Goal: Transaction & Acquisition: Purchase product/service

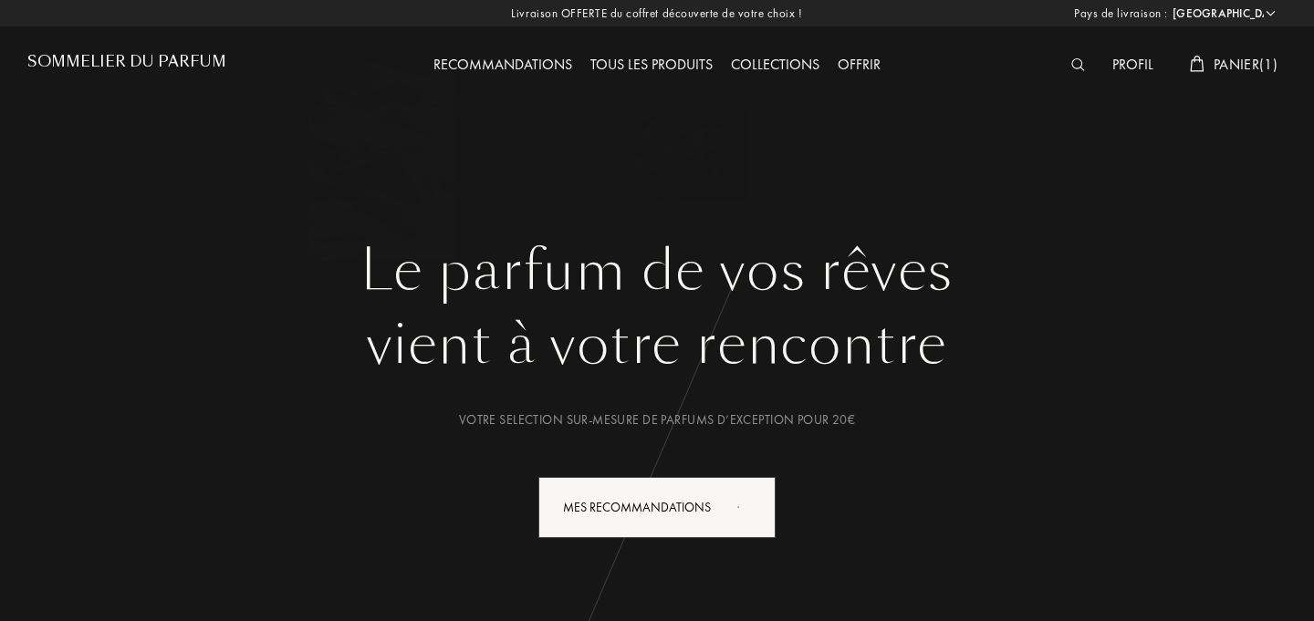
select select "FR"
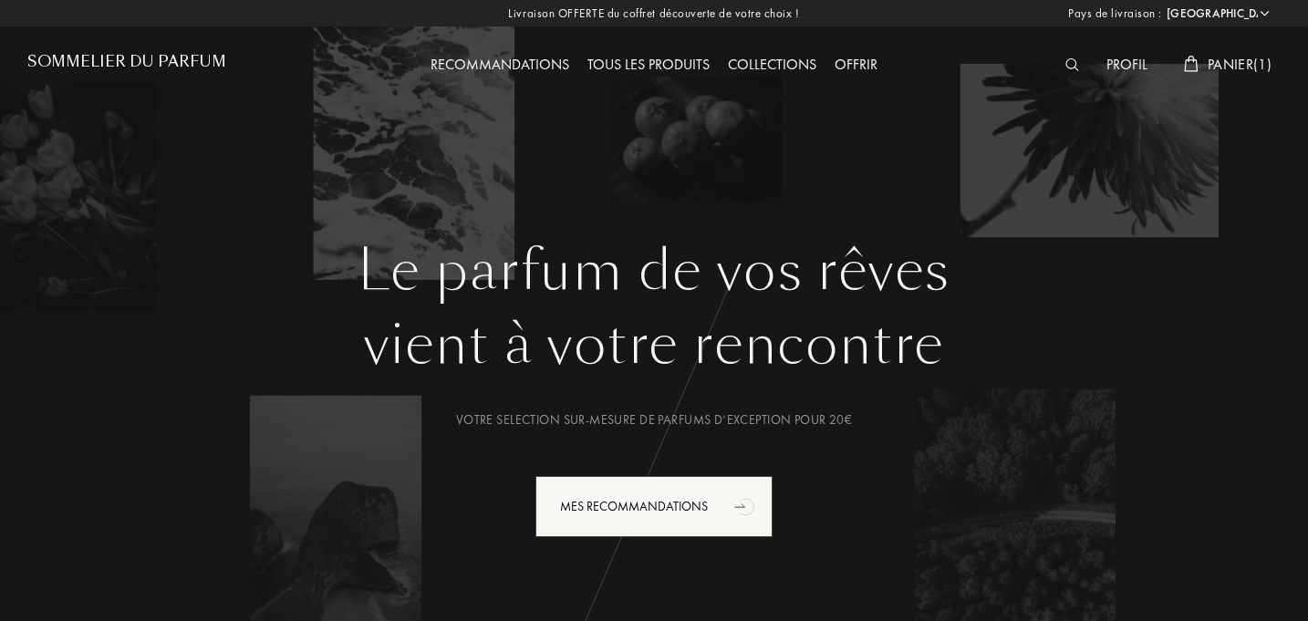
click at [1070, 69] on img at bounding box center [1073, 64] width 14 height 13
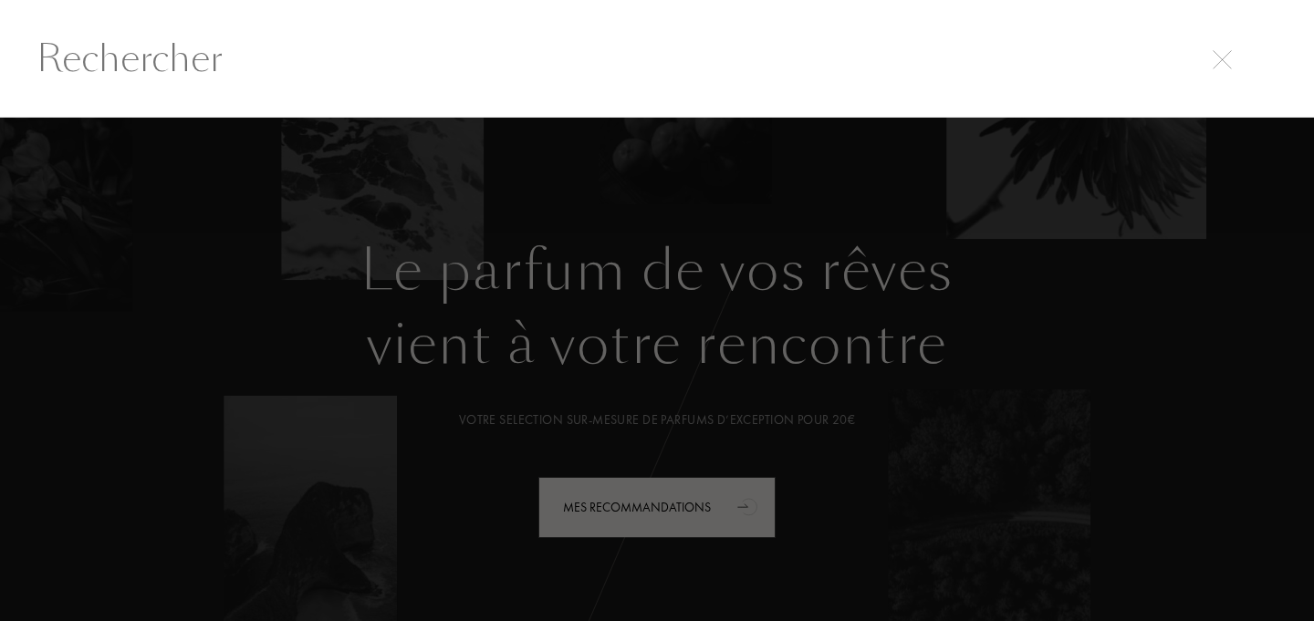
click at [567, 67] on input "text" at bounding box center [657, 58] width 1314 height 55
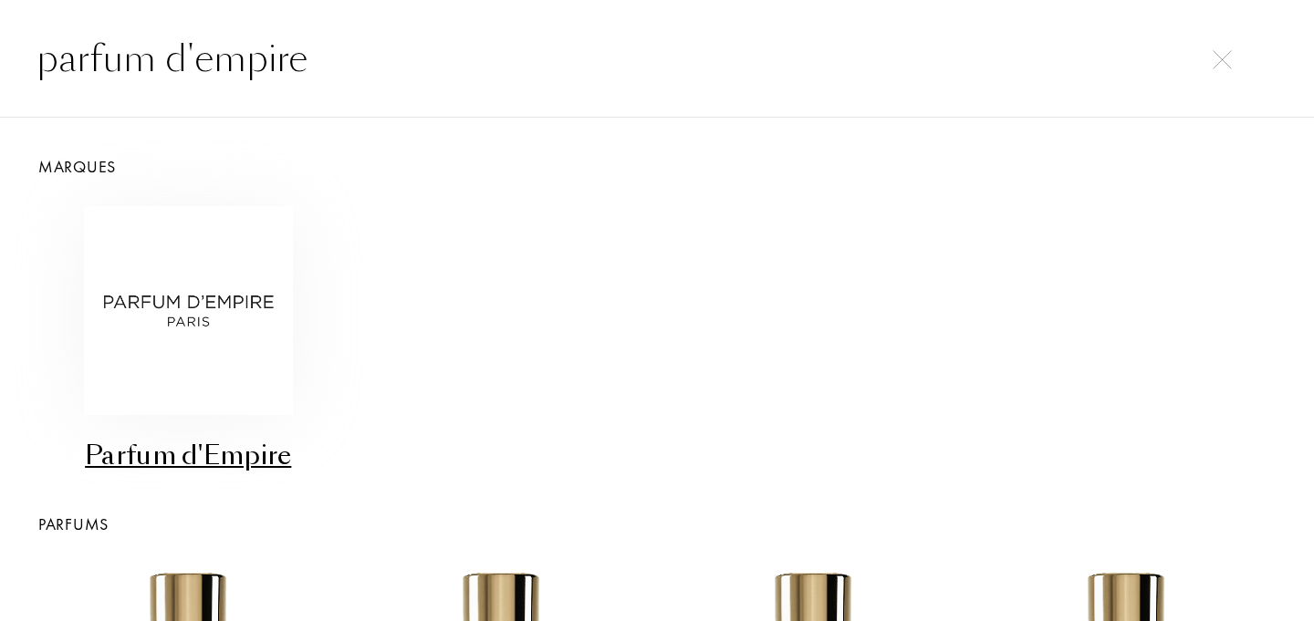
type input "parfum d'empire"
click at [190, 329] on img at bounding box center [188, 310] width 209 height 209
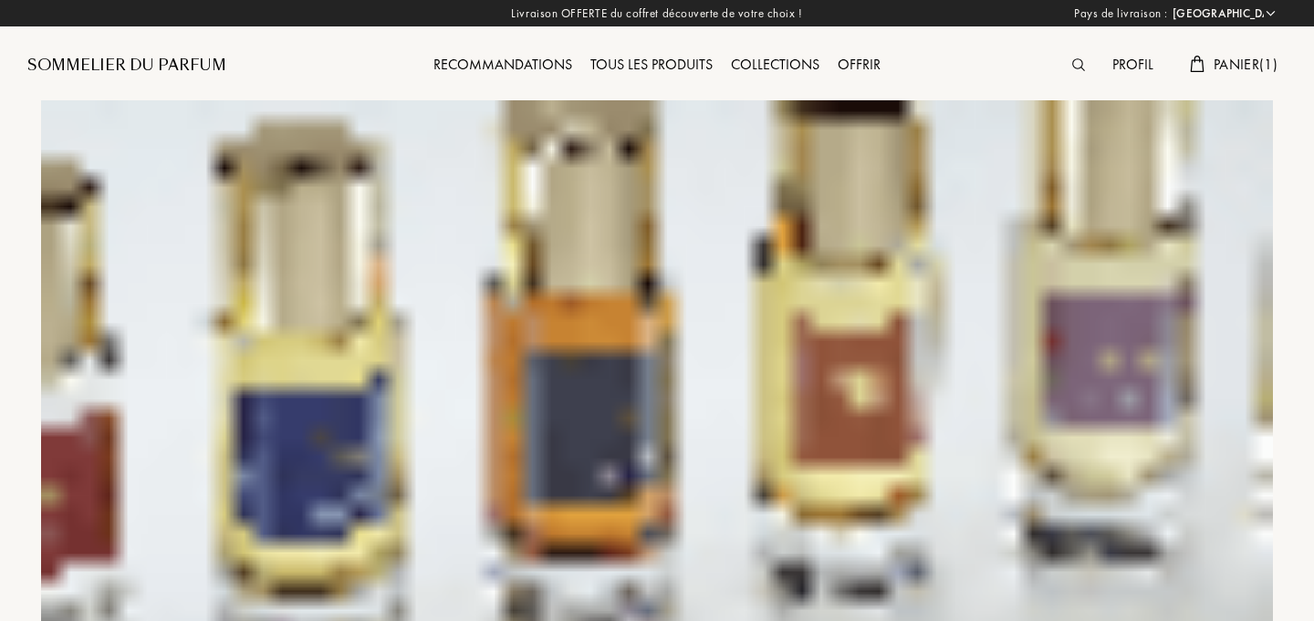
select select "FR"
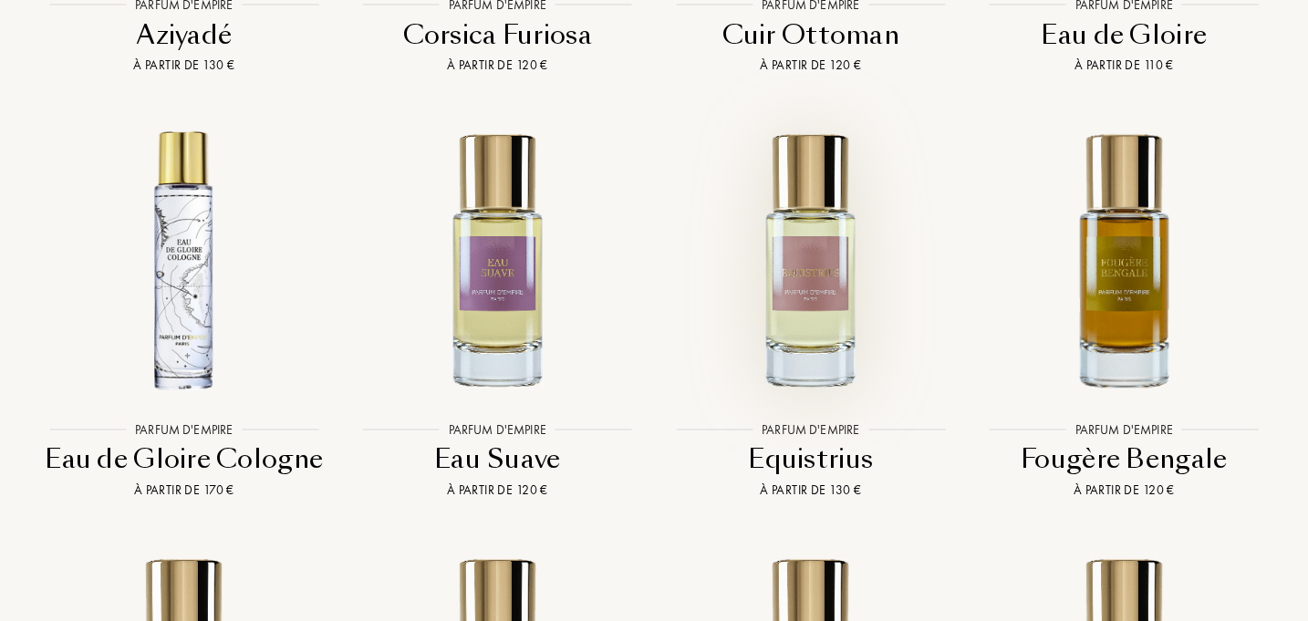
scroll to position [4335, 0]
click at [832, 277] on img at bounding box center [811, 258] width 282 height 282
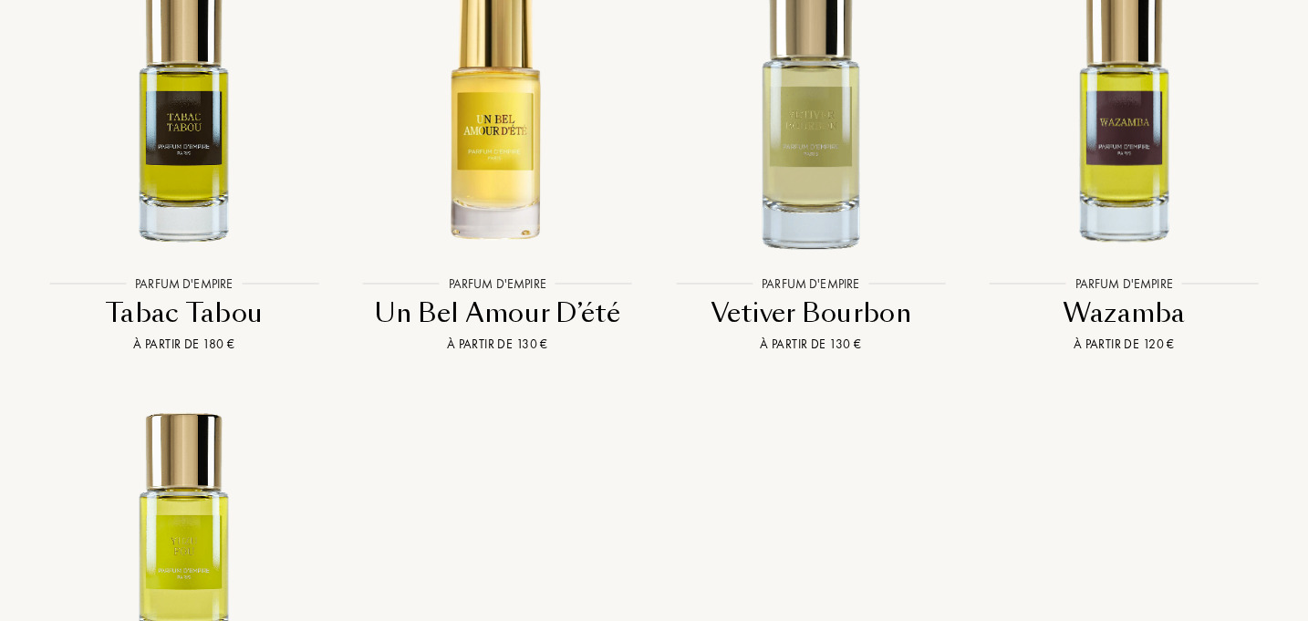
scroll to position [5791, 0]
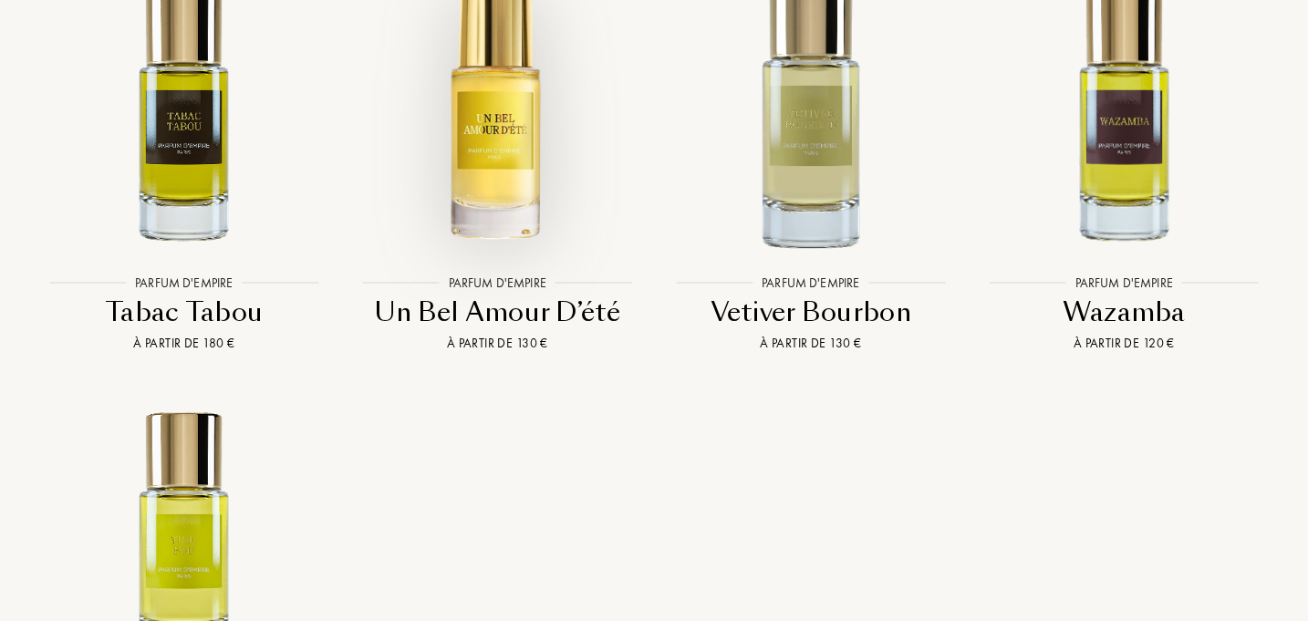
click at [497, 96] on img at bounding box center [498, 113] width 282 height 282
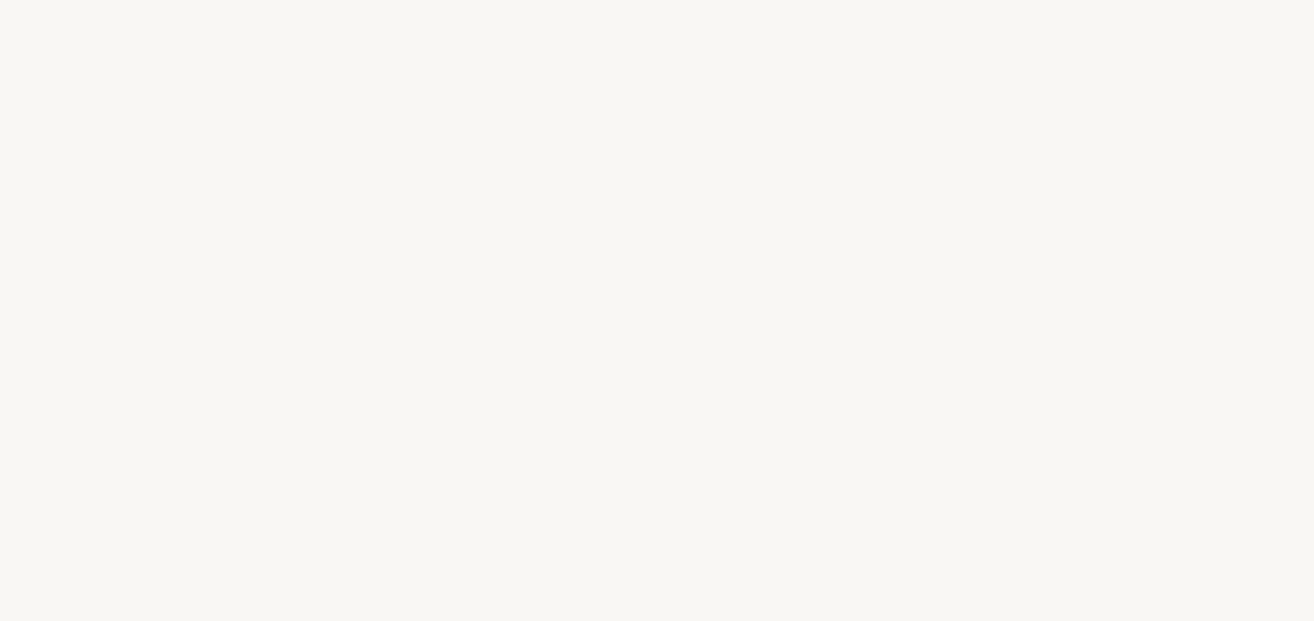
select select "FR"
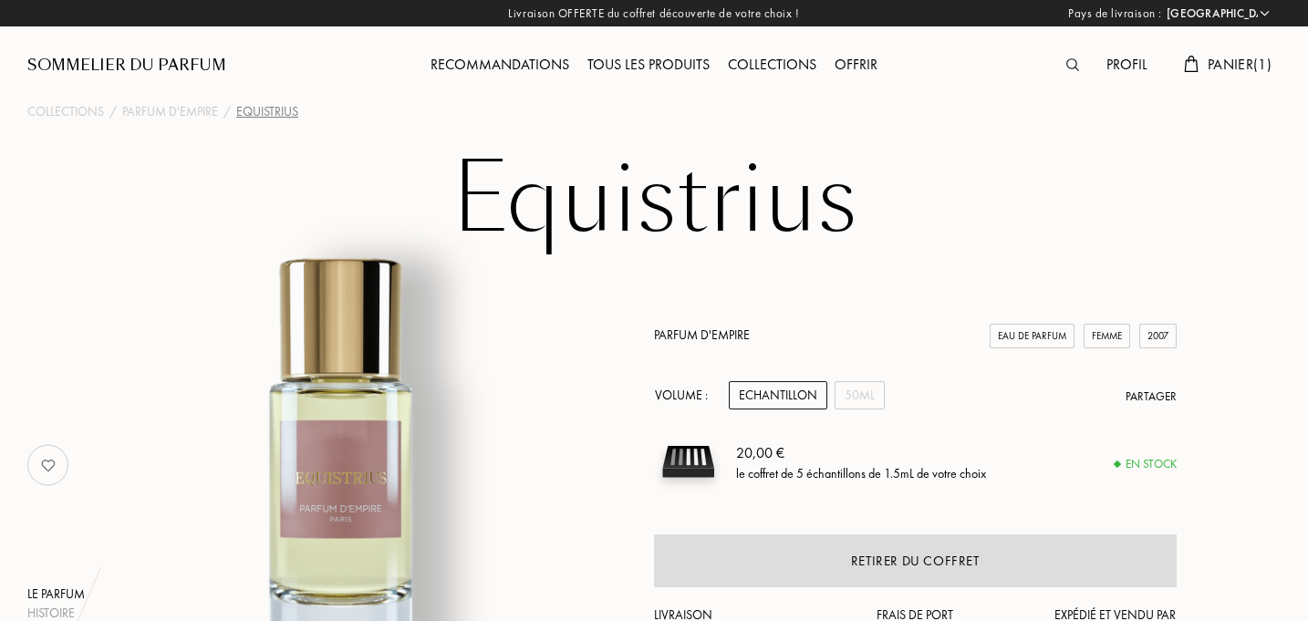
click at [799, 398] on div "Echantillon" at bounding box center [778, 395] width 99 height 28
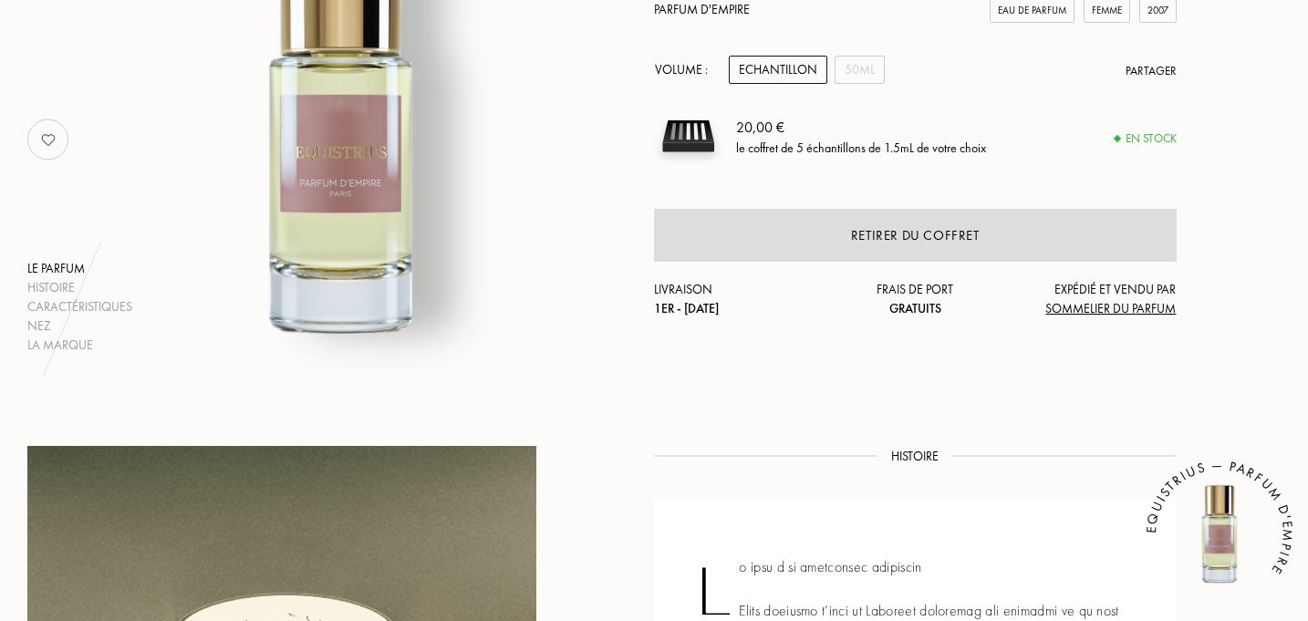
scroll to position [332, 0]
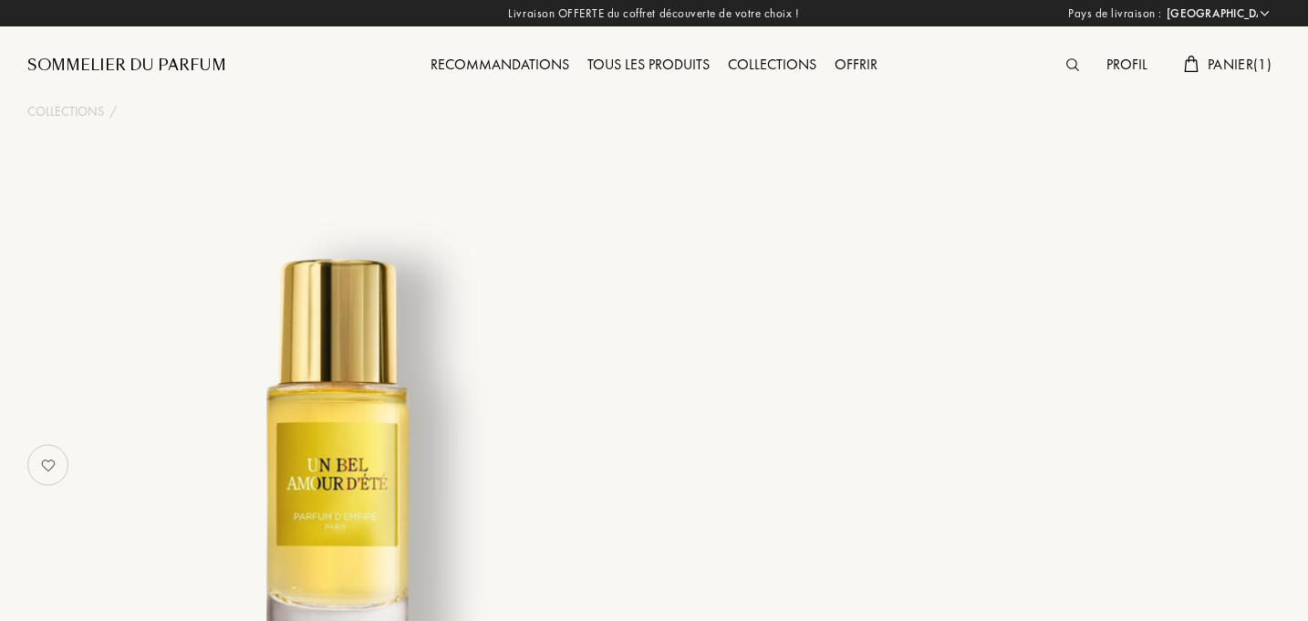
select select "FR"
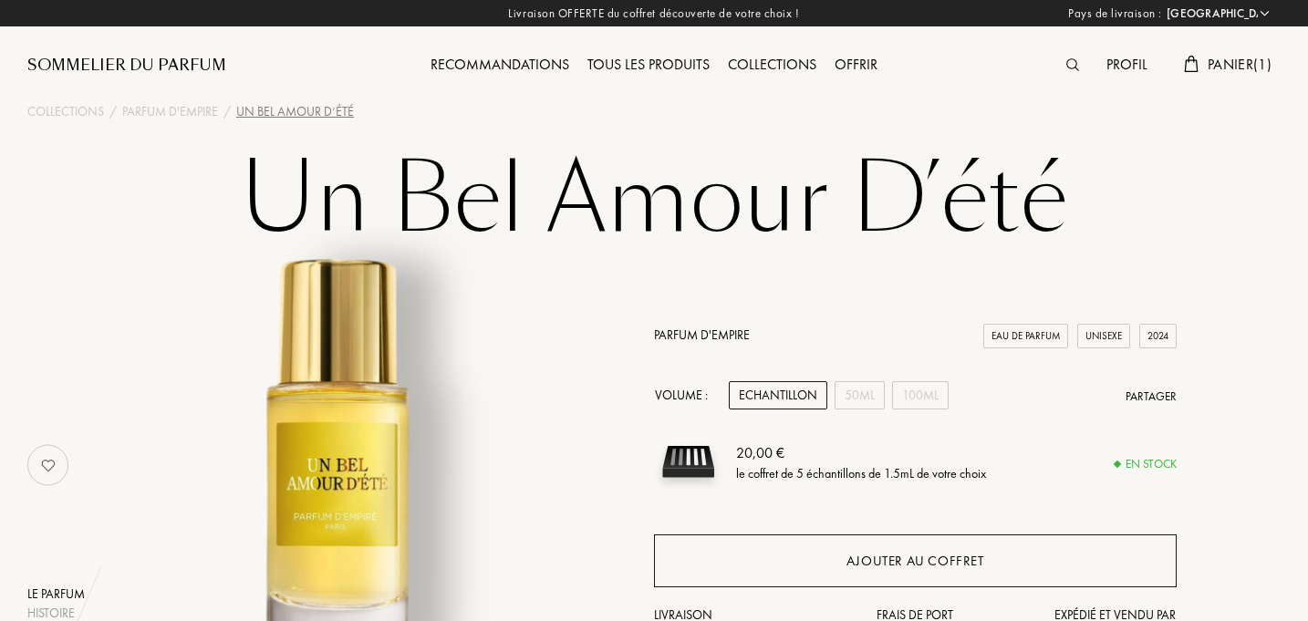
click at [803, 558] on div "Ajouter au coffret" at bounding box center [915, 561] width 523 height 53
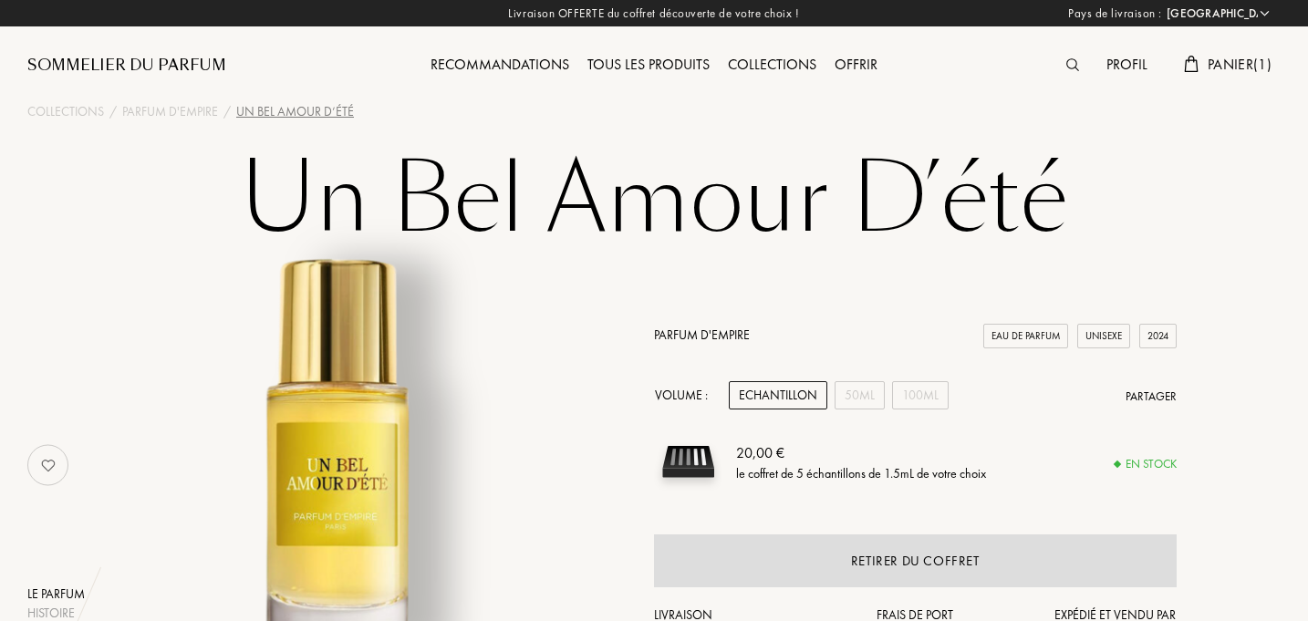
click at [1223, 66] on span "Panier ( 1 )" at bounding box center [1240, 64] width 64 height 19
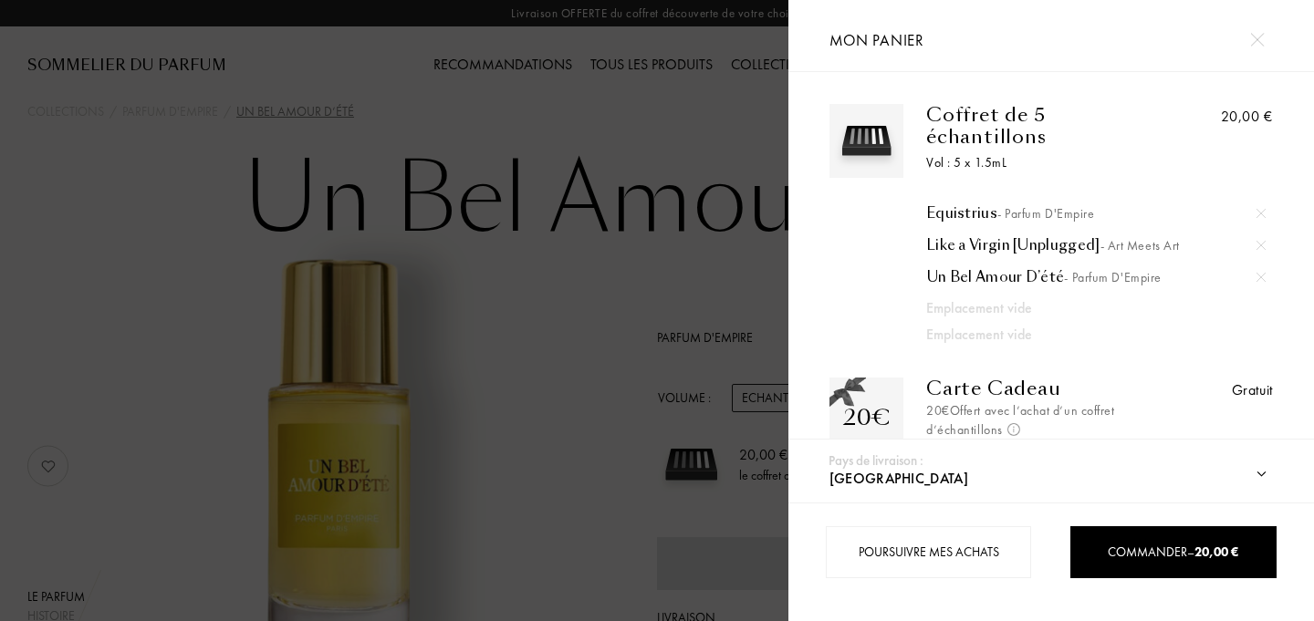
click at [1259, 241] on img at bounding box center [1260, 245] width 9 height 9
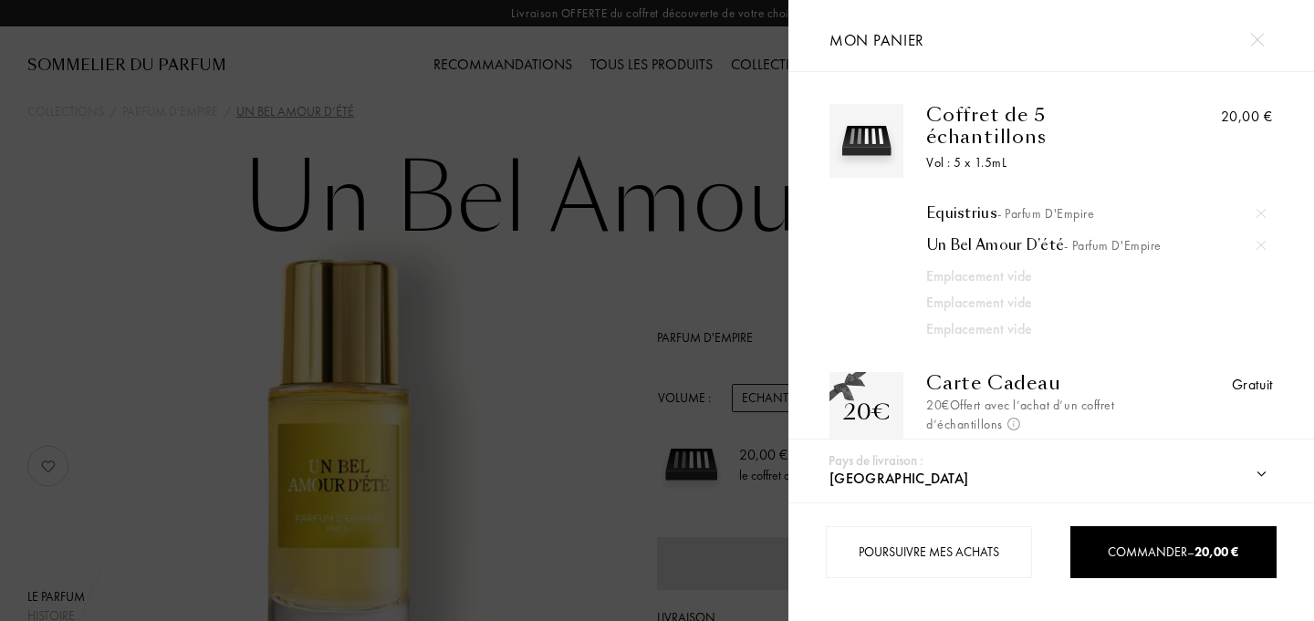
click at [578, 297] on div at bounding box center [394, 310] width 788 height 621
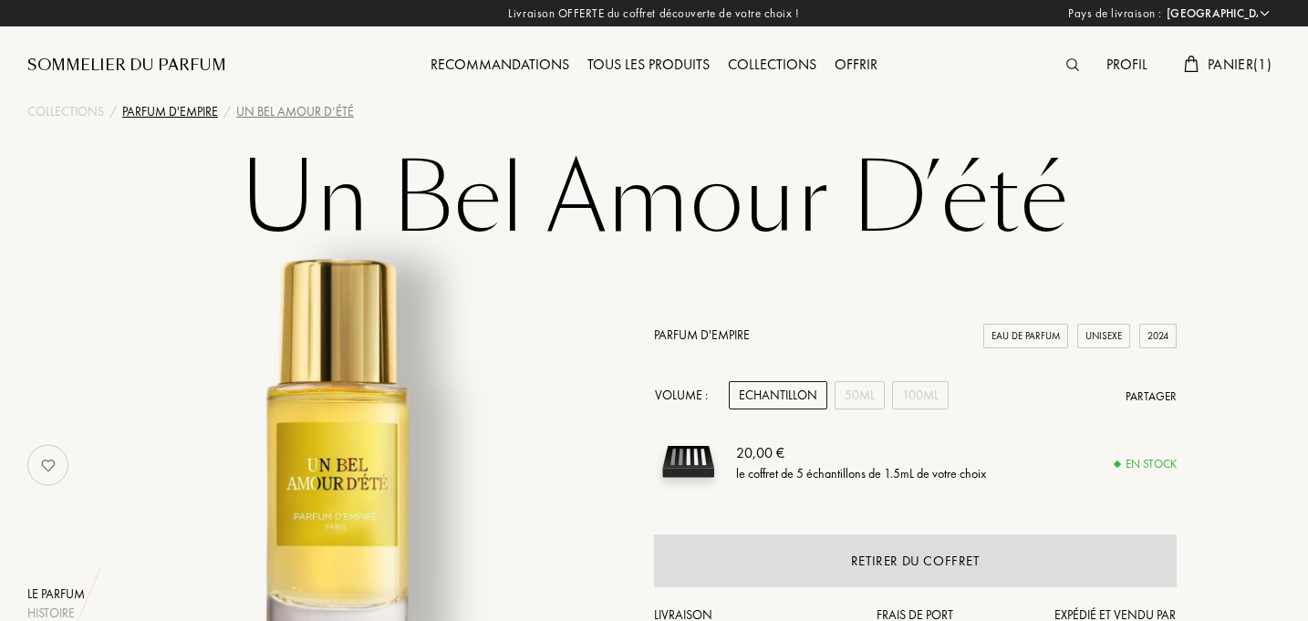
click at [155, 114] on div "Parfum d'Empire" at bounding box center [170, 111] width 96 height 19
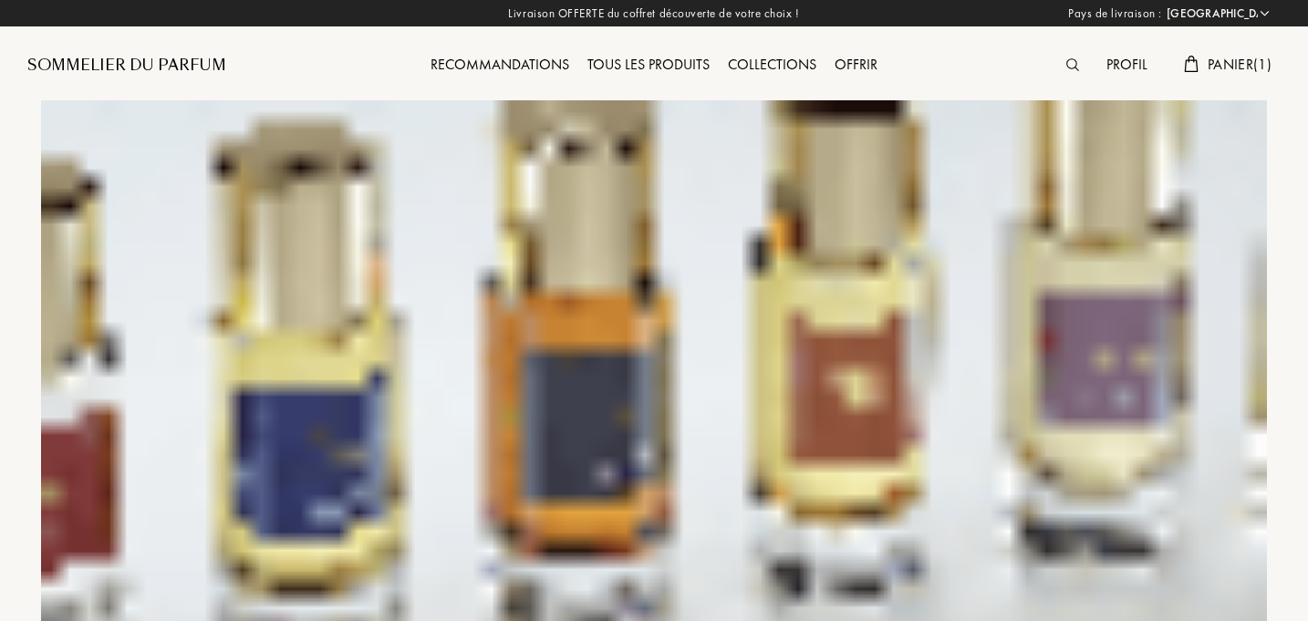
select select "FR"
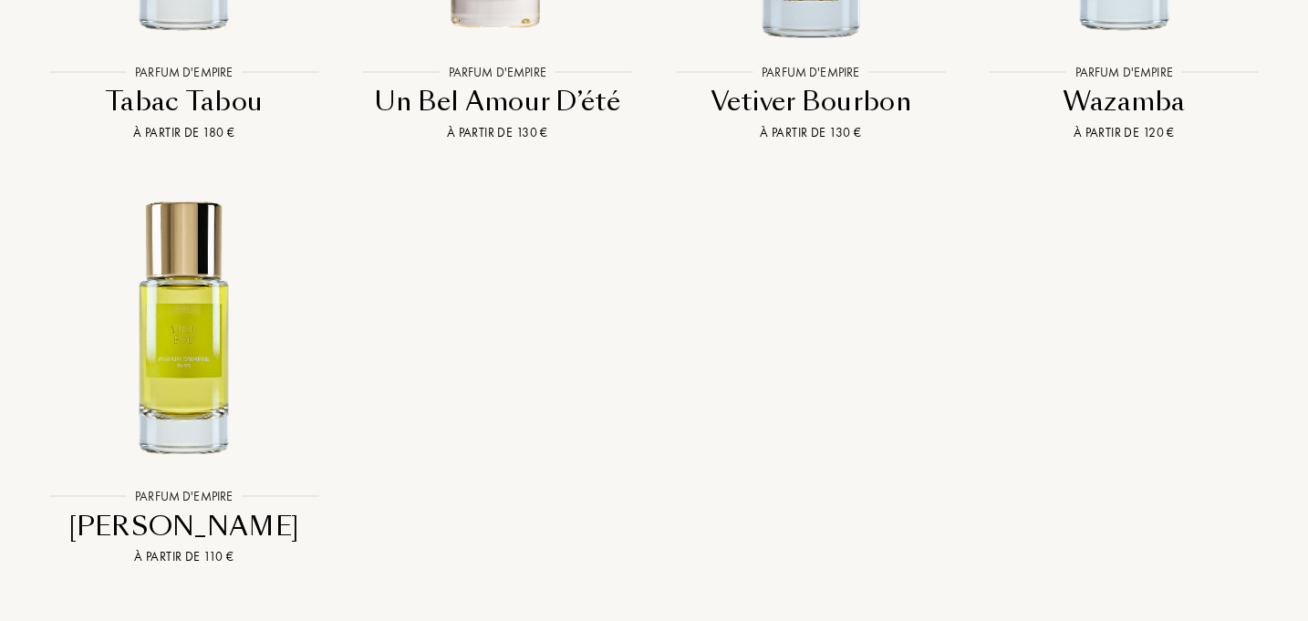
scroll to position [6052, 0]
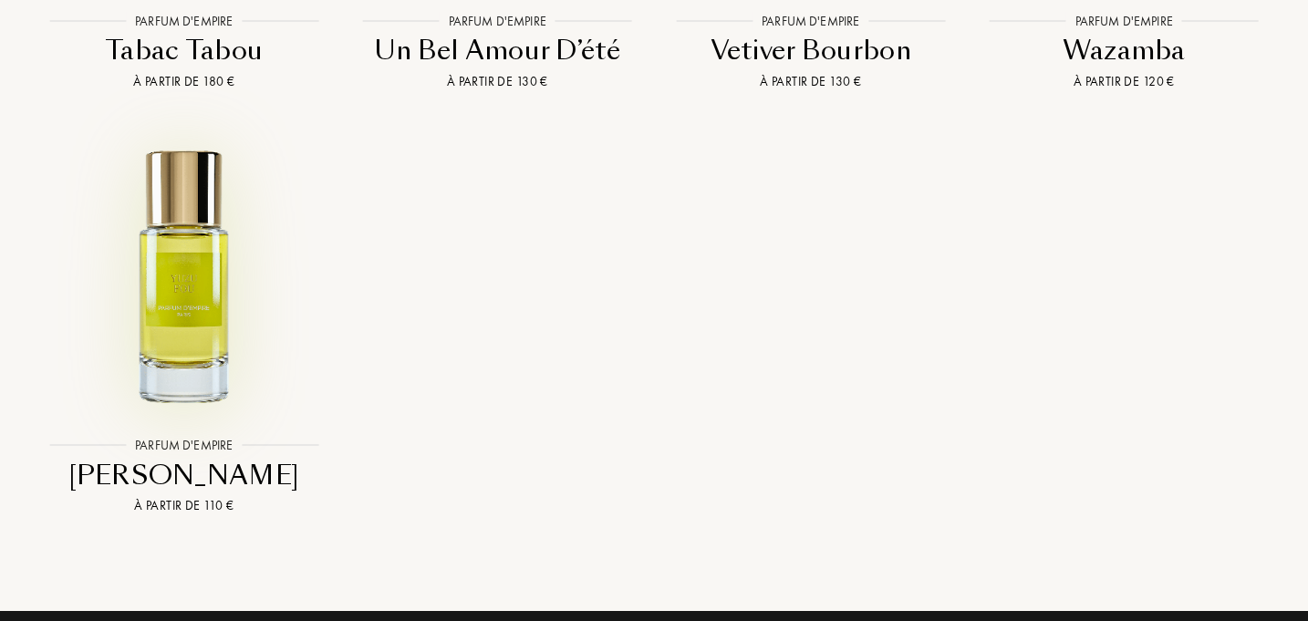
click at [212, 240] on img at bounding box center [184, 275] width 282 height 282
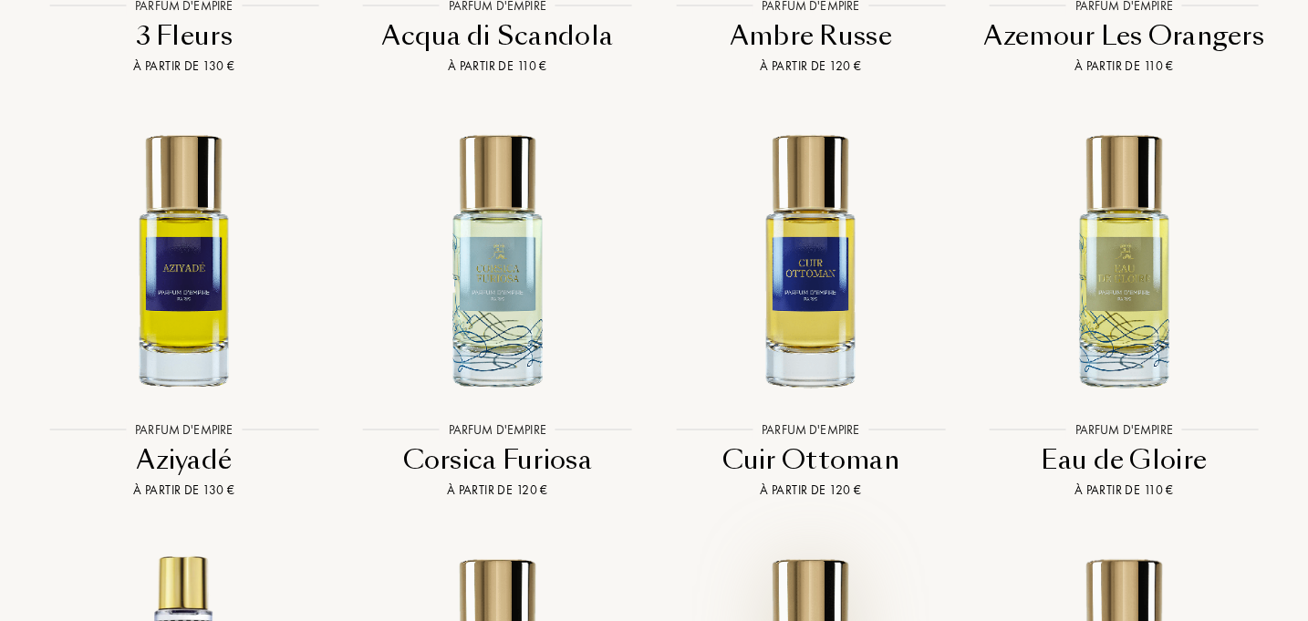
scroll to position [3906, 0]
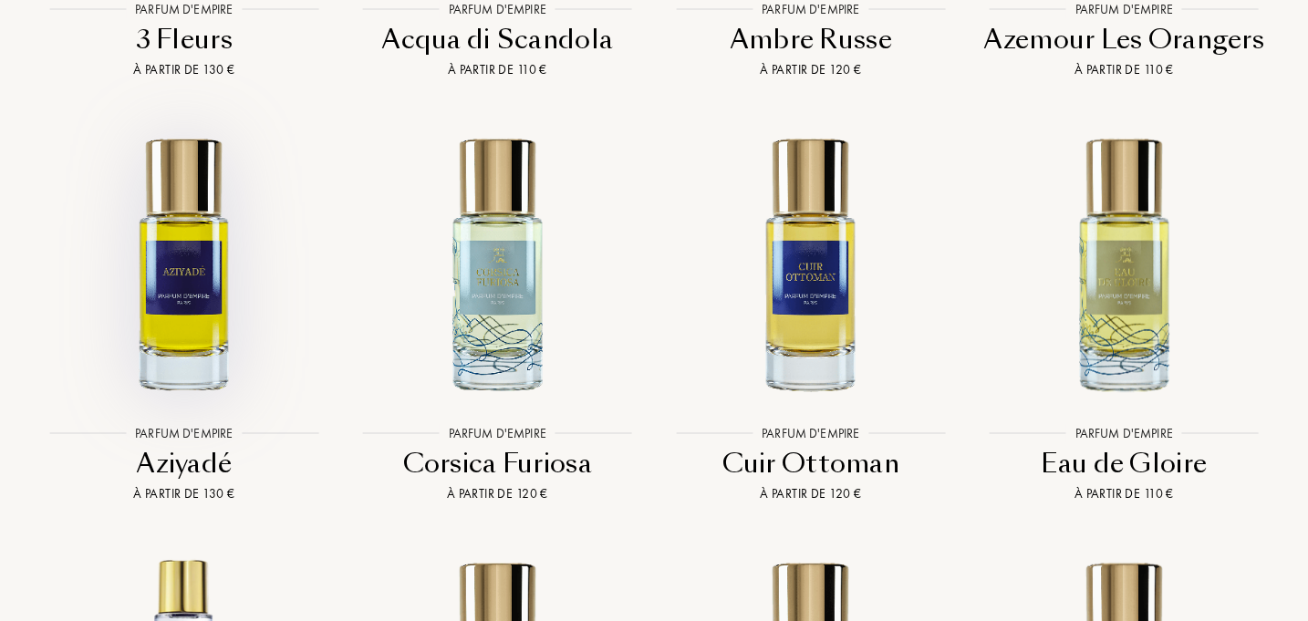
click at [199, 270] on img at bounding box center [184, 263] width 282 height 282
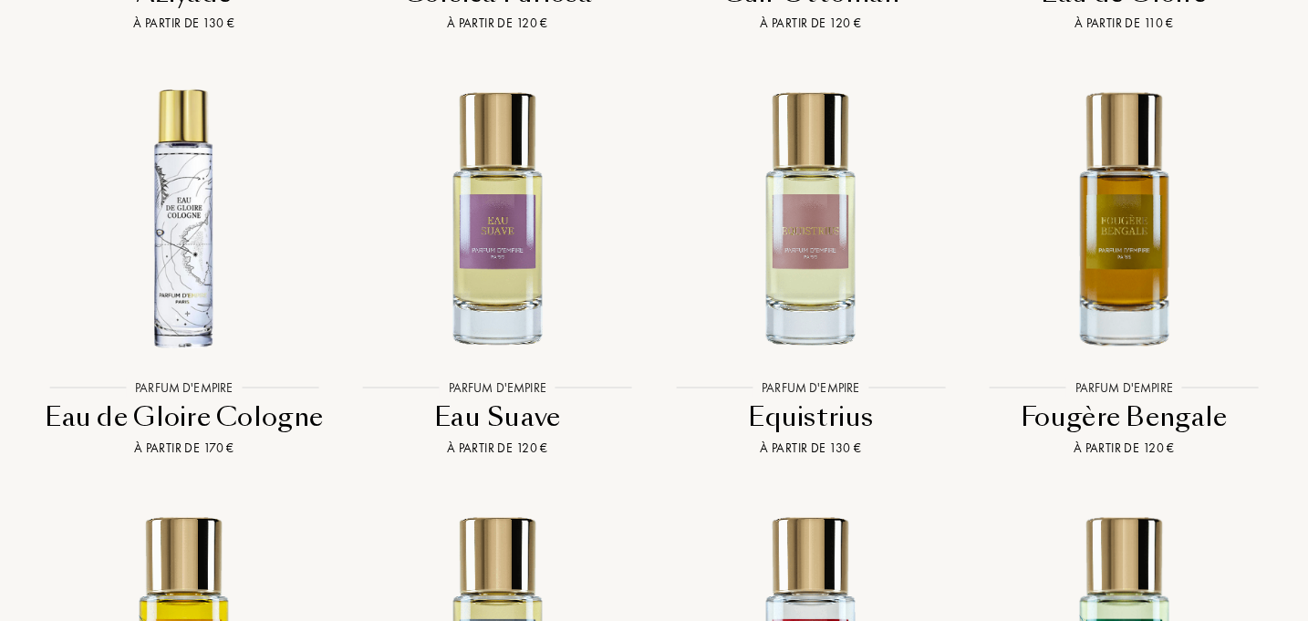
scroll to position [4415, 0]
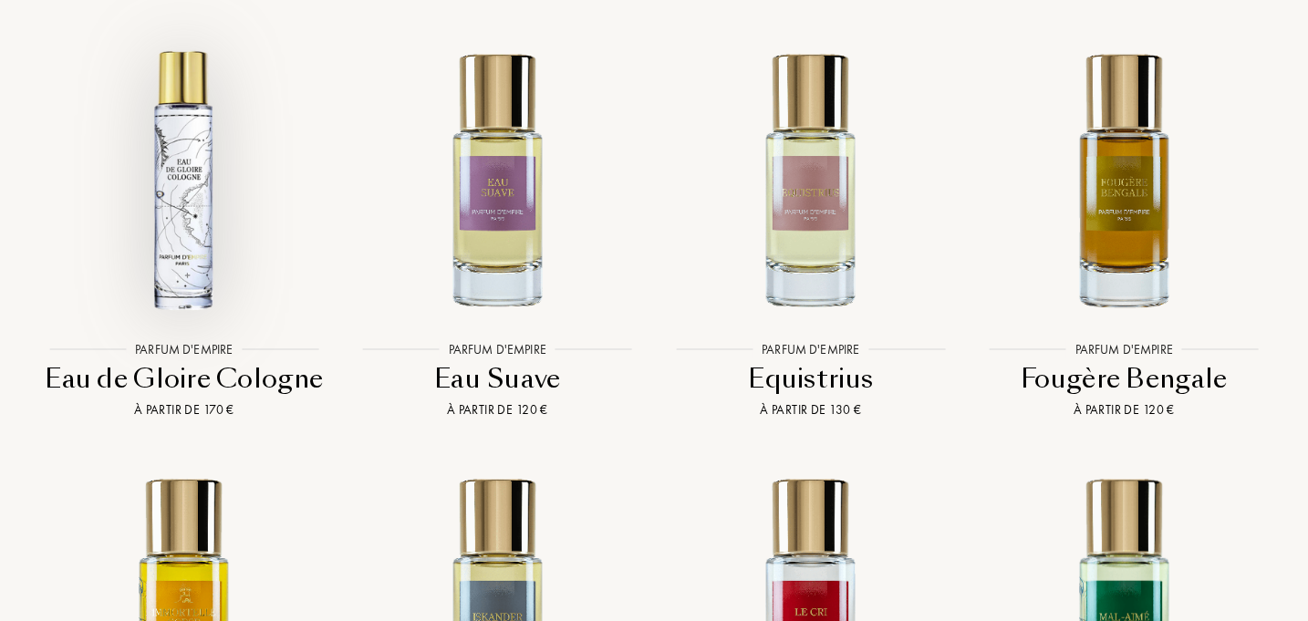
click at [195, 160] on img at bounding box center [184, 178] width 282 height 282
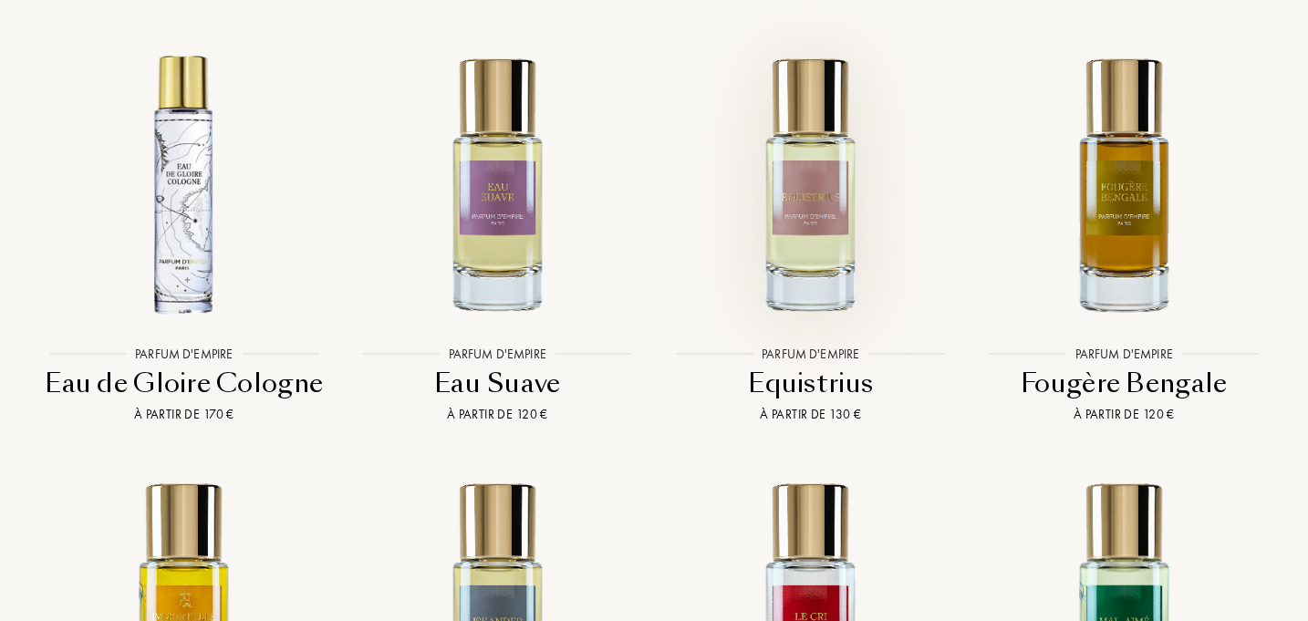
click at [818, 196] on img at bounding box center [811, 183] width 282 height 282
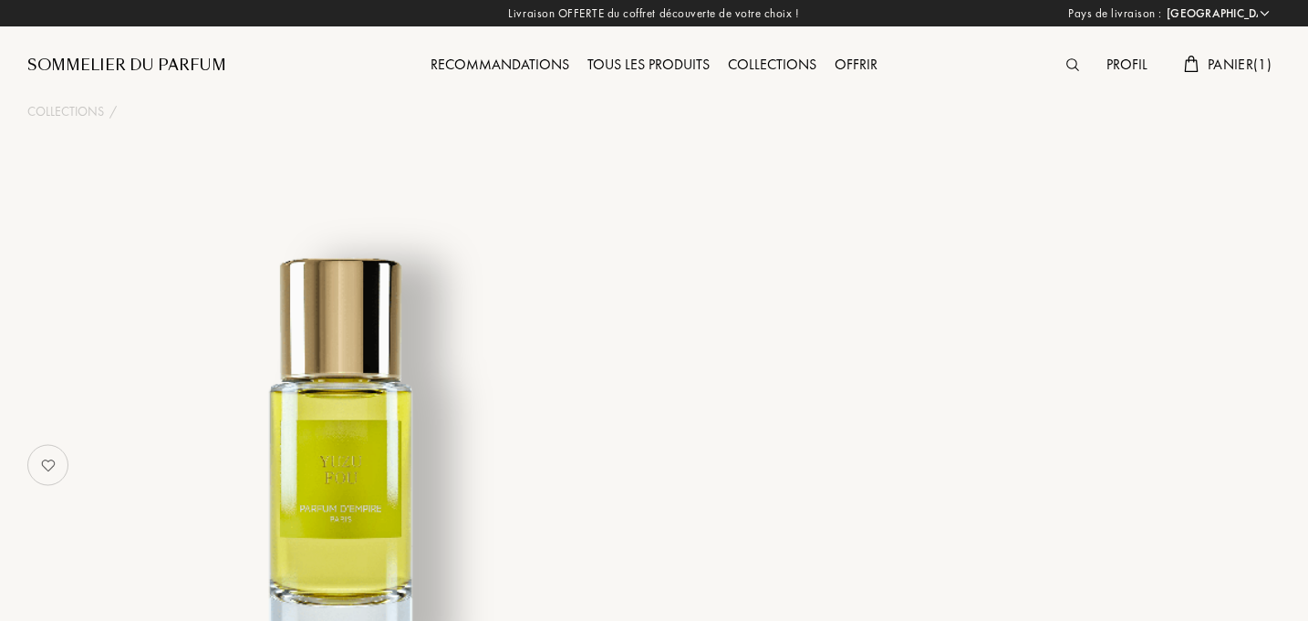
select select "FR"
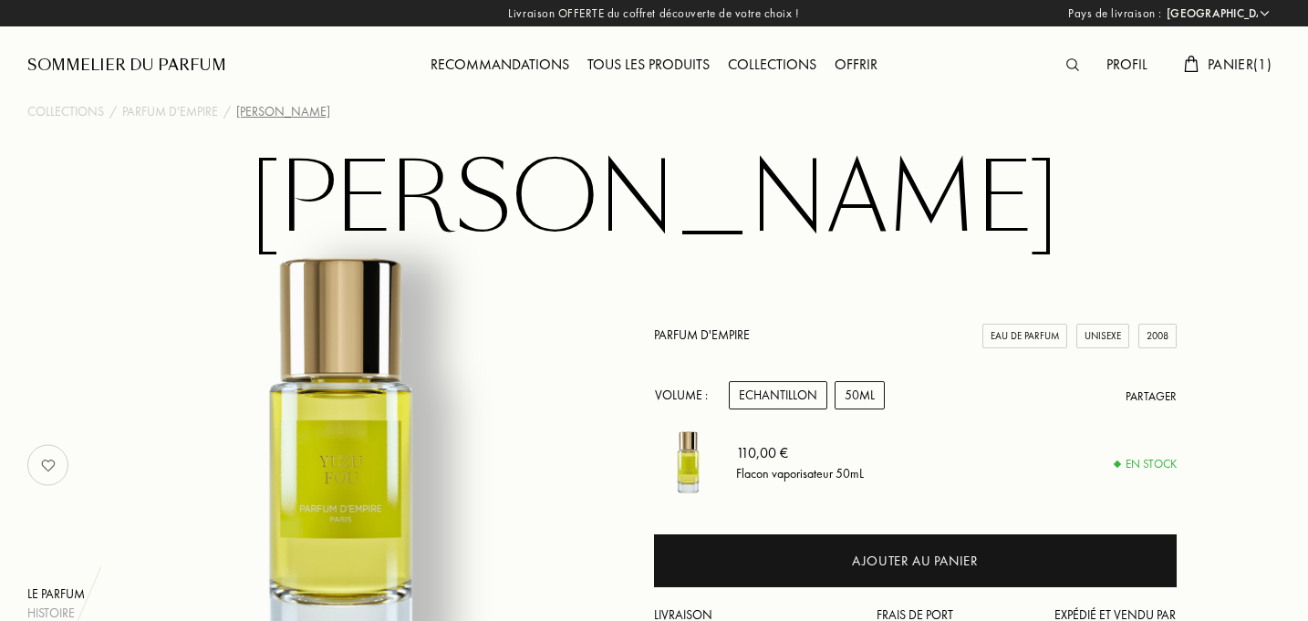
click at [783, 396] on div "Echantillon" at bounding box center [778, 395] width 99 height 28
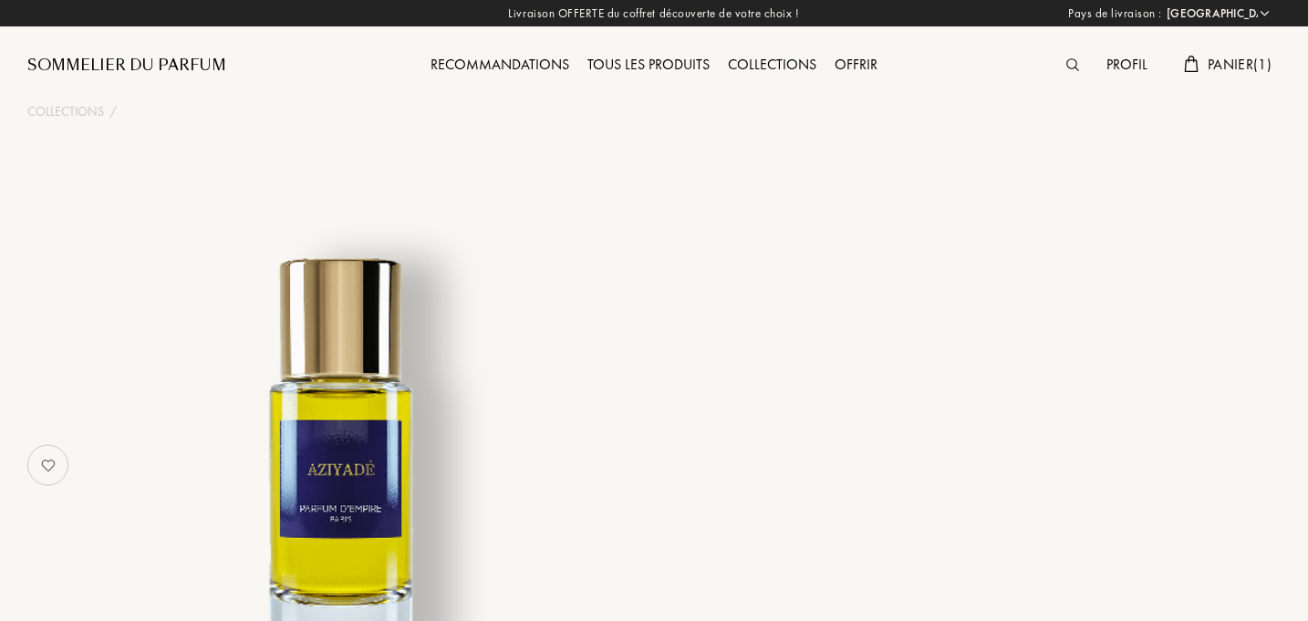
select select "FR"
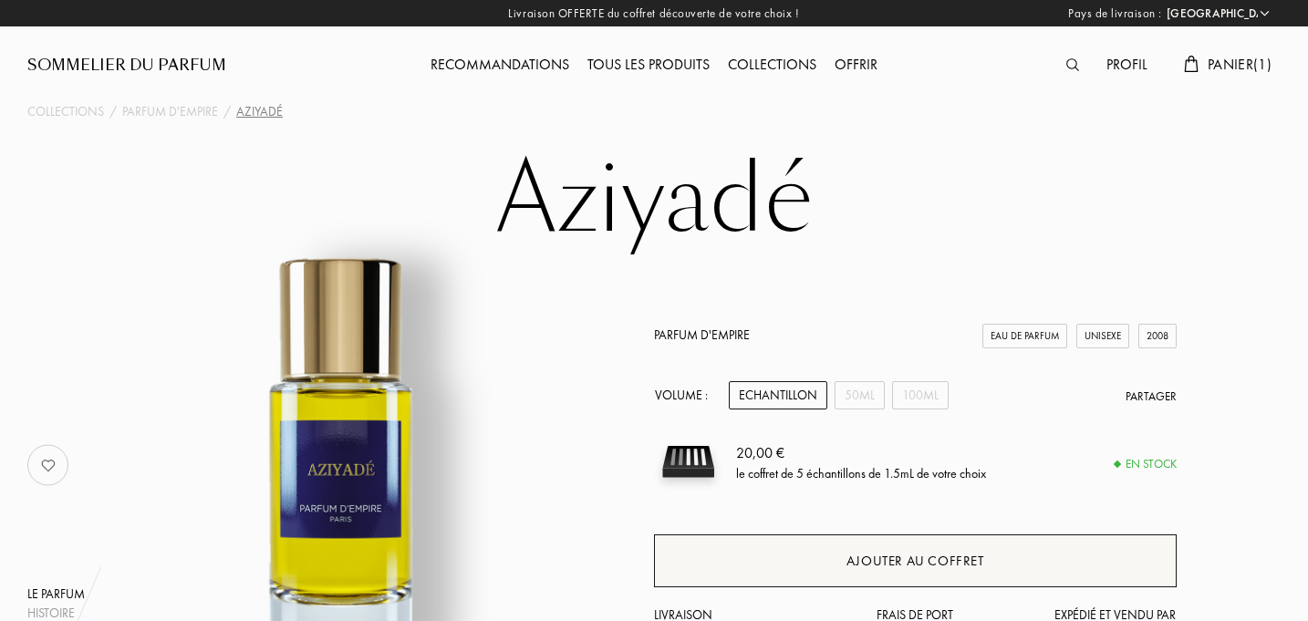
click at [817, 557] on div "Ajouter au coffret" at bounding box center [915, 561] width 523 height 53
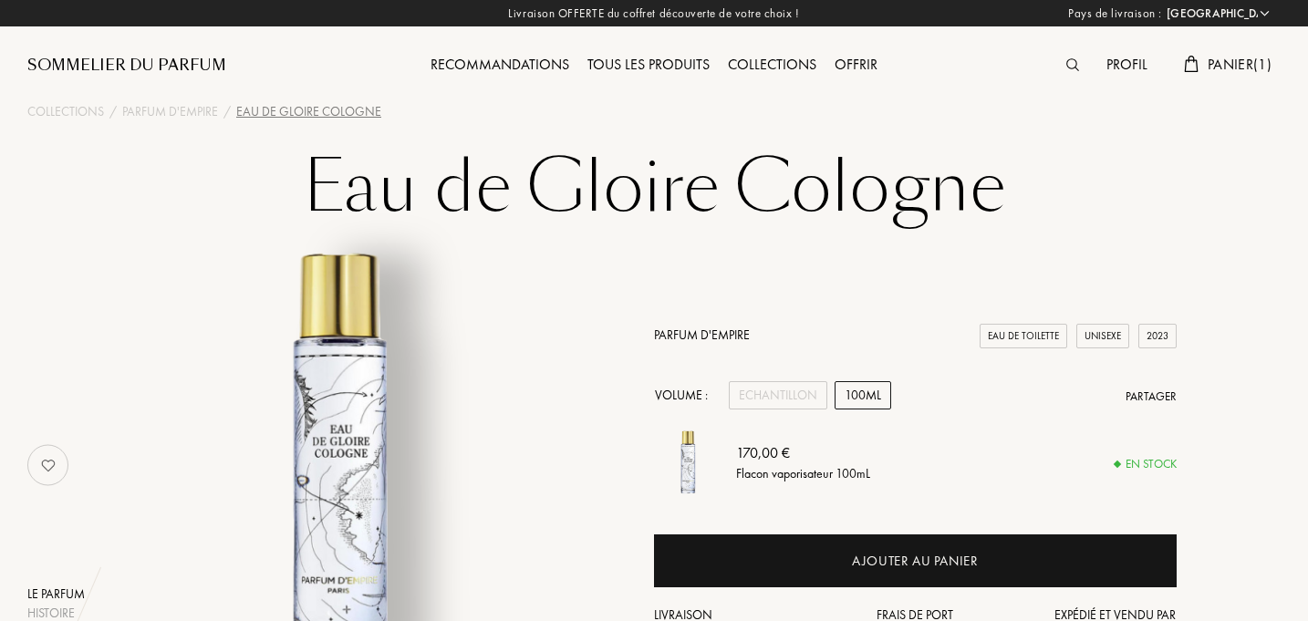
select select "FR"
click at [806, 391] on div "Echantillon" at bounding box center [778, 395] width 99 height 28
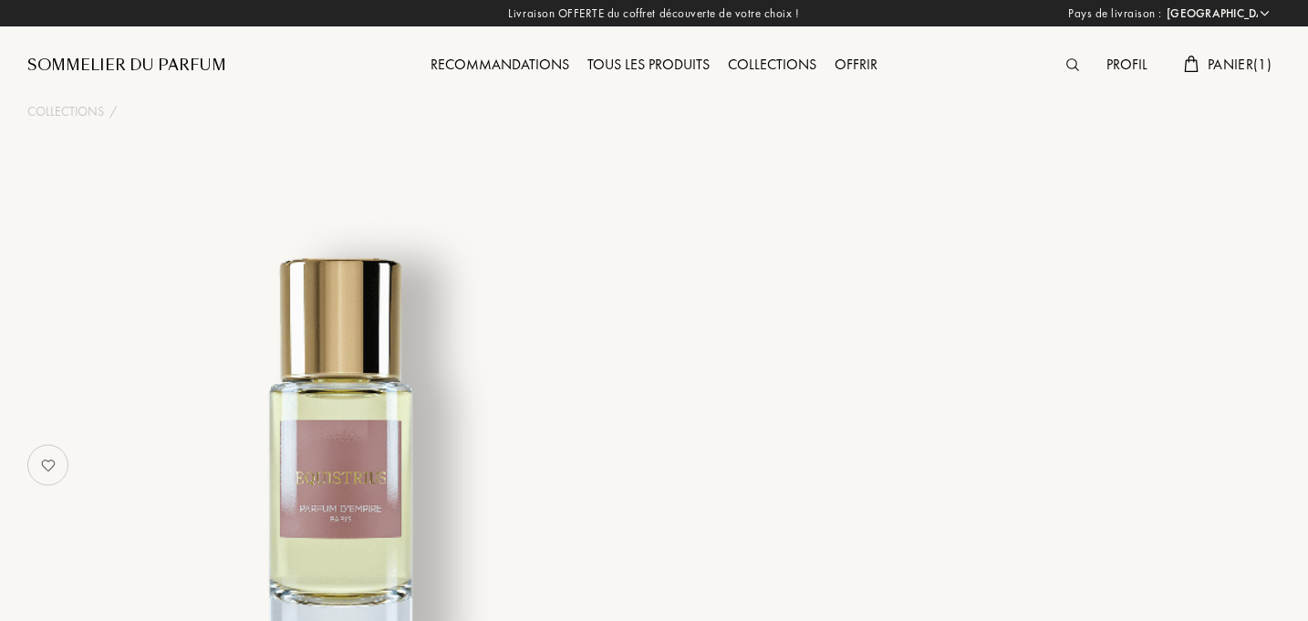
select select "FR"
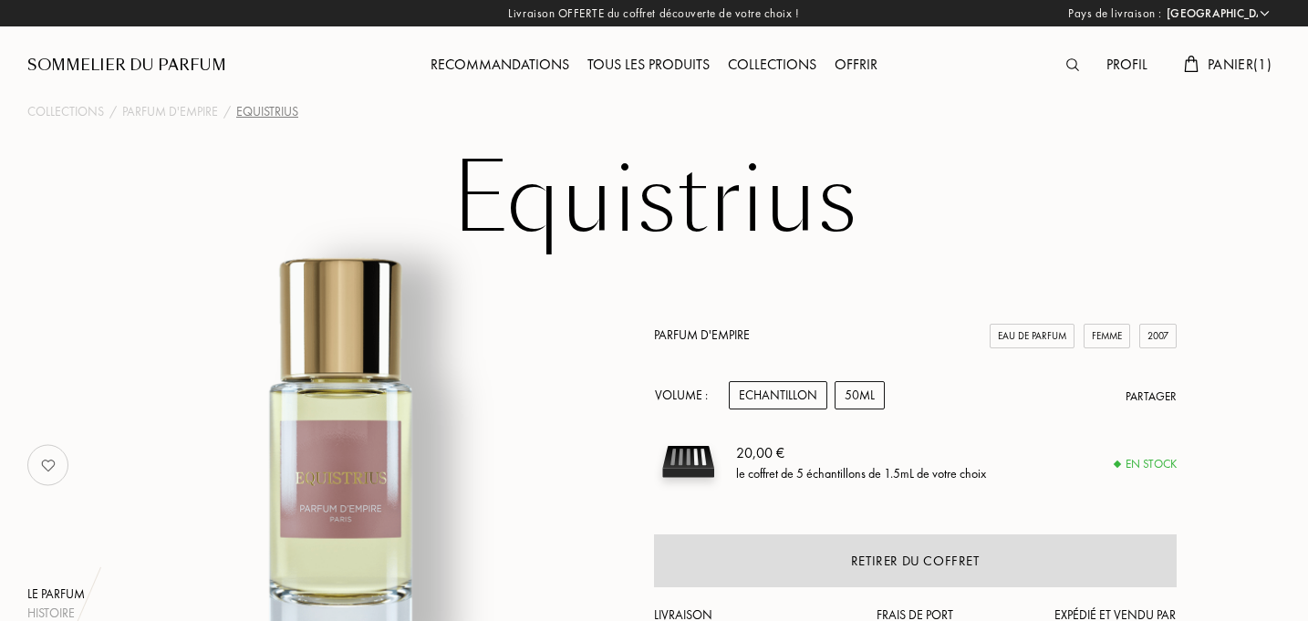
click at [858, 398] on div "50mL" at bounding box center [860, 395] width 50 height 28
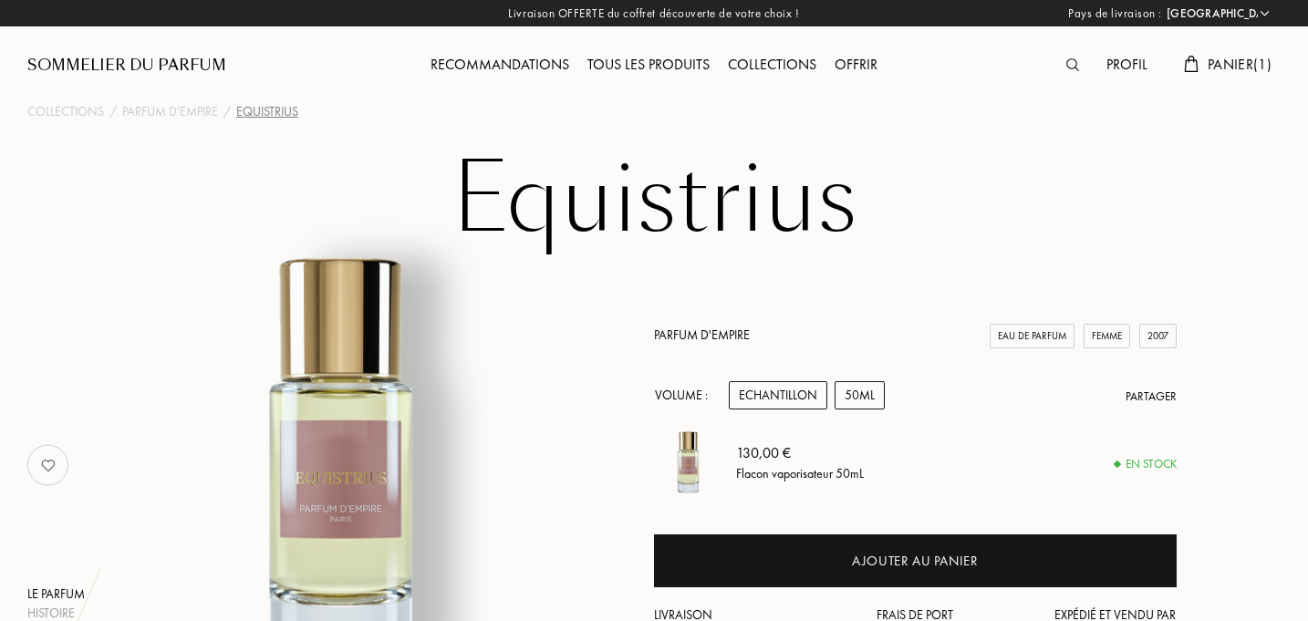
click at [795, 397] on div "Echantillon" at bounding box center [778, 395] width 99 height 28
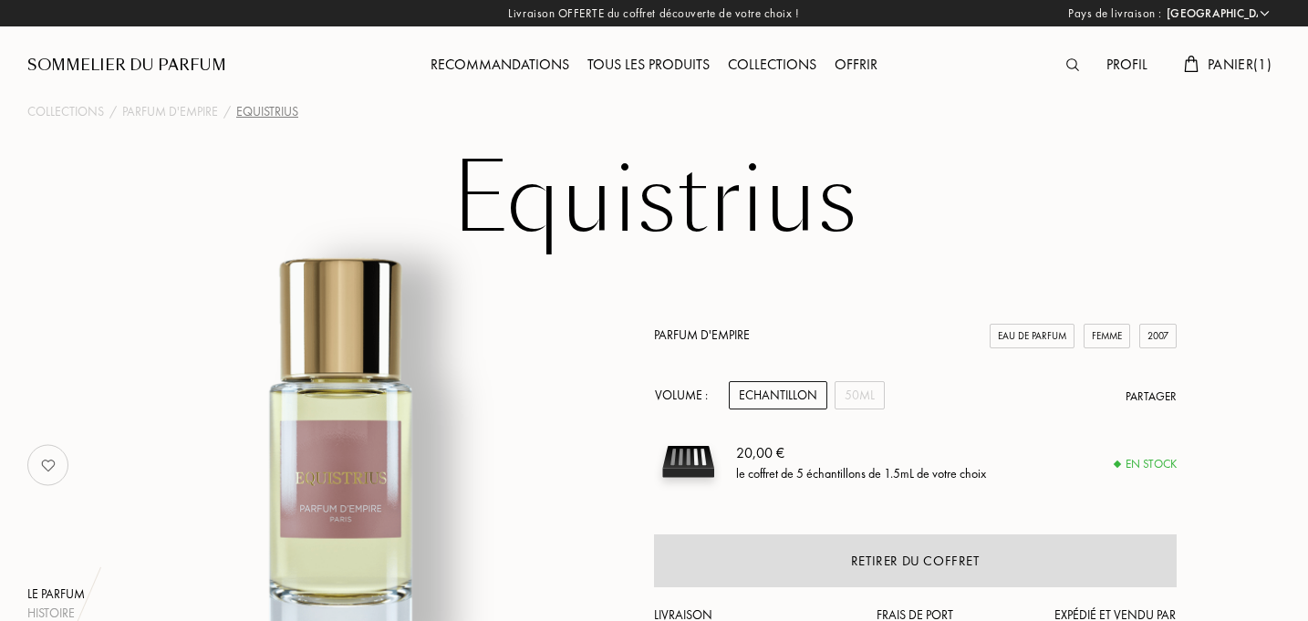
click at [1230, 59] on span "Panier ( 1 )" at bounding box center [1240, 64] width 64 height 19
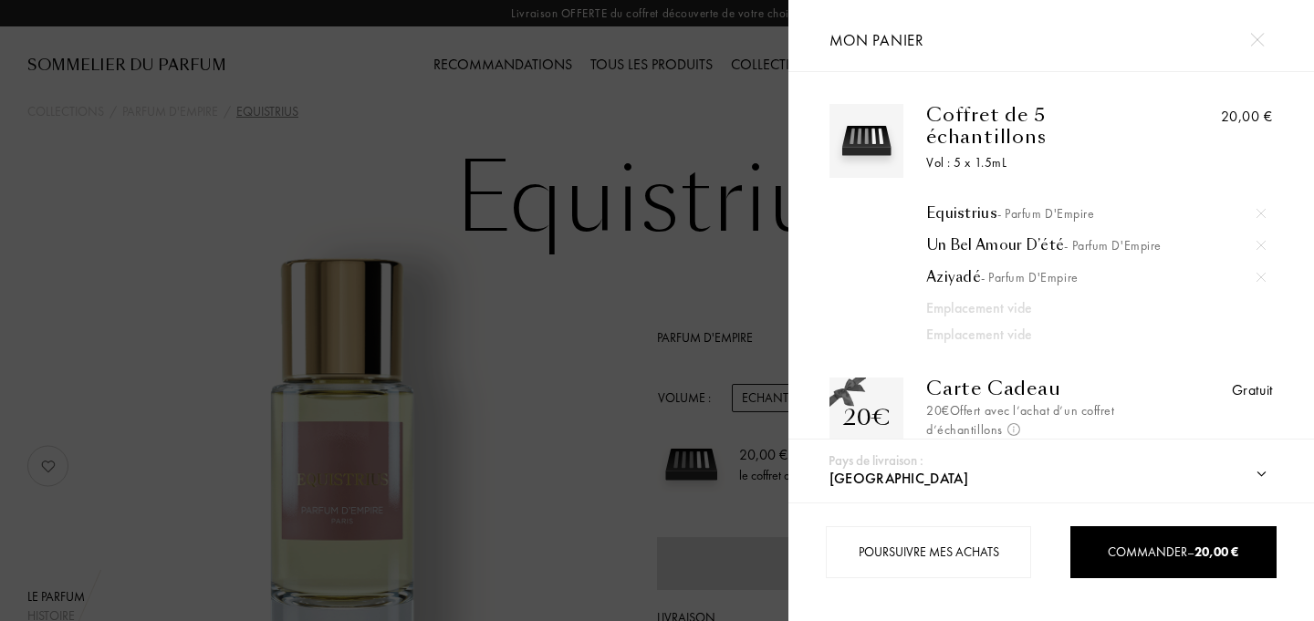
click at [614, 326] on div at bounding box center [394, 310] width 788 height 621
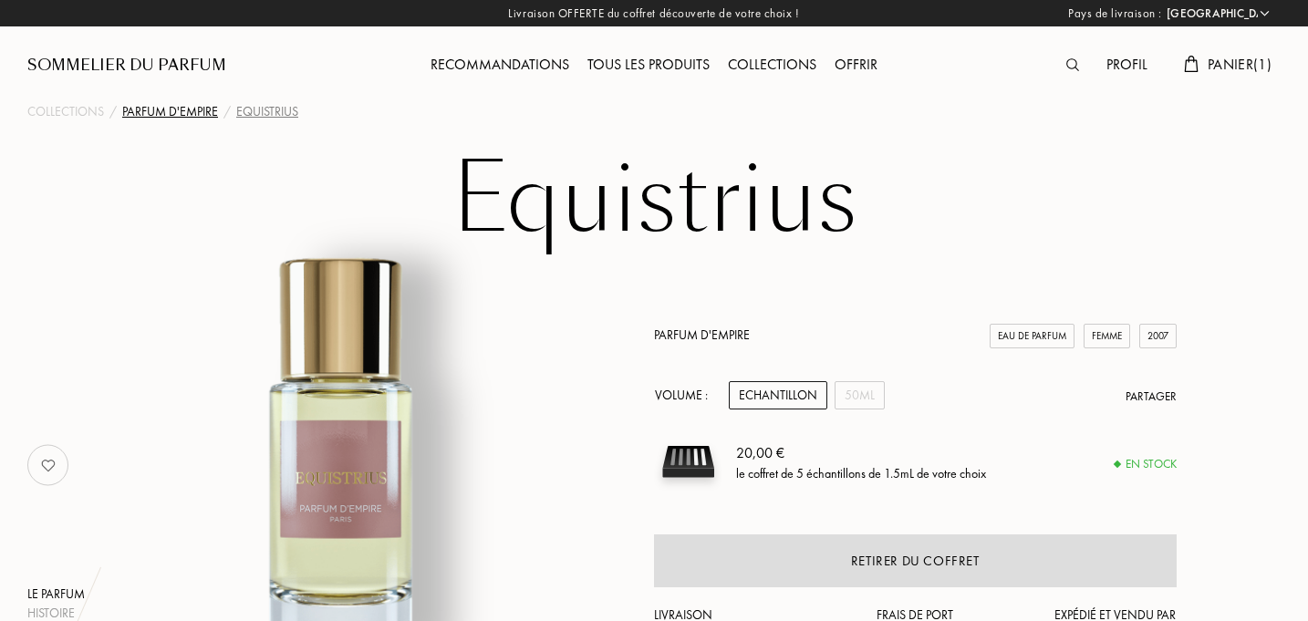
click at [197, 108] on div "Parfum d'Empire" at bounding box center [170, 111] width 96 height 19
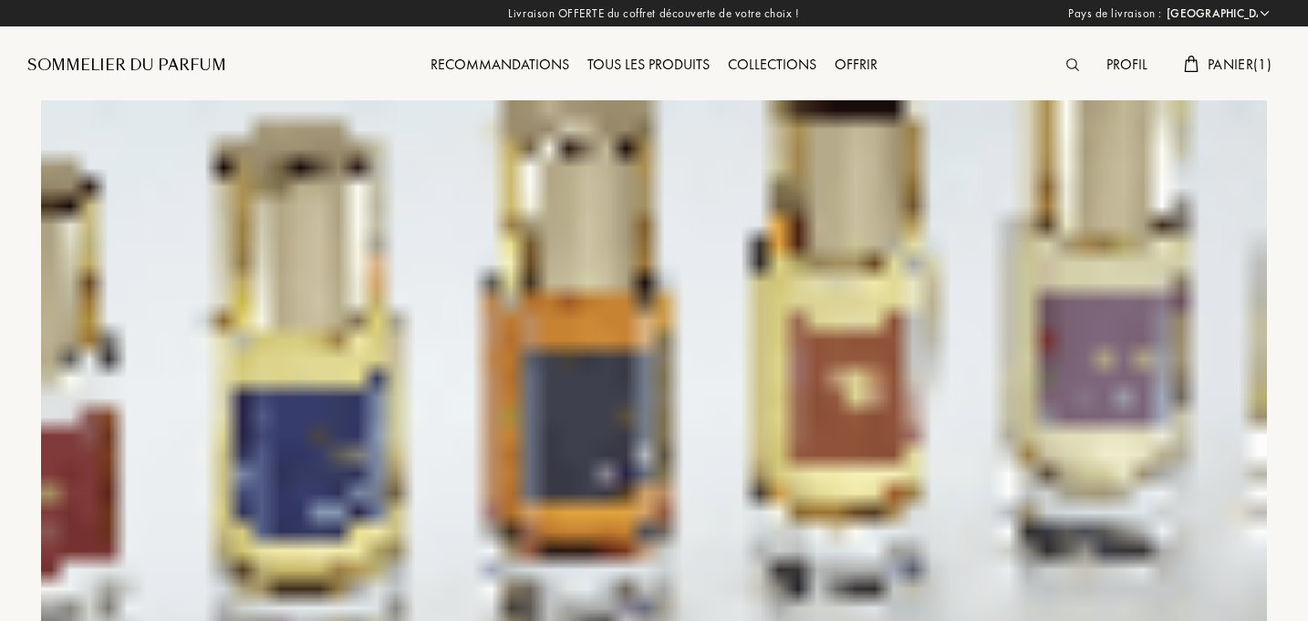
select select "FR"
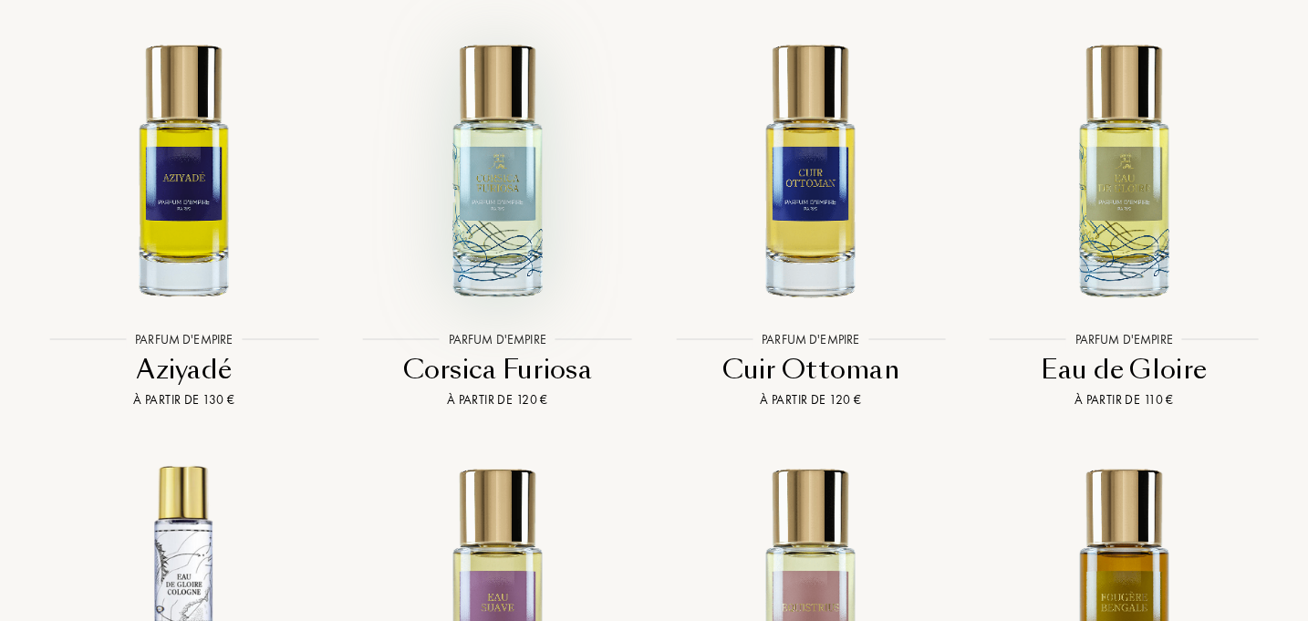
scroll to position [4012, 0]
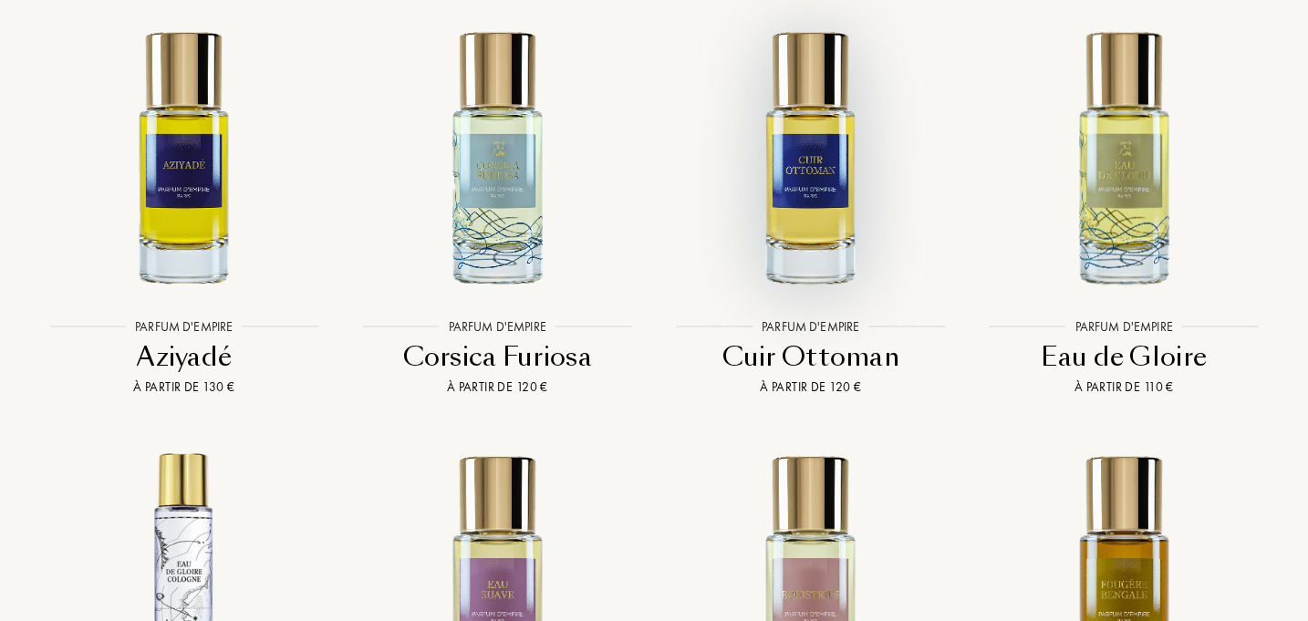
click at [838, 116] on img at bounding box center [811, 157] width 282 height 282
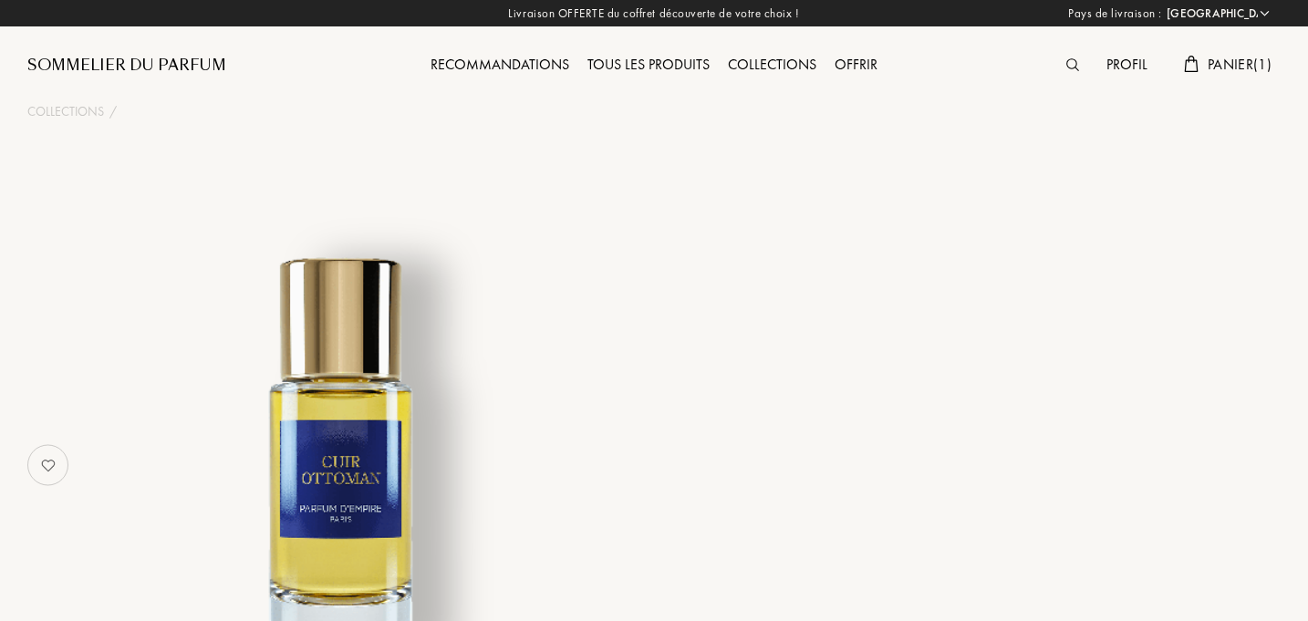
select select "FR"
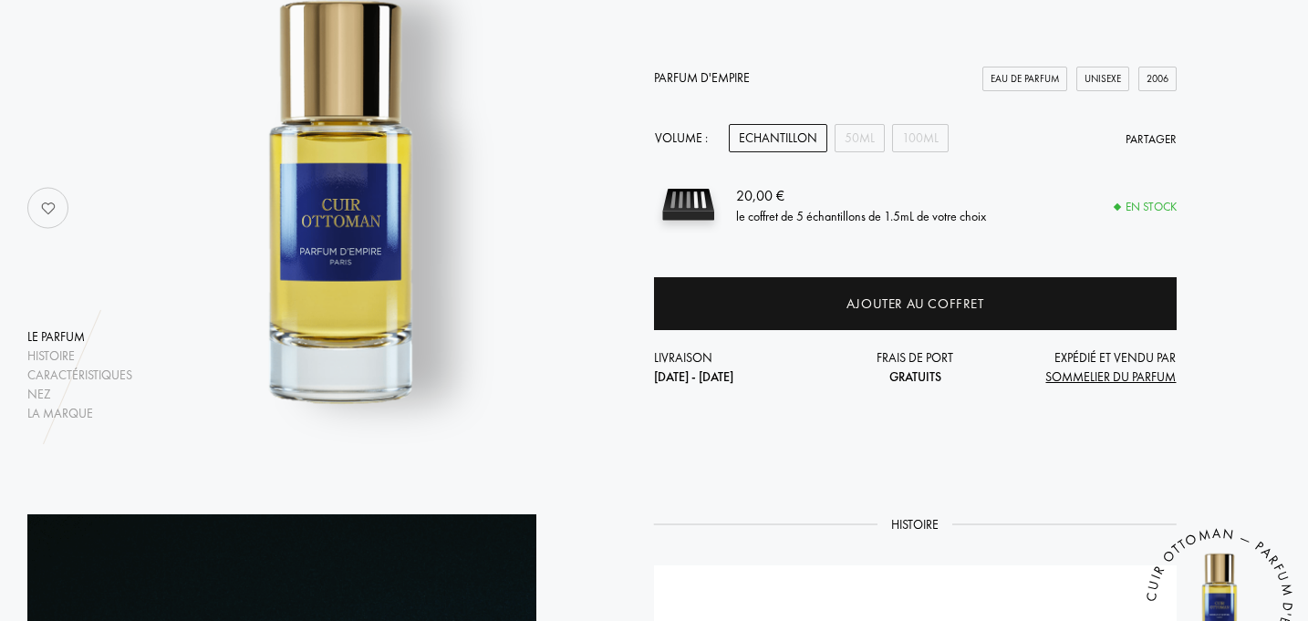
scroll to position [262, 0]
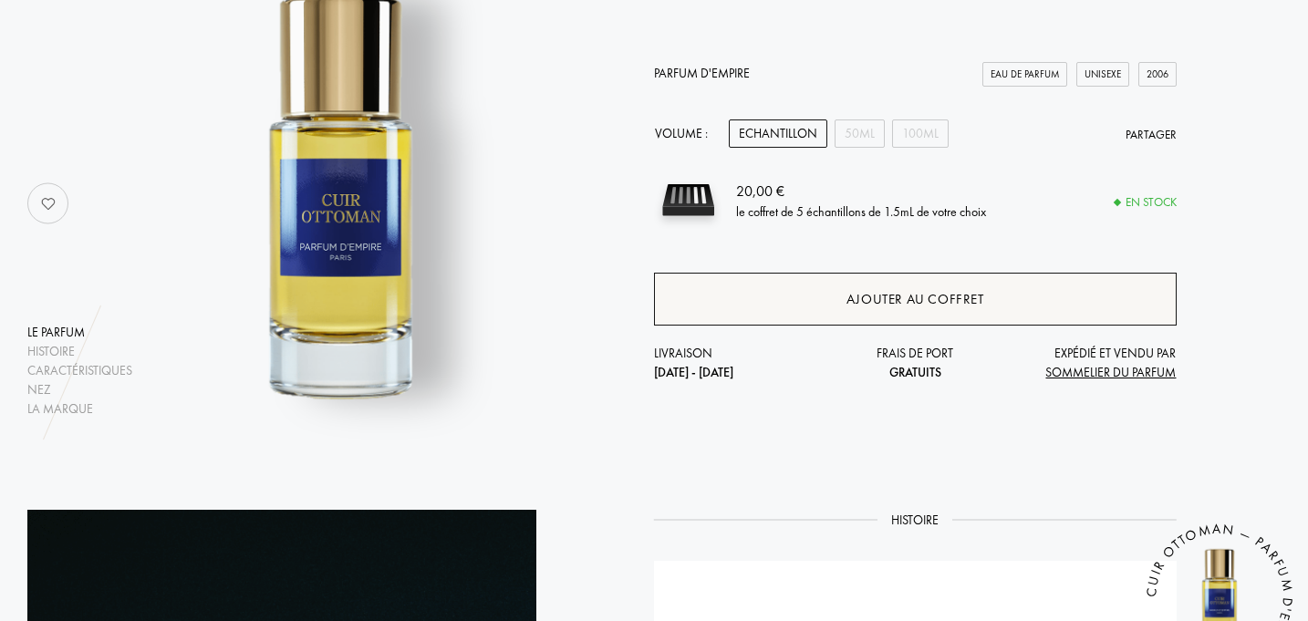
click at [853, 294] on div "Ajouter au coffret" at bounding box center [916, 299] width 138 height 21
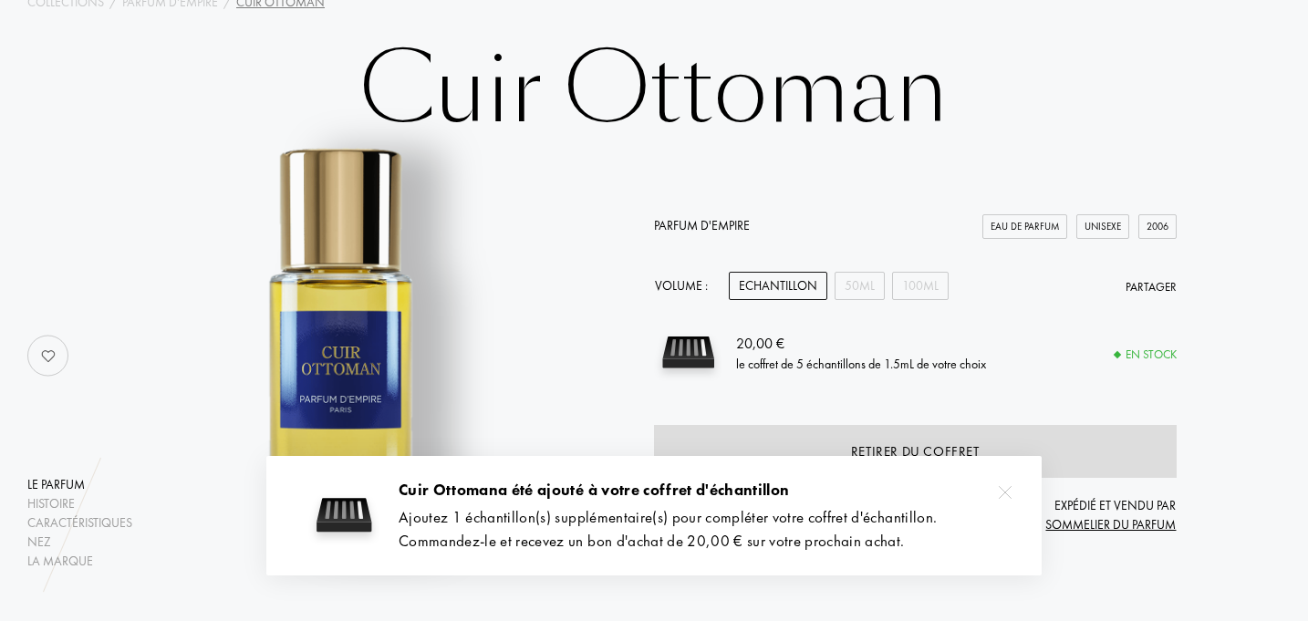
scroll to position [0, 0]
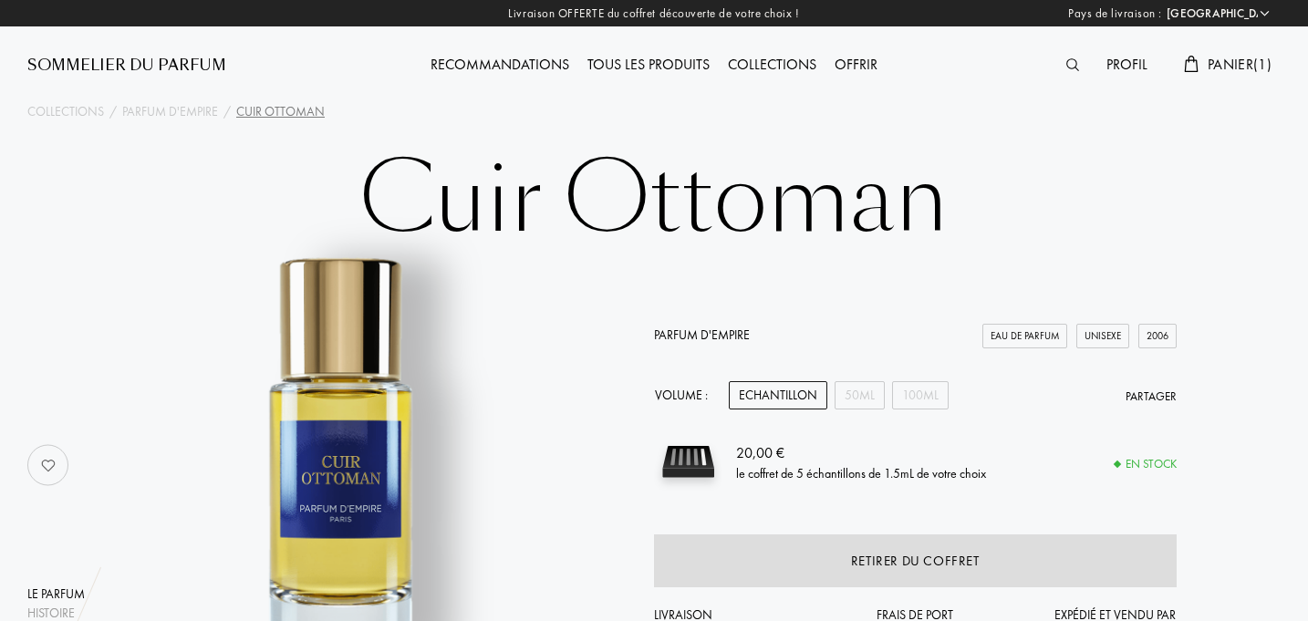
click at [182, 64] on div "Sommelier du Parfum" at bounding box center [126, 66] width 199 height 22
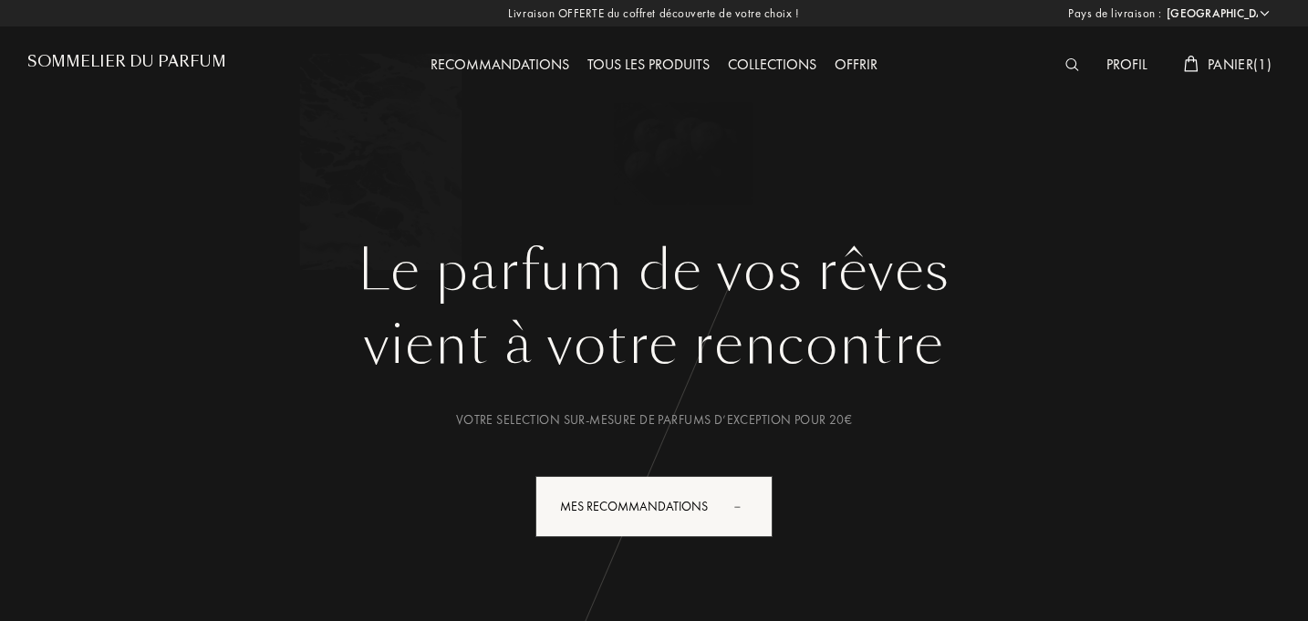
select select "FR"
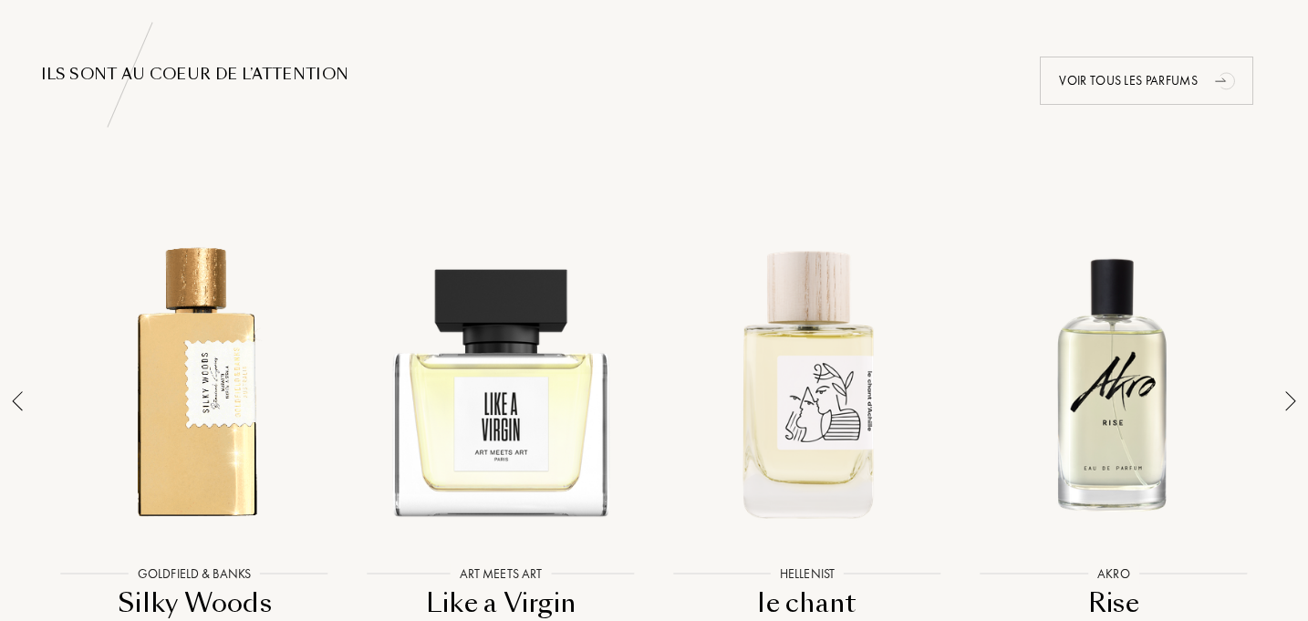
scroll to position [1190, 0]
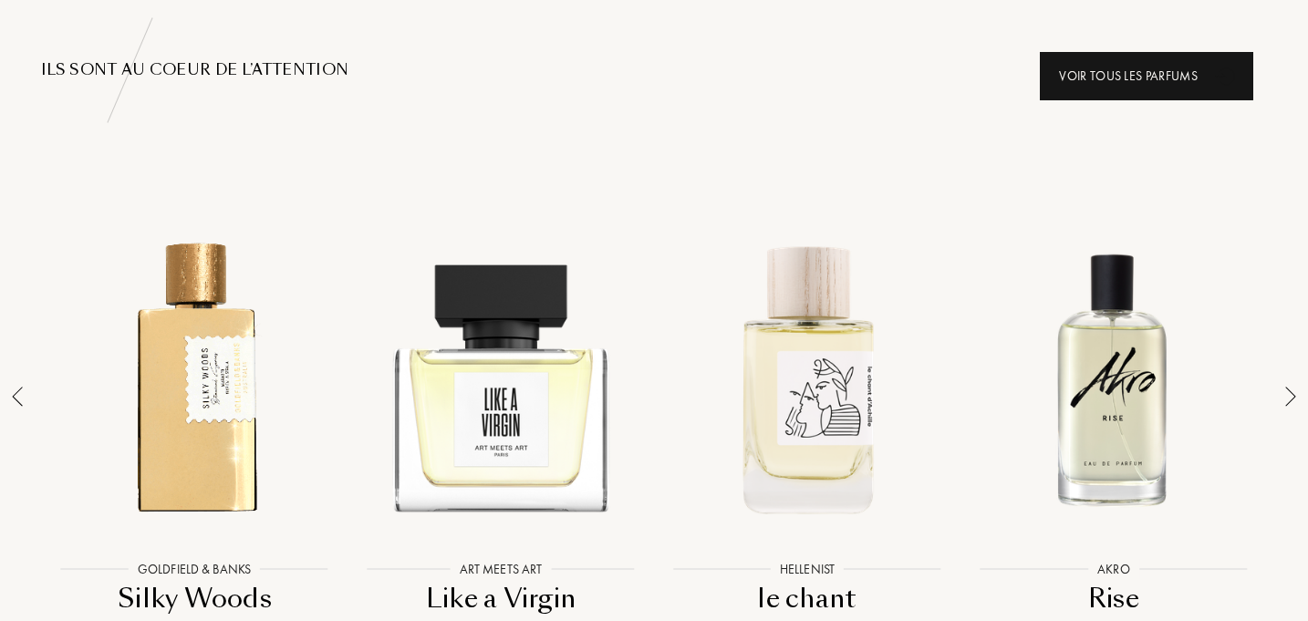
click at [1178, 81] on div "Voir tous les parfums" at bounding box center [1146, 76] width 213 height 48
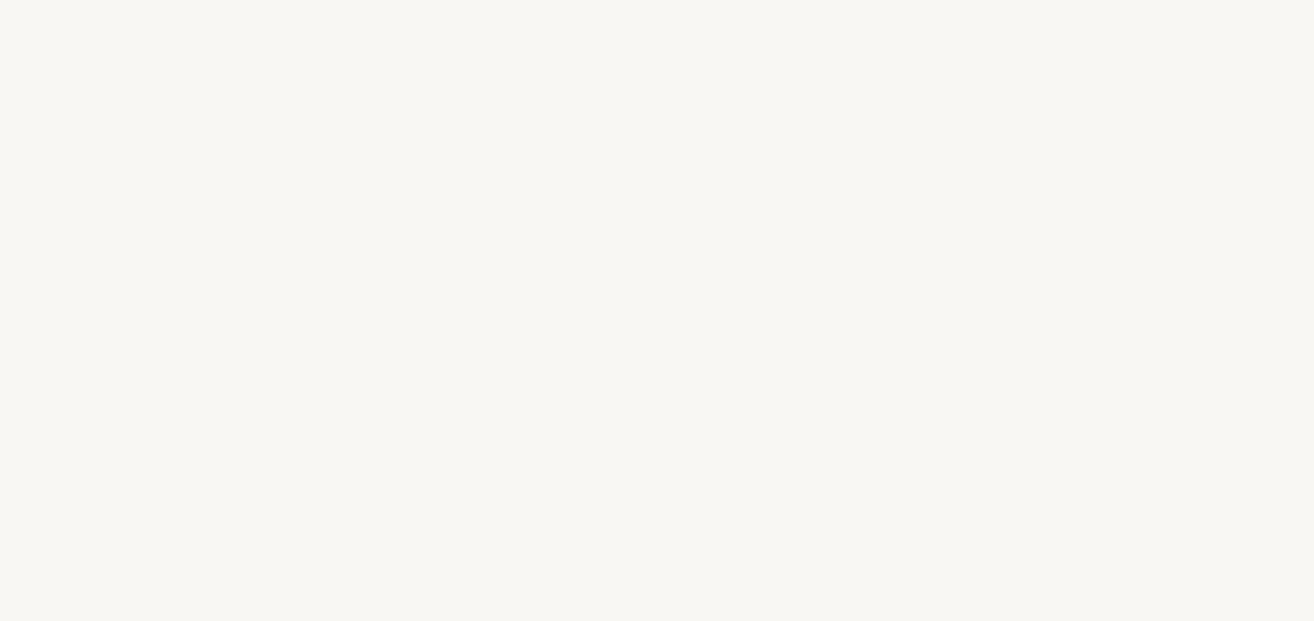
select select "FR"
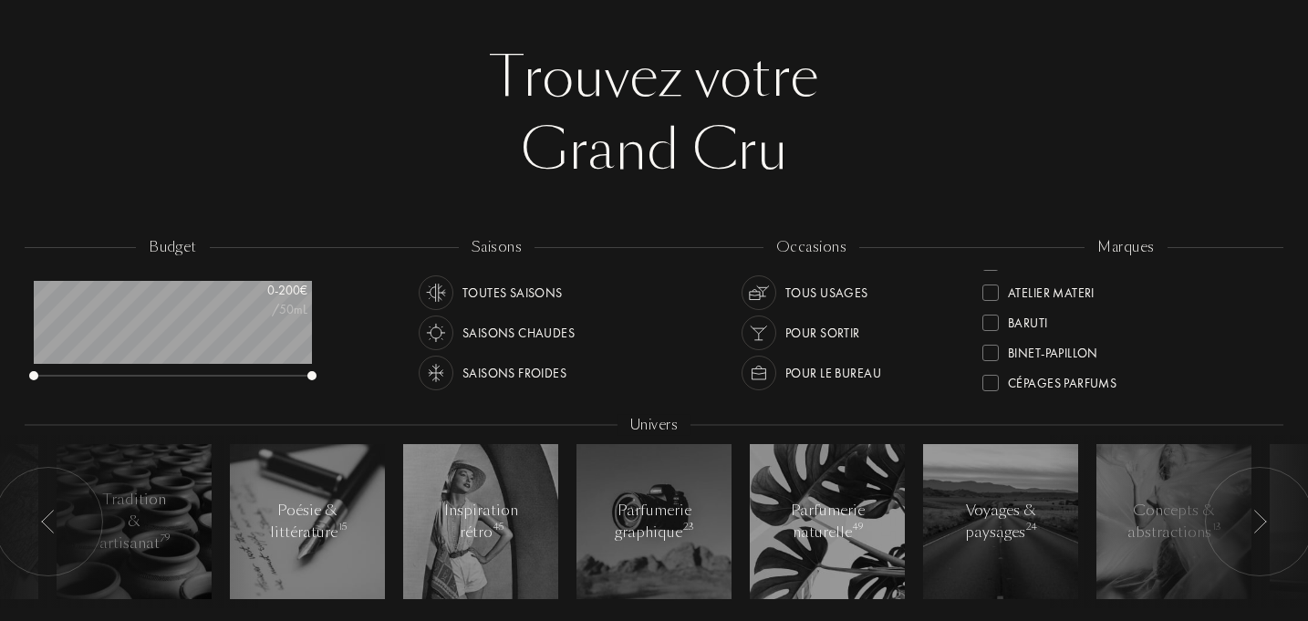
scroll to position [52, 0]
click at [990, 297] on div at bounding box center [991, 294] width 16 height 16
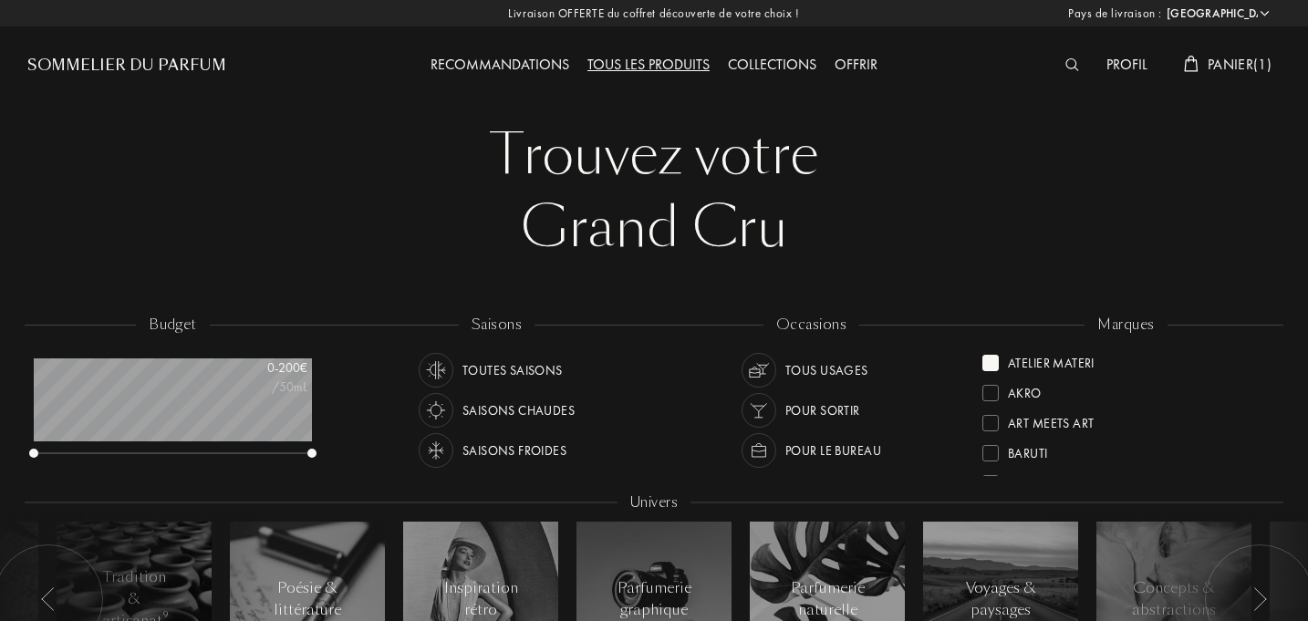
click at [996, 364] on div at bounding box center [991, 363] width 16 height 16
click at [990, 388] on div at bounding box center [991, 388] width 16 height 16
click at [992, 364] on div at bounding box center [991, 363] width 16 height 16
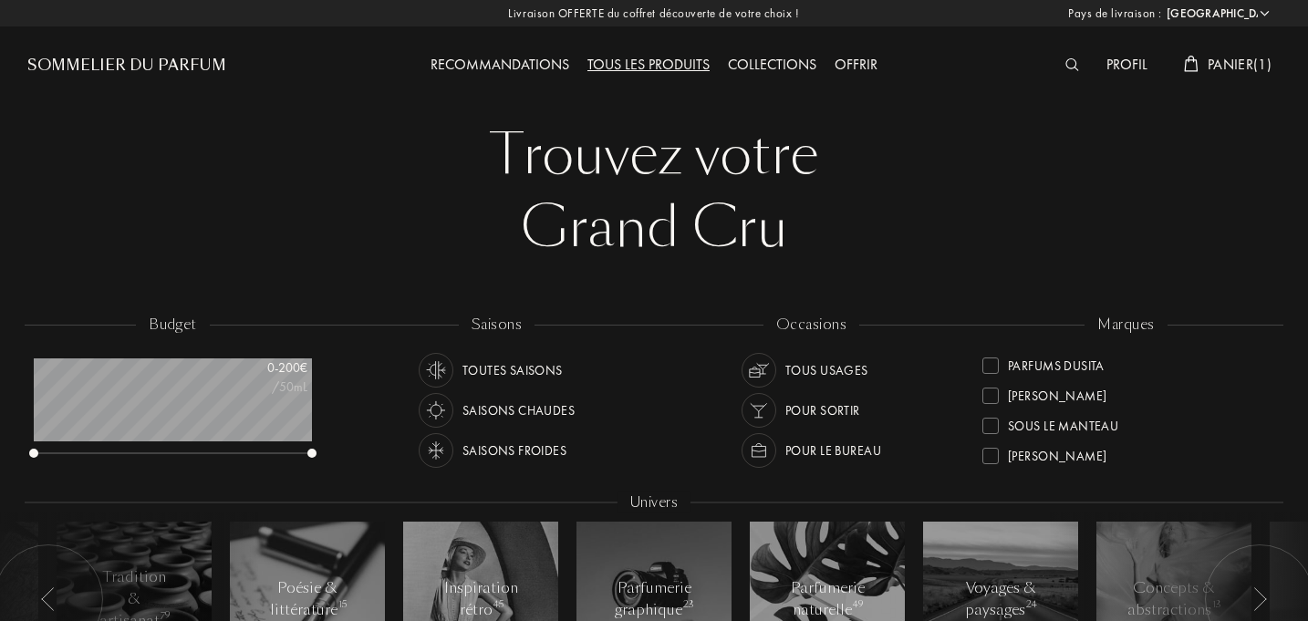
click at [1079, 365] on div "Parfums Dusita" at bounding box center [1056, 362] width 97 height 25
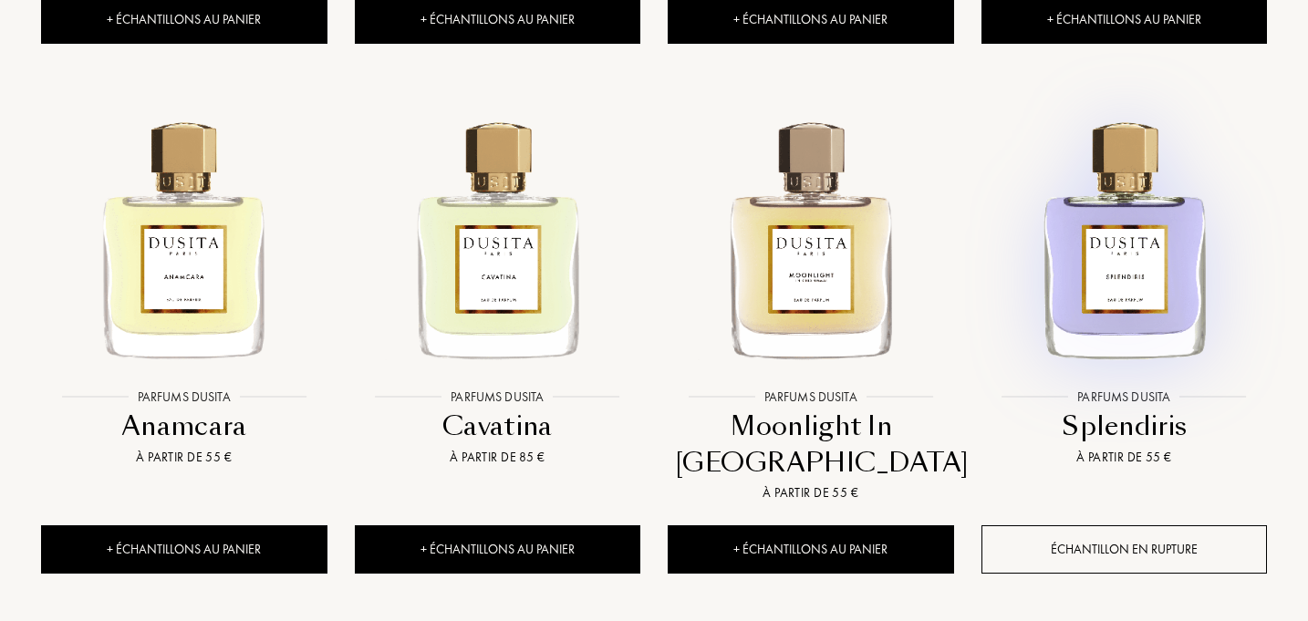
scroll to position [1220, 0]
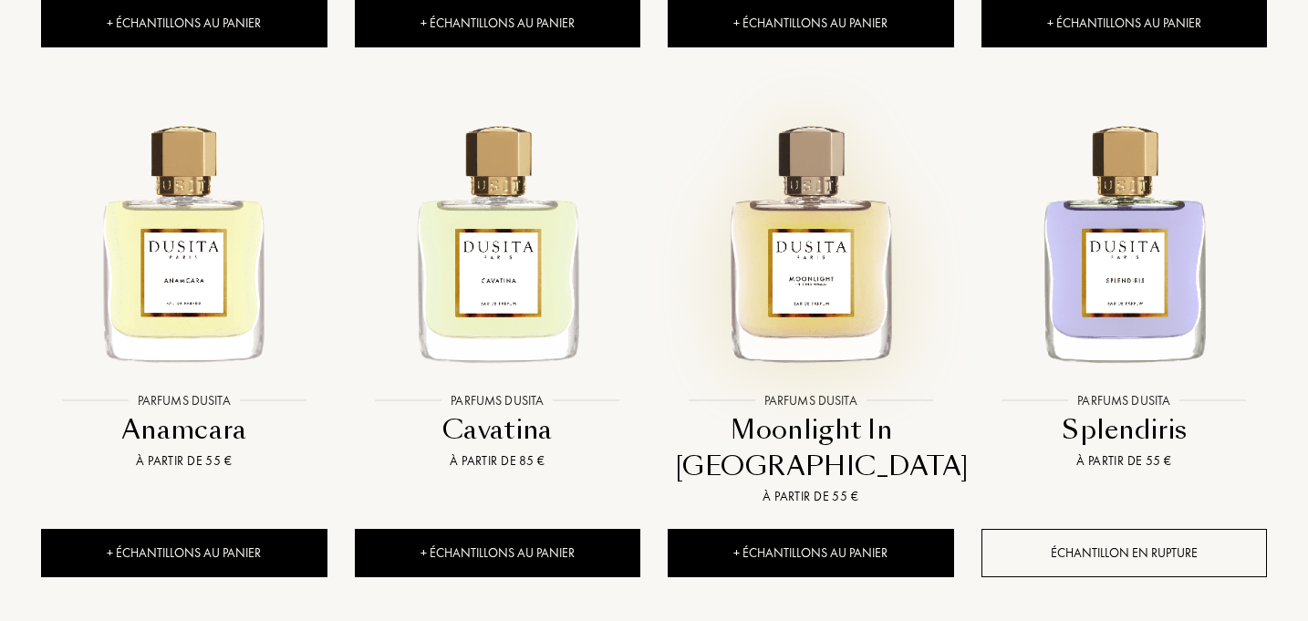
click at [869, 251] on img at bounding box center [811, 240] width 282 height 282
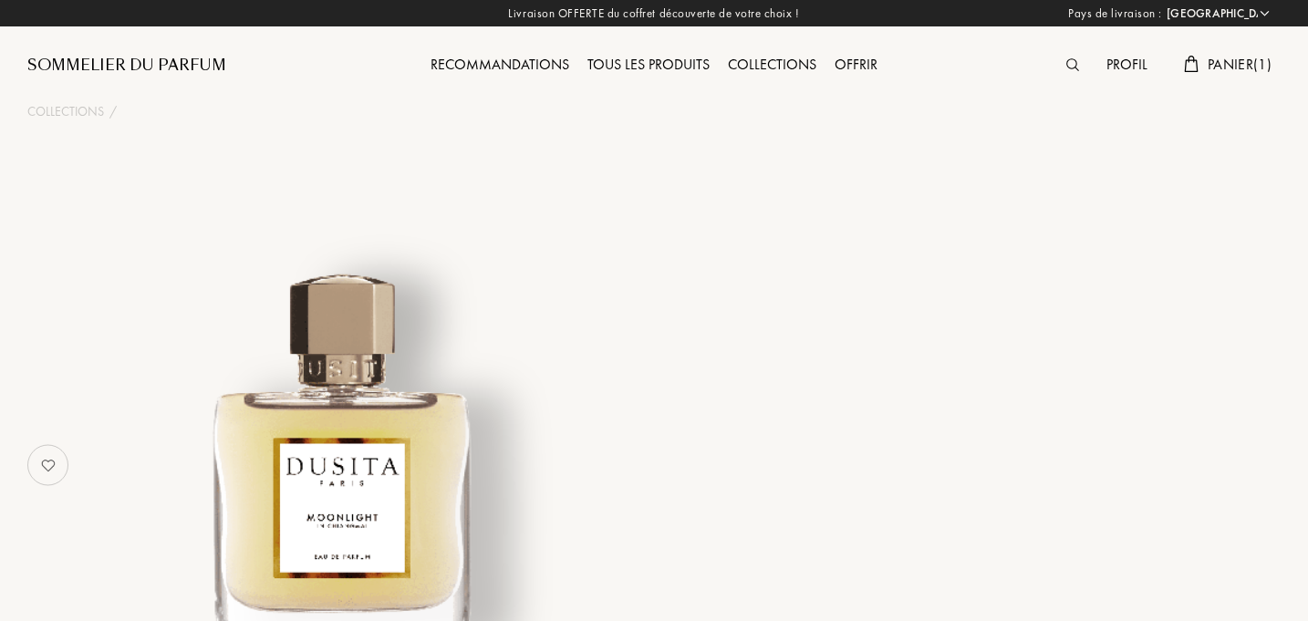
select select "FR"
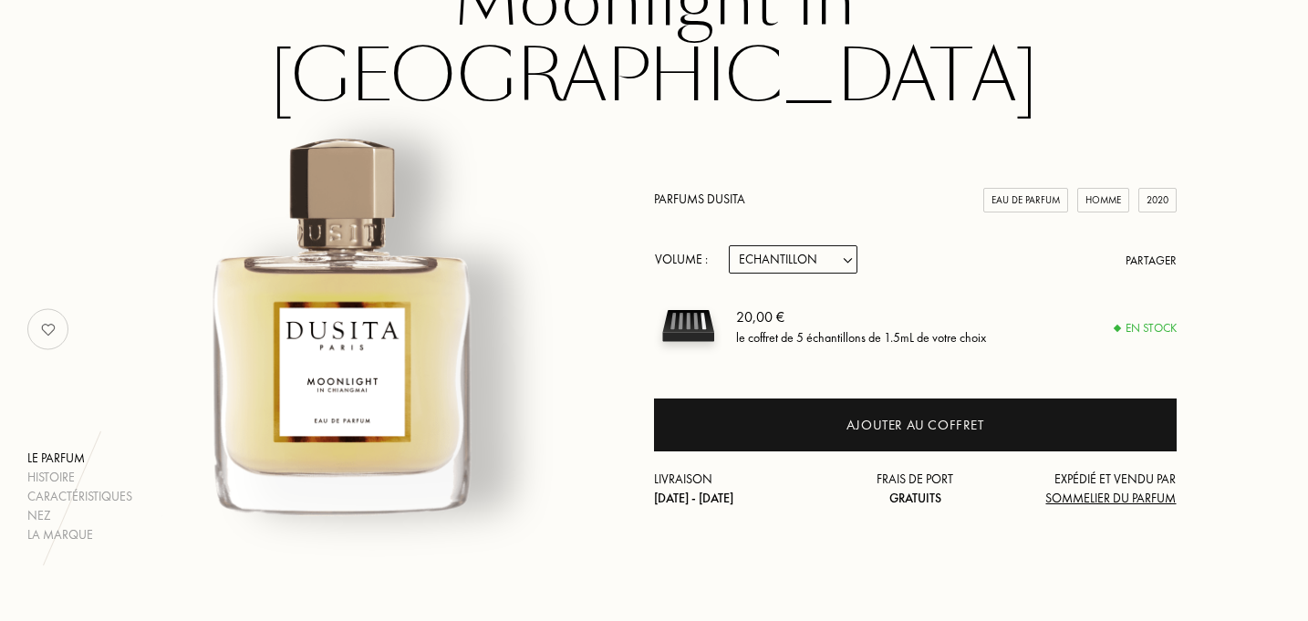
scroll to position [193, 0]
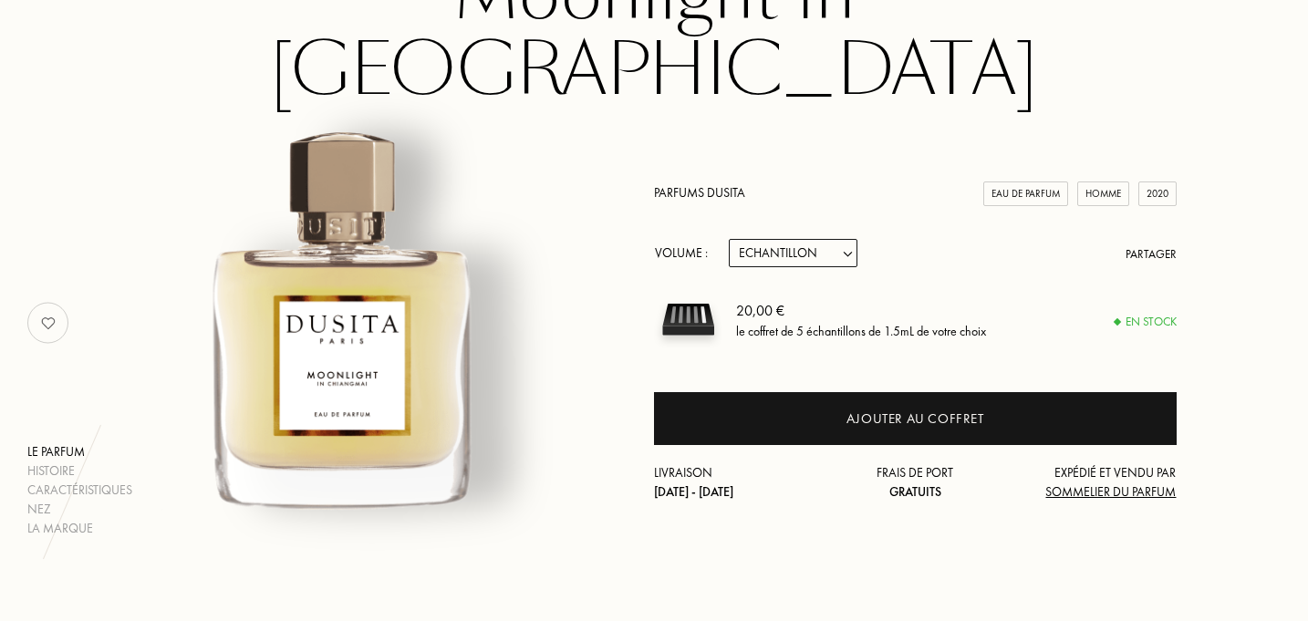
click at [826, 239] on select "Echantillon 15mL 22.5mL (3 * 7.5mL) 50mL 100mL" at bounding box center [793, 253] width 129 height 28
select select "1"
click at [729, 239] on select "Echantillon 15mL 22.5mL (3 * 7.5mL) 50mL 100mL" at bounding box center [793, 253] width 129 height 28
select select "1"
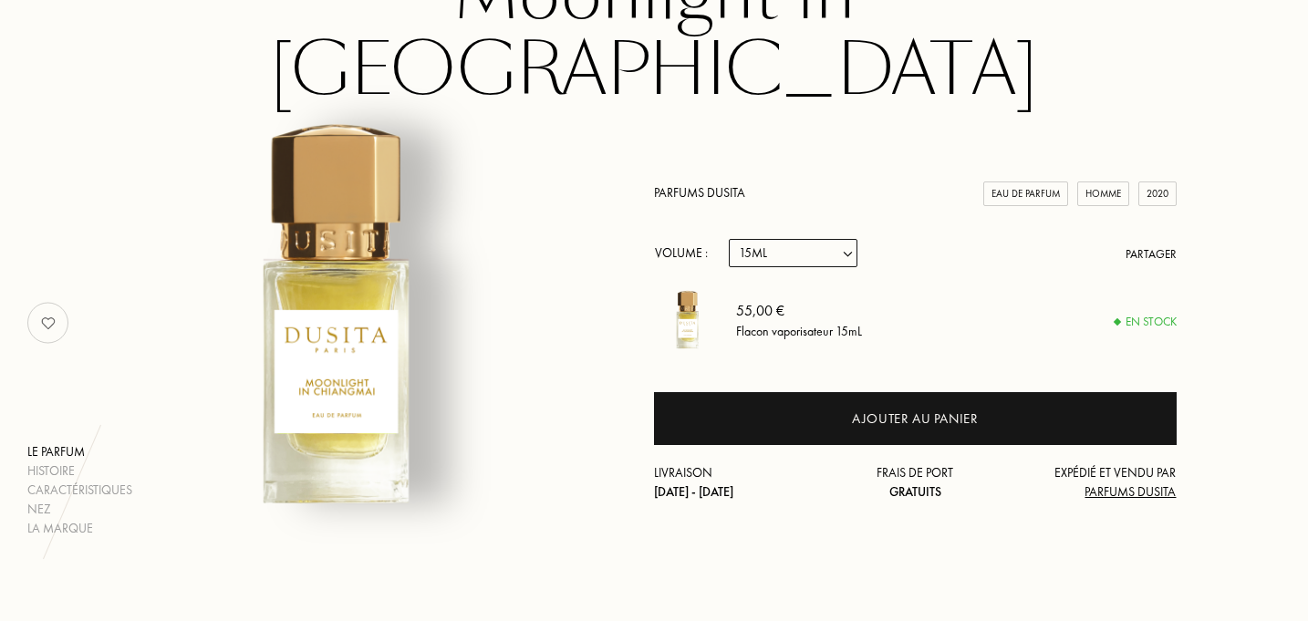
click at [839, 239] on select "Echantillon 15mL 22.5mL (3 * 7.5mL) 50mL 100mL" at bounding box center [793, 253] width 129 height 28
select select "0"
click at [729, 239] on select "Echantillon 15mL 22.5mL (3 * 7.5mL) 50mL 100mL" at bounding box center [793, 253] width 129 height 28
select select "0"
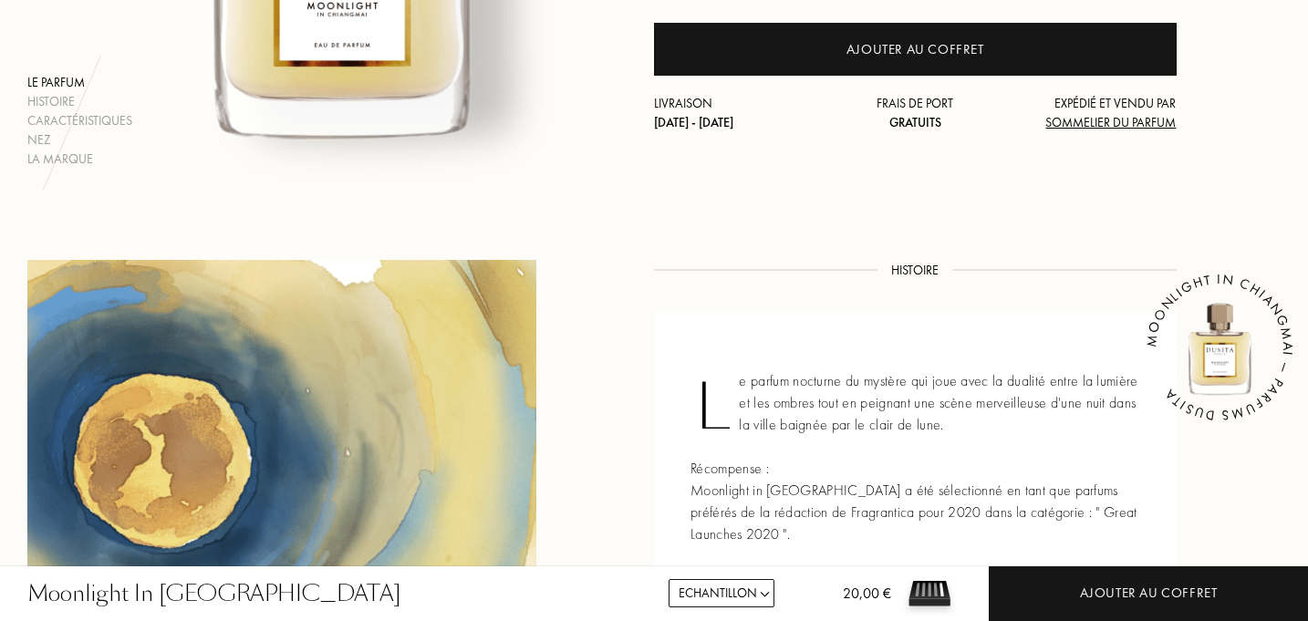
scroll to position [0, 0]
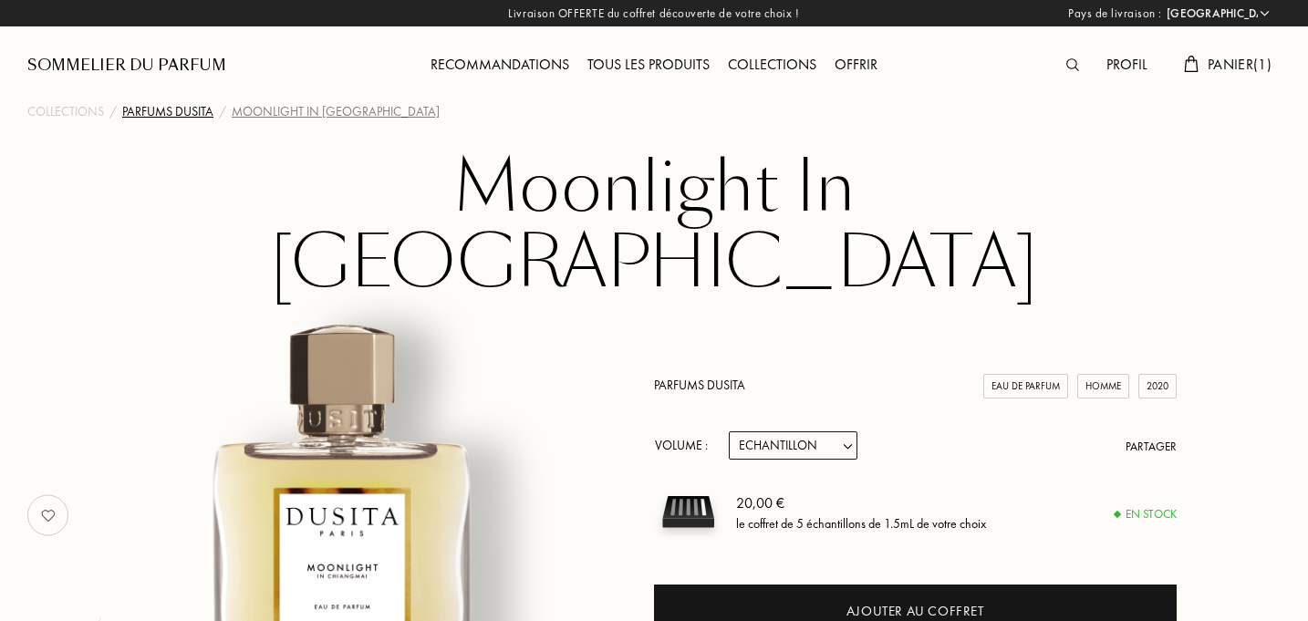
click at [164, 108] on div "Parfums Dusita" at bounding box center [167, 111] width 91 height 19
click at [86, 111] on div "Collections" at bounding box center [65, 111] width 77 height 19
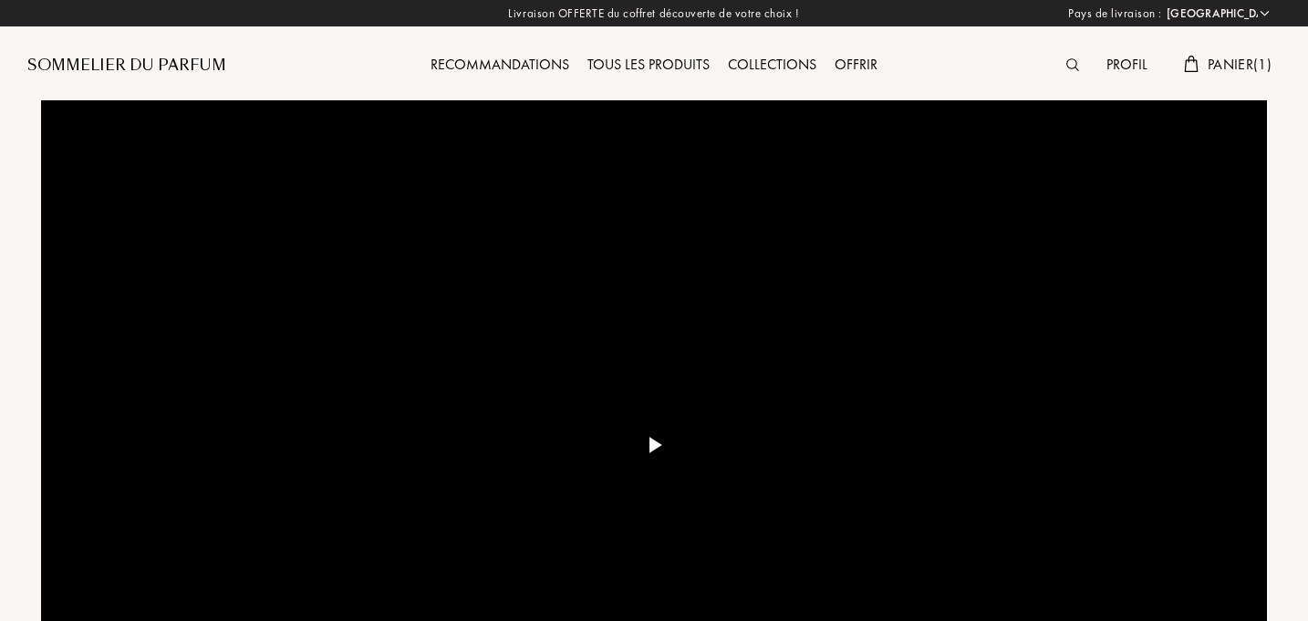
select select "FR"
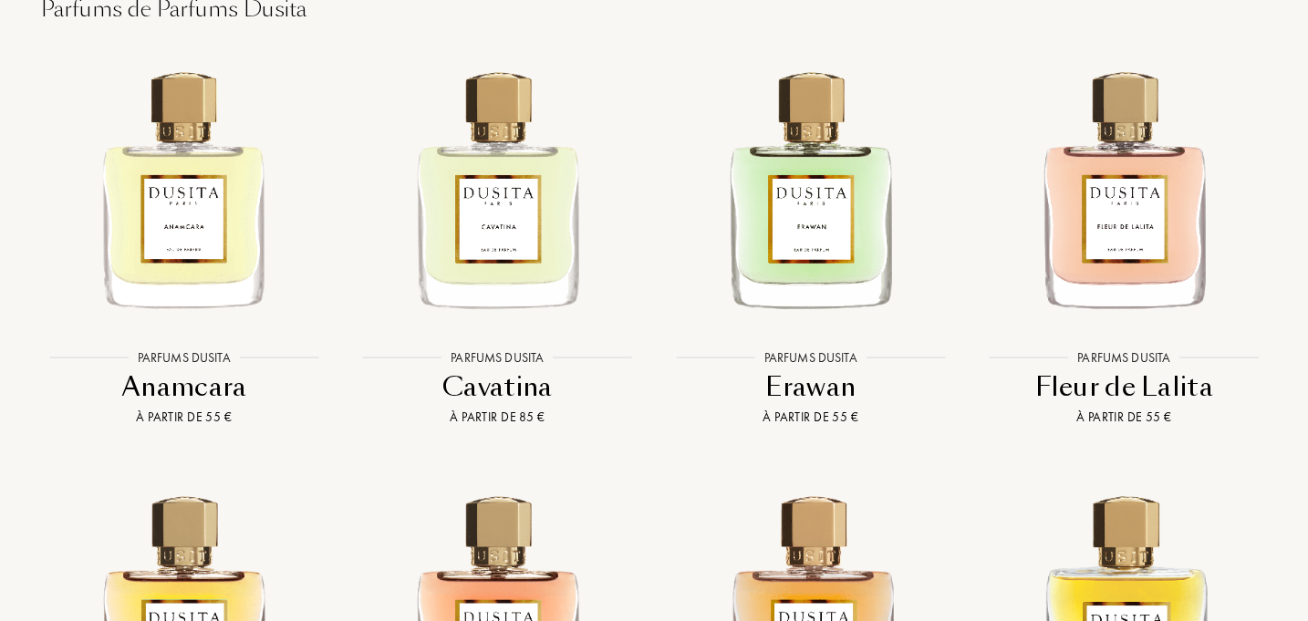
scroll to position [2729, 0]
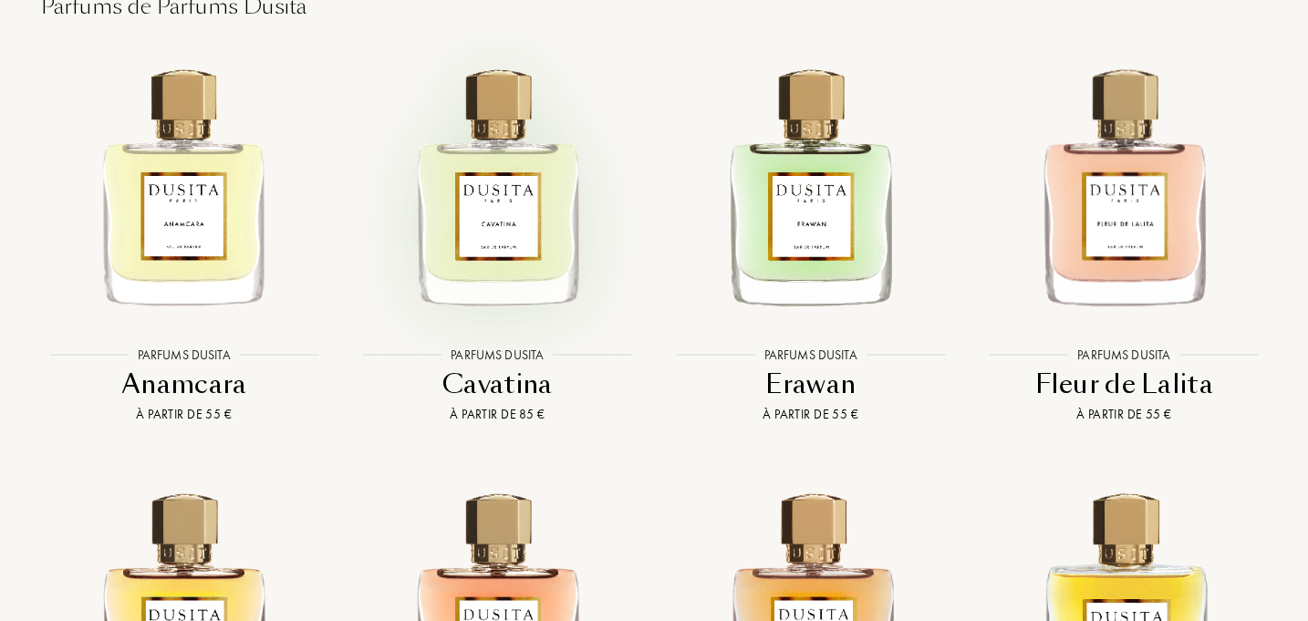
click at [492, 274] on img at bounding box center [498, 184] width 282 height 282
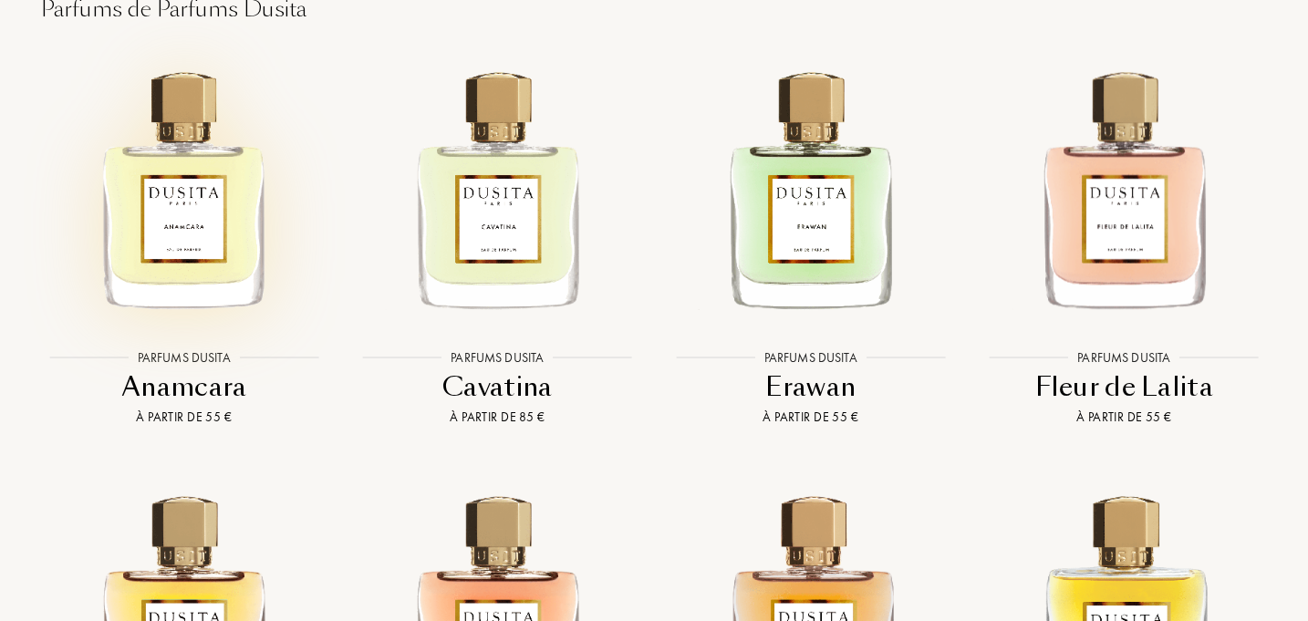
click at [203, 260] on img at bounding box center [184, 187] width 282 height 282
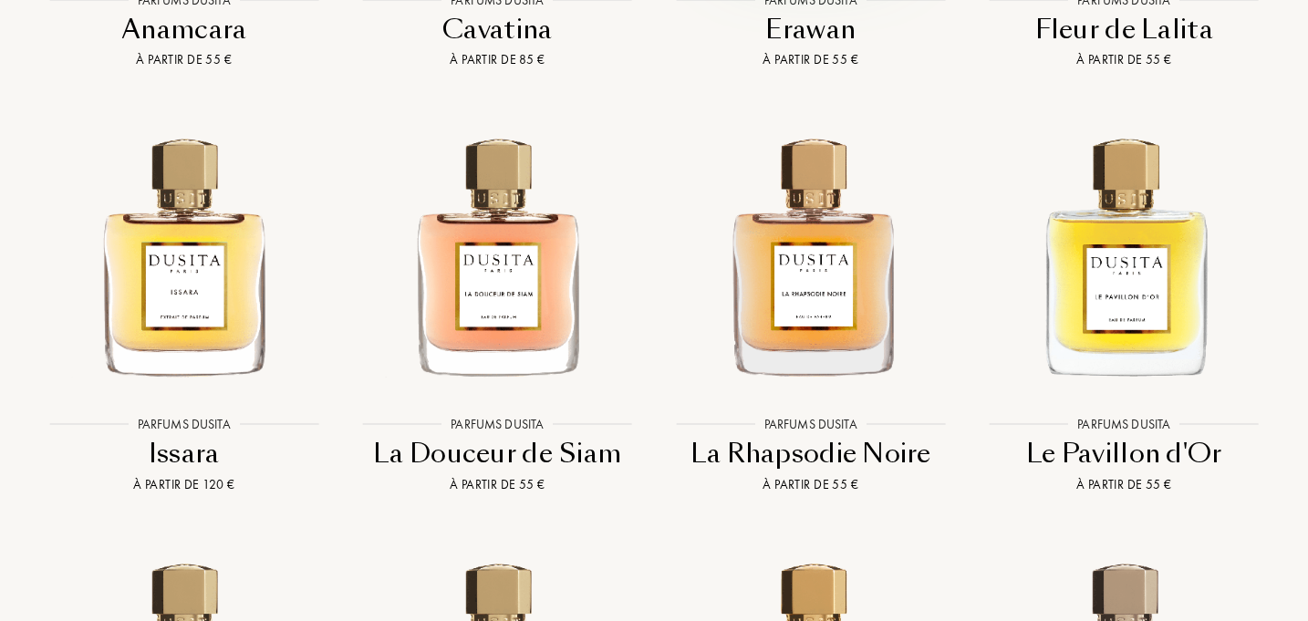
scroll to position [3085, 0]
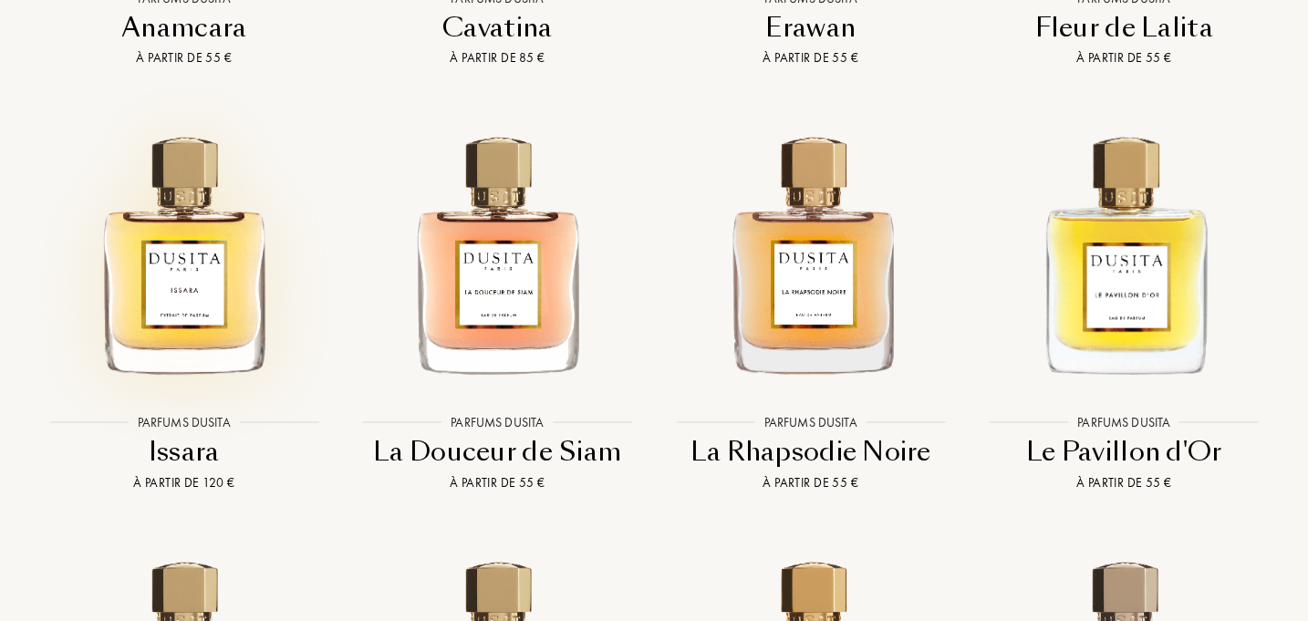
click at [229, 313] on img at bounding box center [184, 251] width 282 height 282
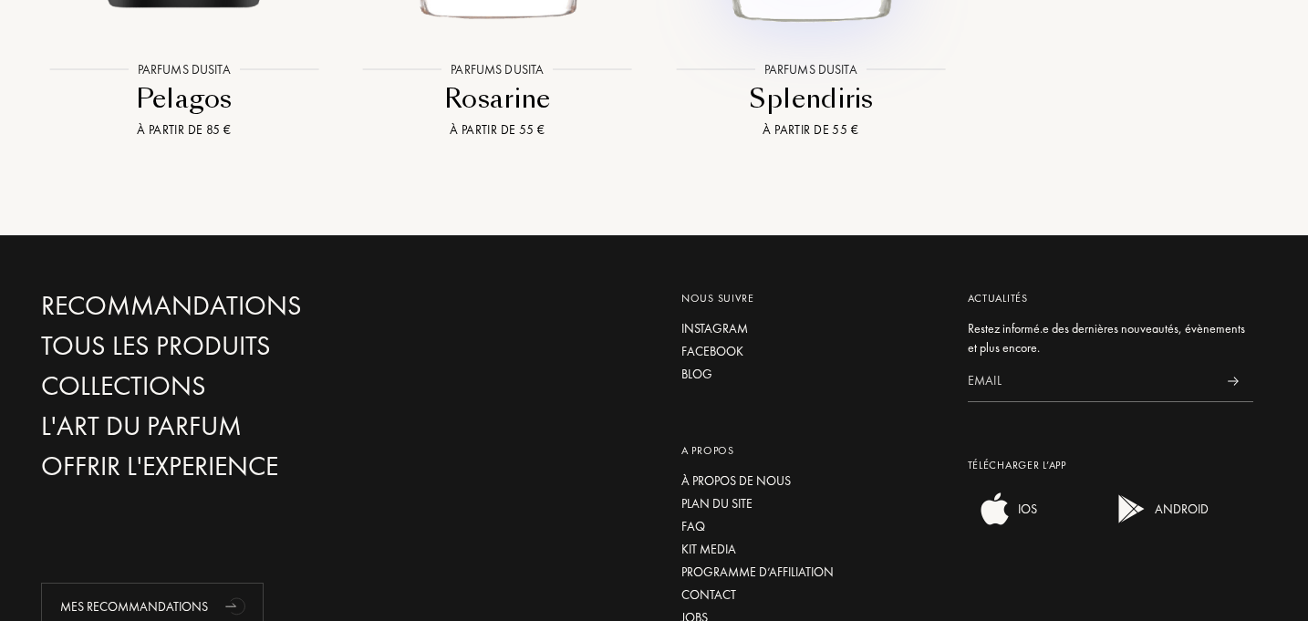
scroll to position [4344, 0]
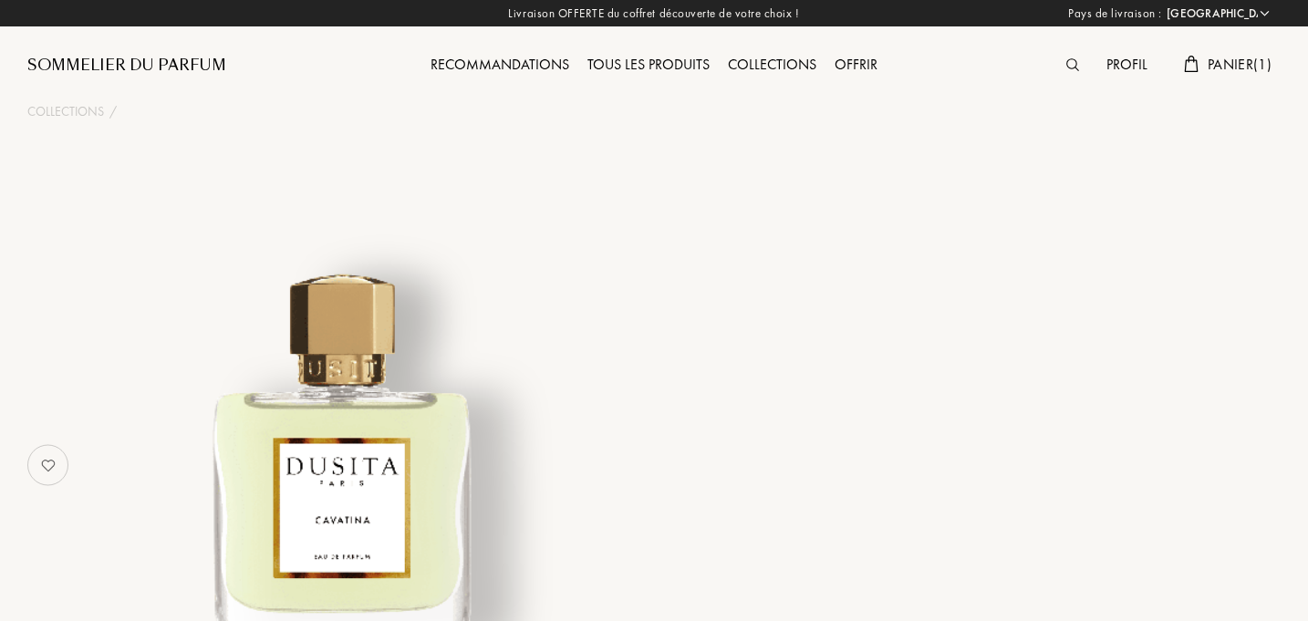
select select "FR"
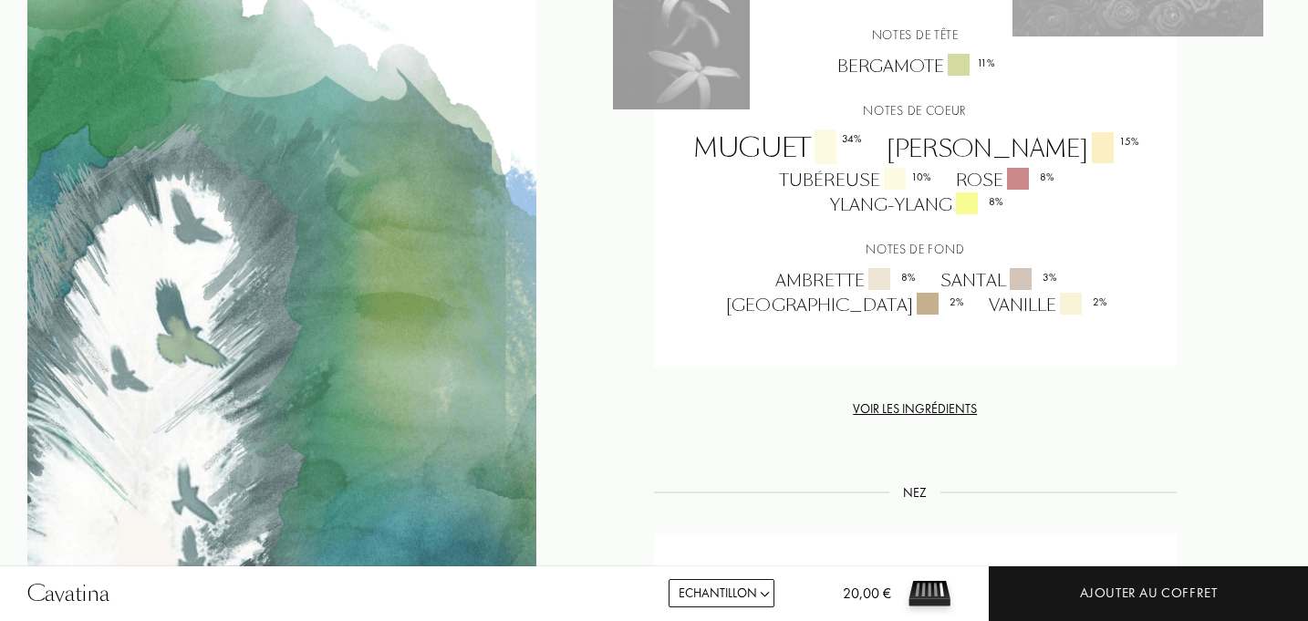
scroll to position [1395, 0]
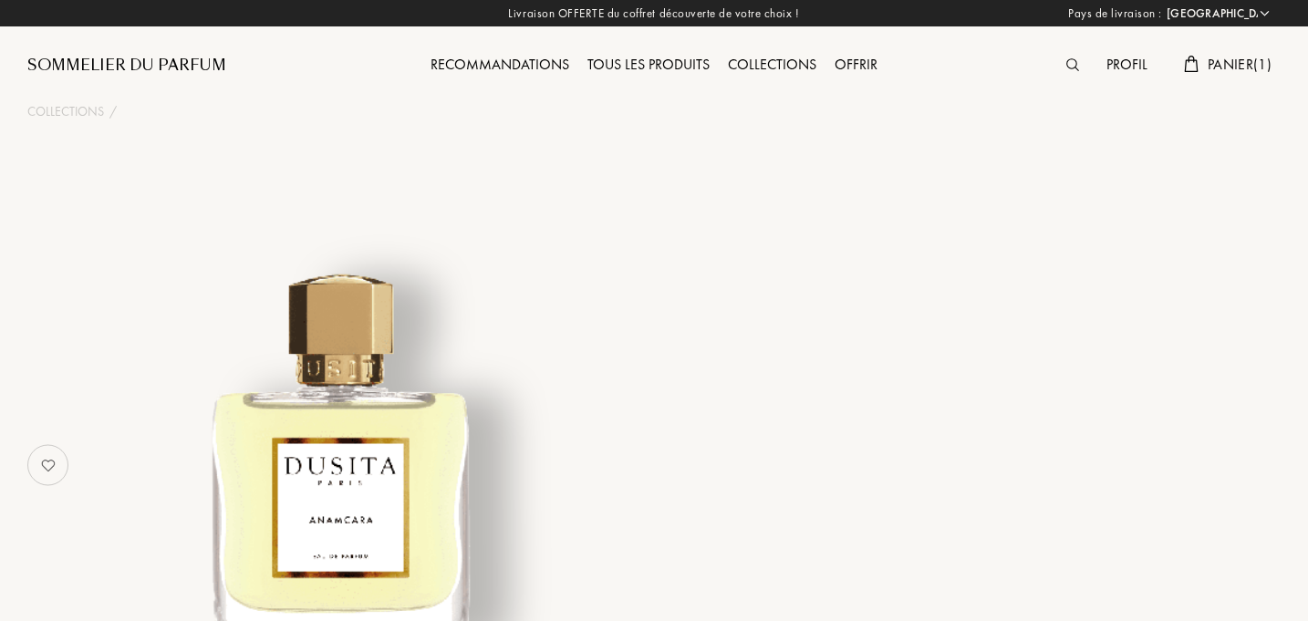
select select "FR"
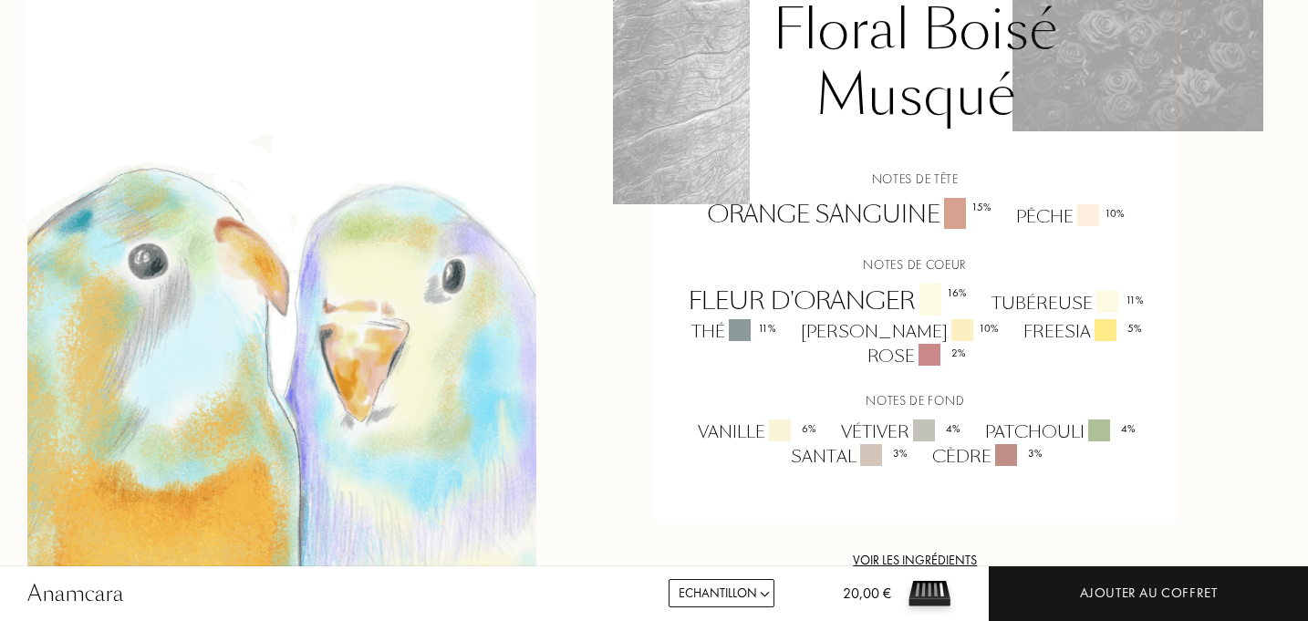
scroll to position [1337, 0]
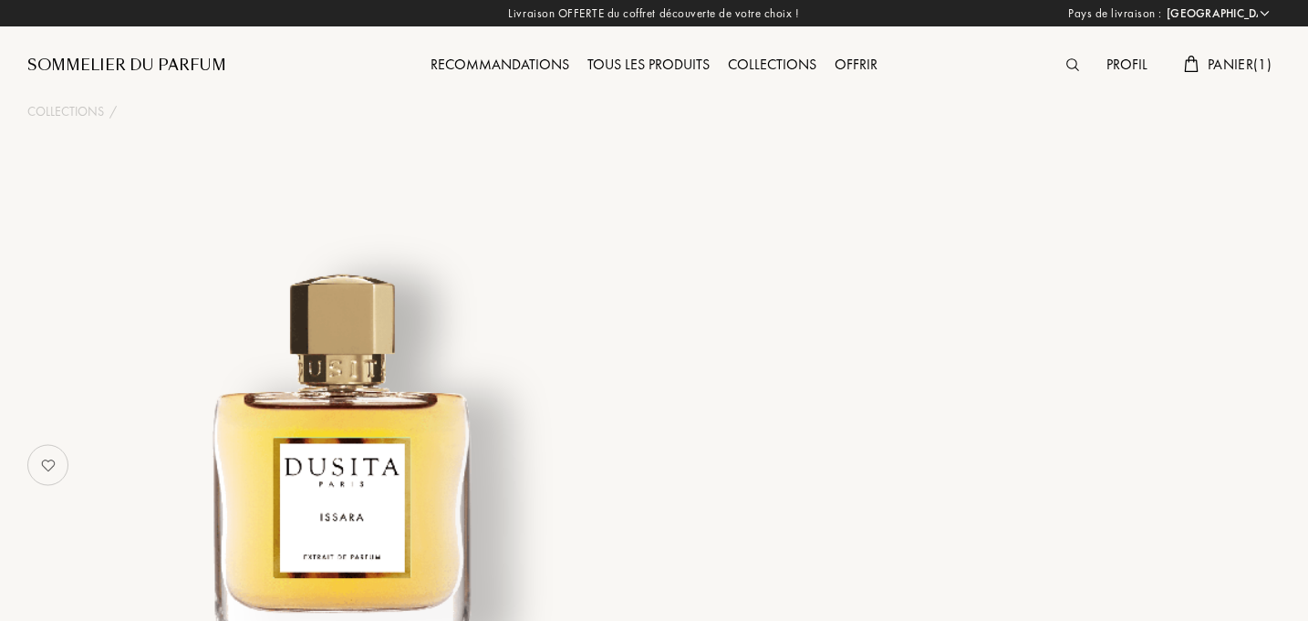
select select "FR"
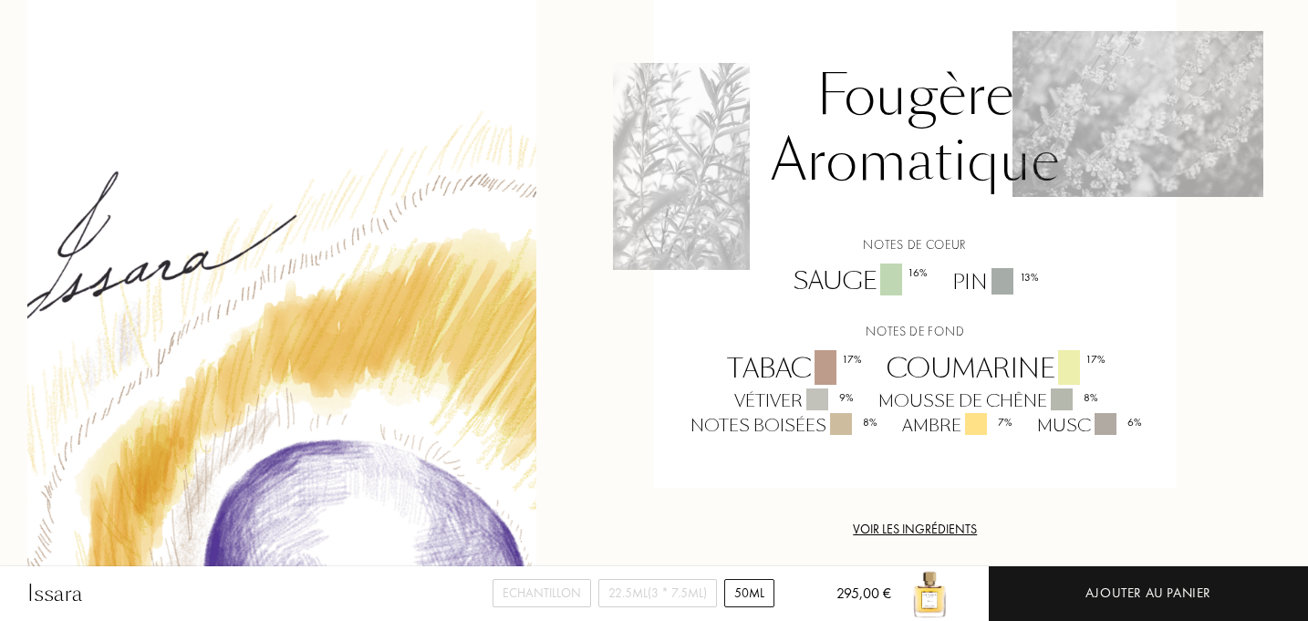
scroll to position [1200, 0]
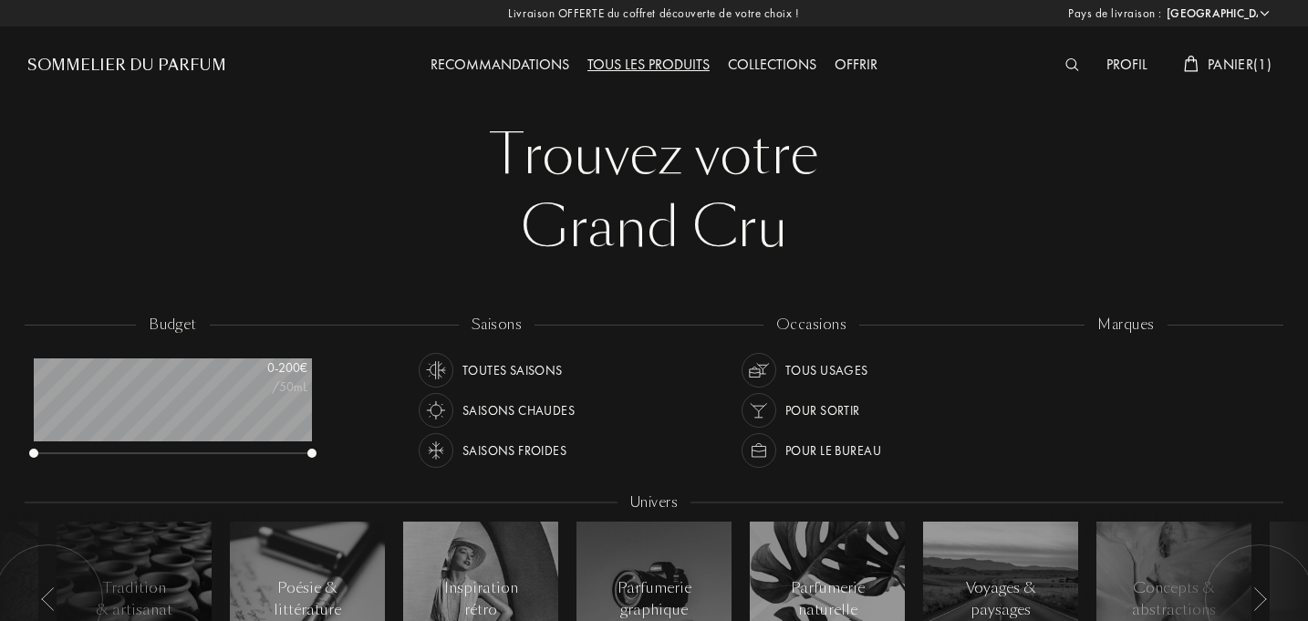
select select "FR"
click at [1107, 423] on div "[PERSON_NAME]" at bounding box center [1057, 420] width 99 height 25
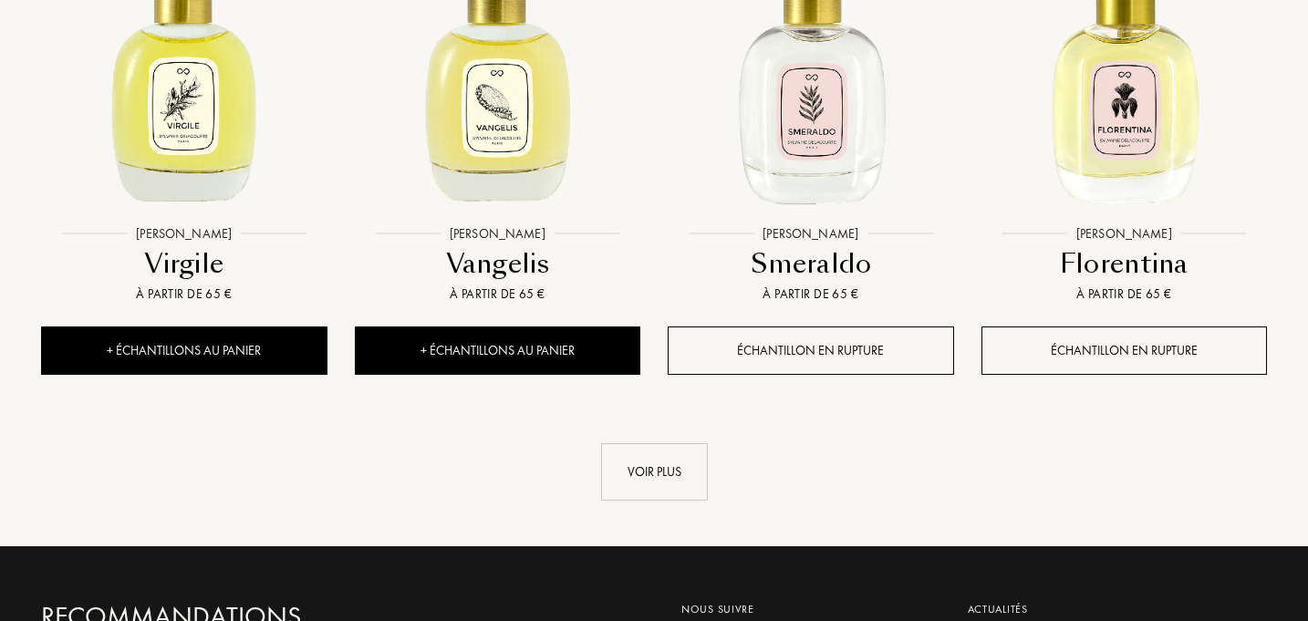
scroll to position [1893, 0]
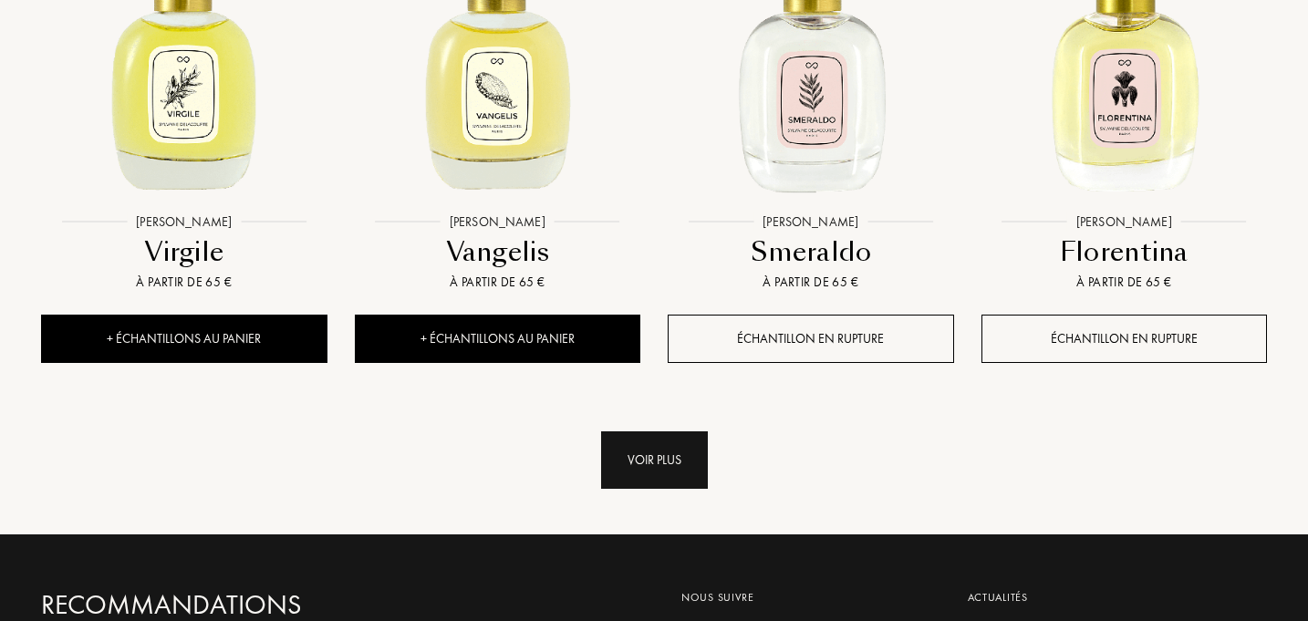
click at [685, 470] on div "Voir plus" at bounding box center [654, 460] width 107 height 57
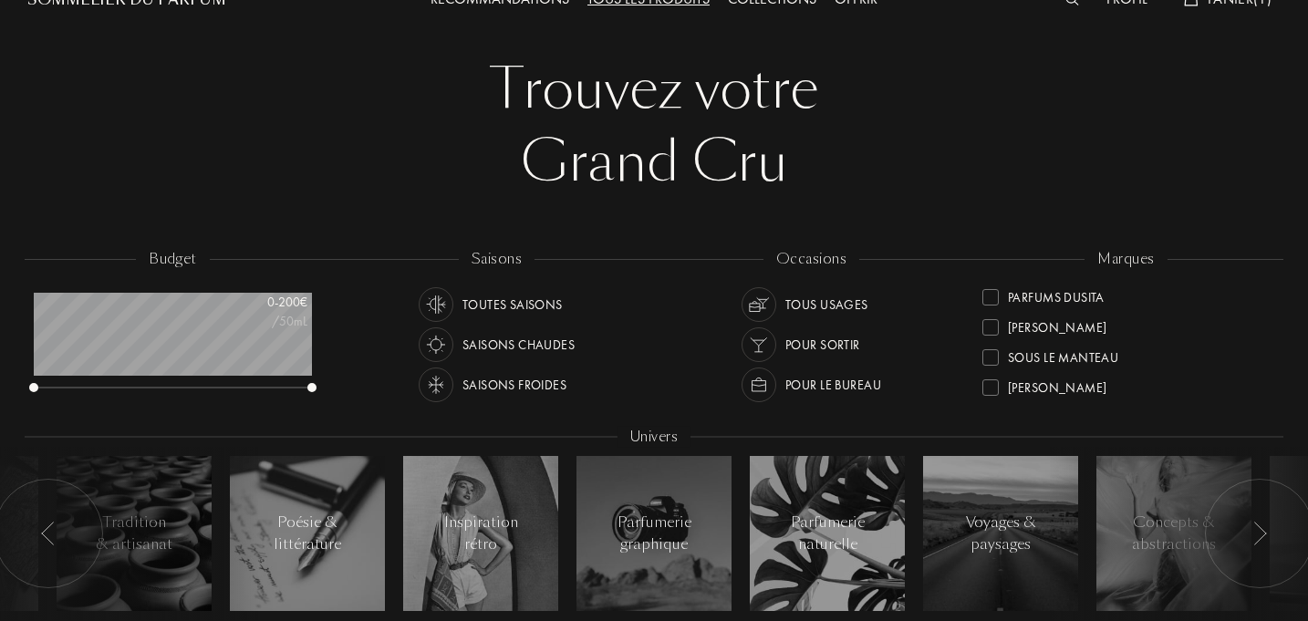
scroll to position [45, 0]
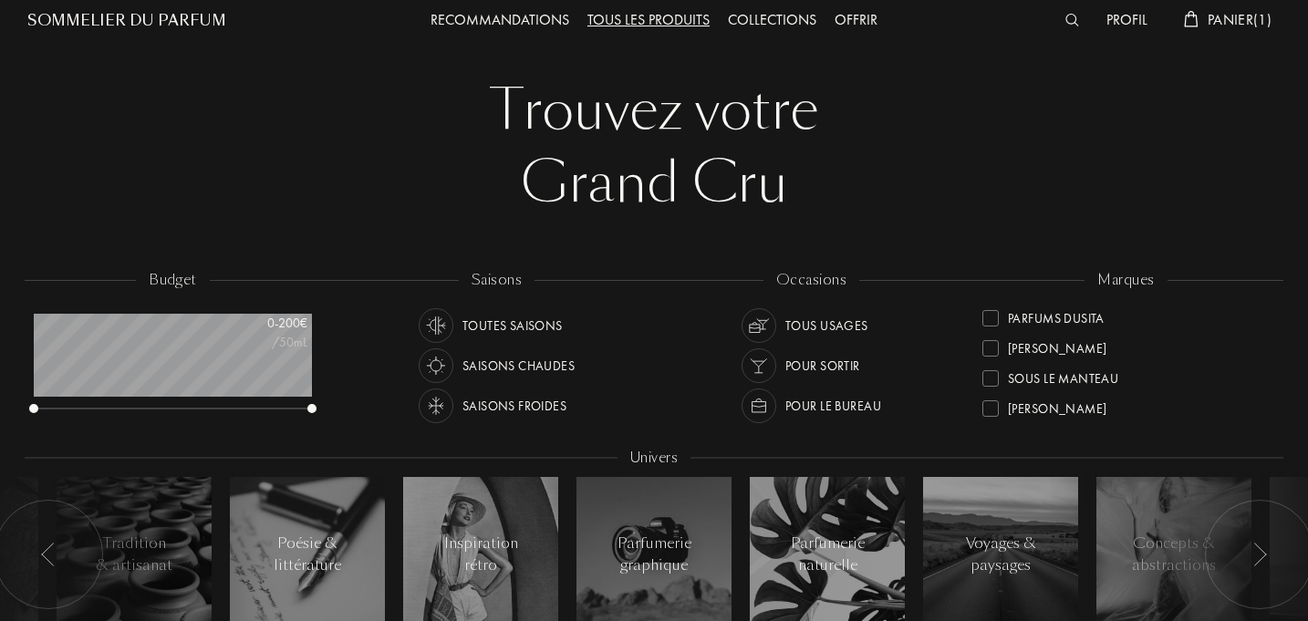
click at [1031, 347] on div "[PERSON_NAME]" at bounding box center [1057, 345] width 99 height 25
click at [1031, 347] on div "Sylvaine Delacourte" at bounding box center [1057, 345] width 99 height 25
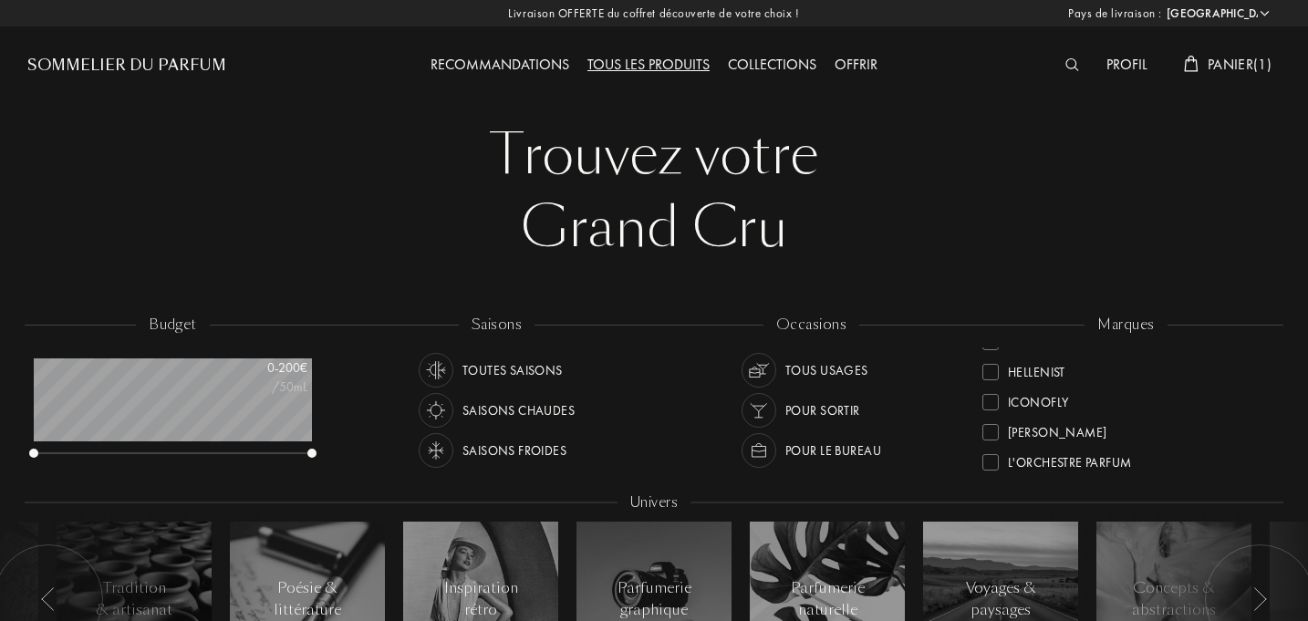
scroll to position [349, 0]
click at [998, 465] on div at bounding box center [991, 465] width 16 height 16
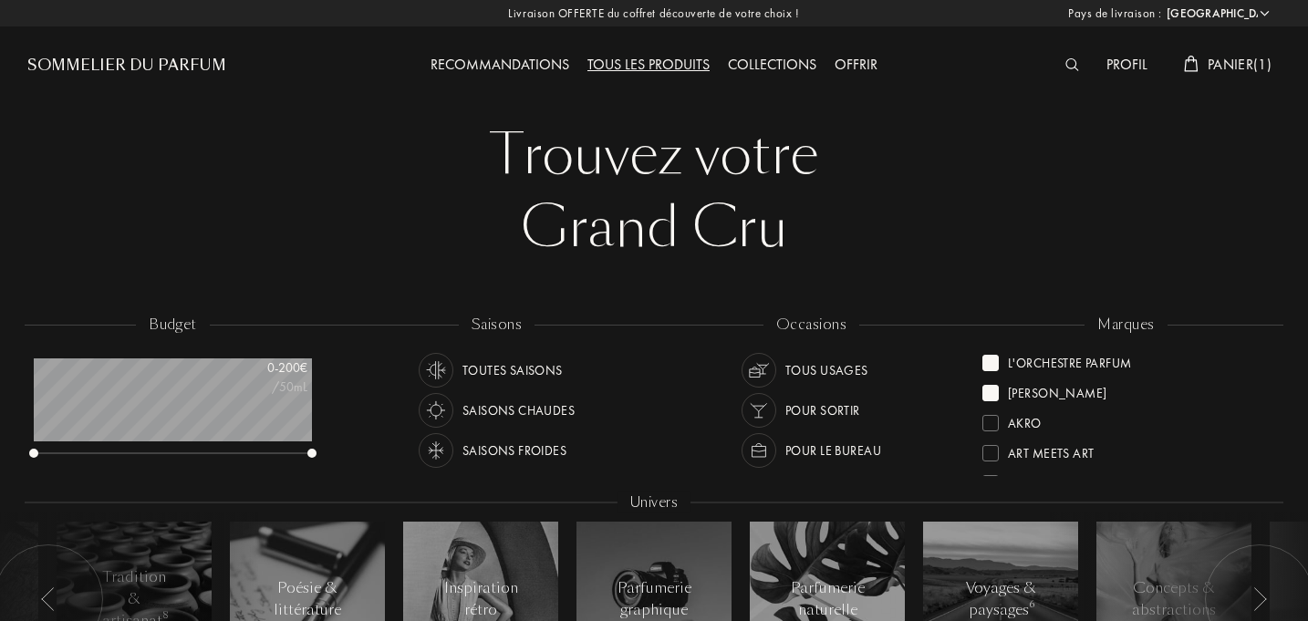
click at [993, 390] on div at bounding box center [991, 393] width 16 height 16
click at [1278, 216] on div "Trouvez votre Grand Cru Trouvez votre Grand Cru" at bounding box center [654, 192] width 1254 height 146
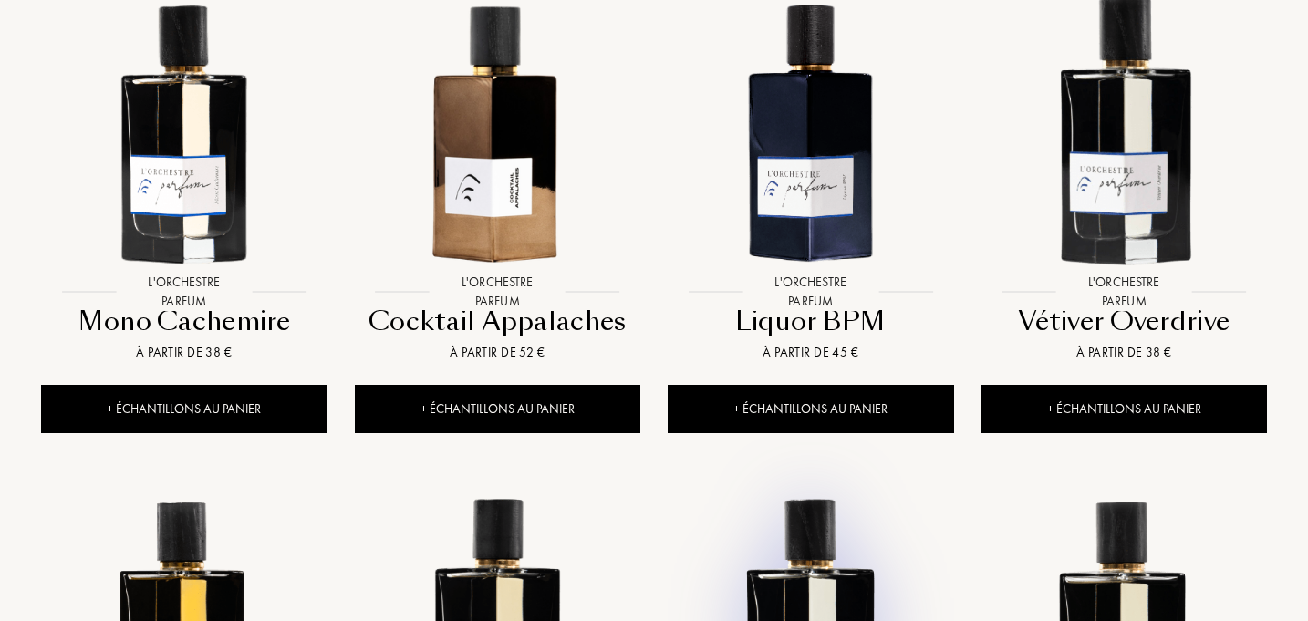
scroll to position [826, 0]
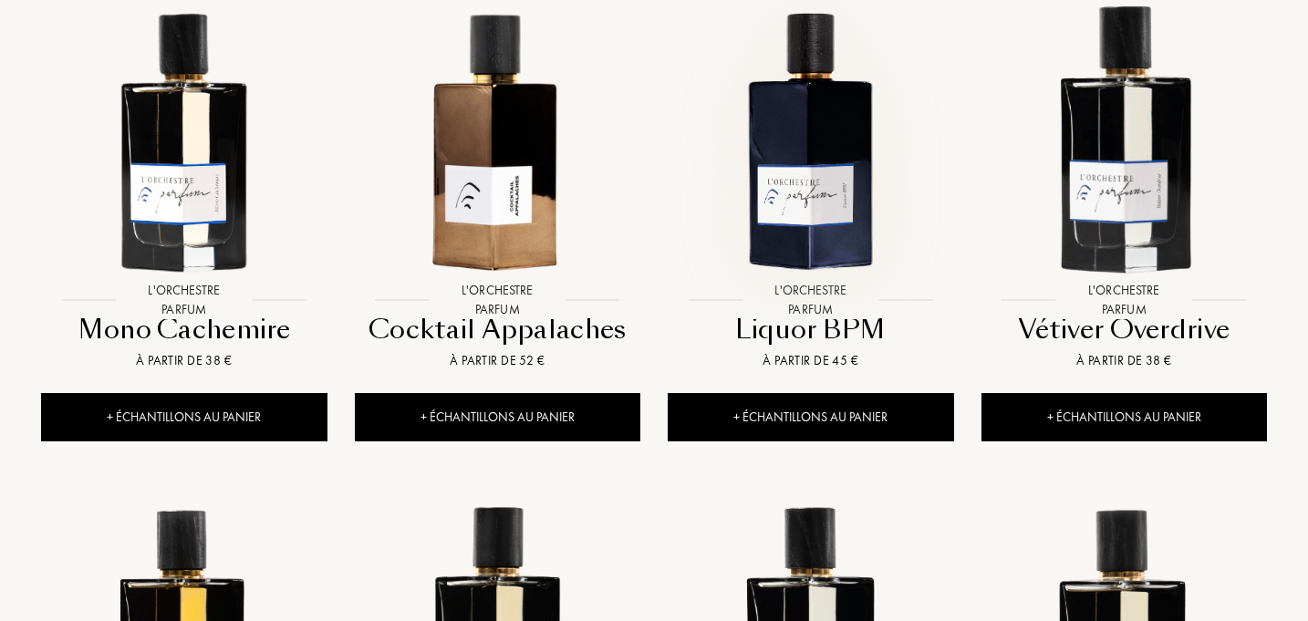
click at [816, 146] on img at bounding box center [811, 139] width 282 height 282
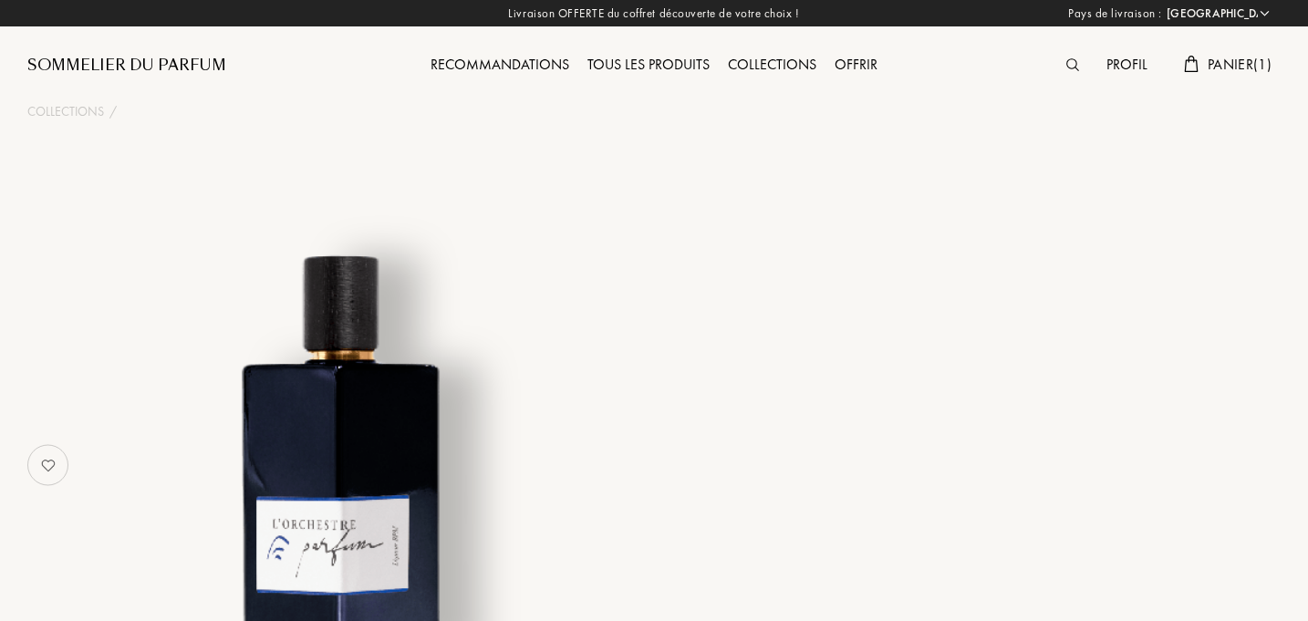
select select "FR"
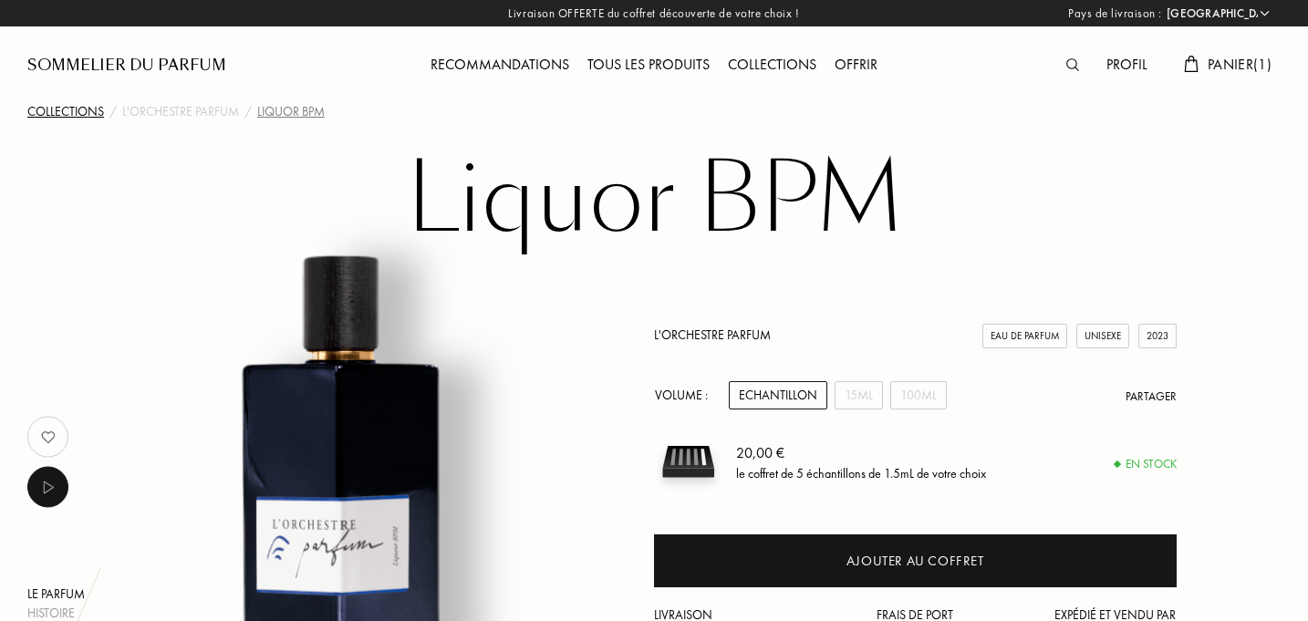
click at [49, 112] on div "Collections" at bounding box center [65, 111] width 77 height 19
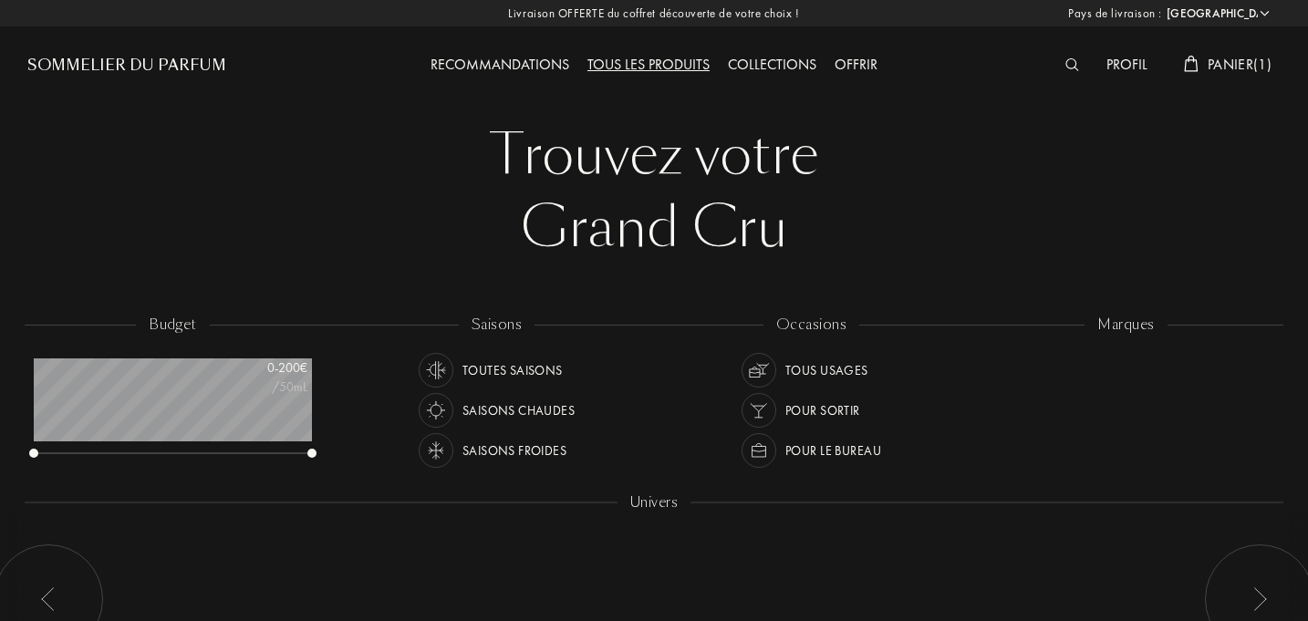
select select "FR"
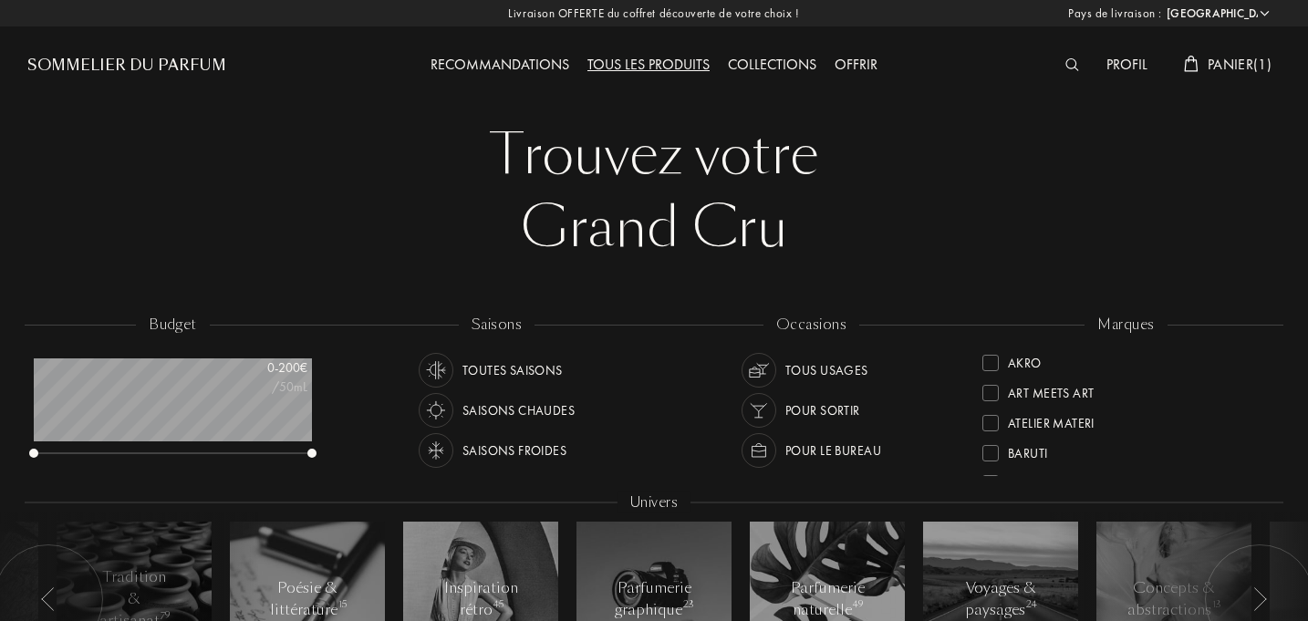
click at [993, 362] on div at bounding box center [991, 363] width 16 height 16
click at [1262, 258] on div "Grand Cru" at bounding box center [654, 228] width 1226 height 73
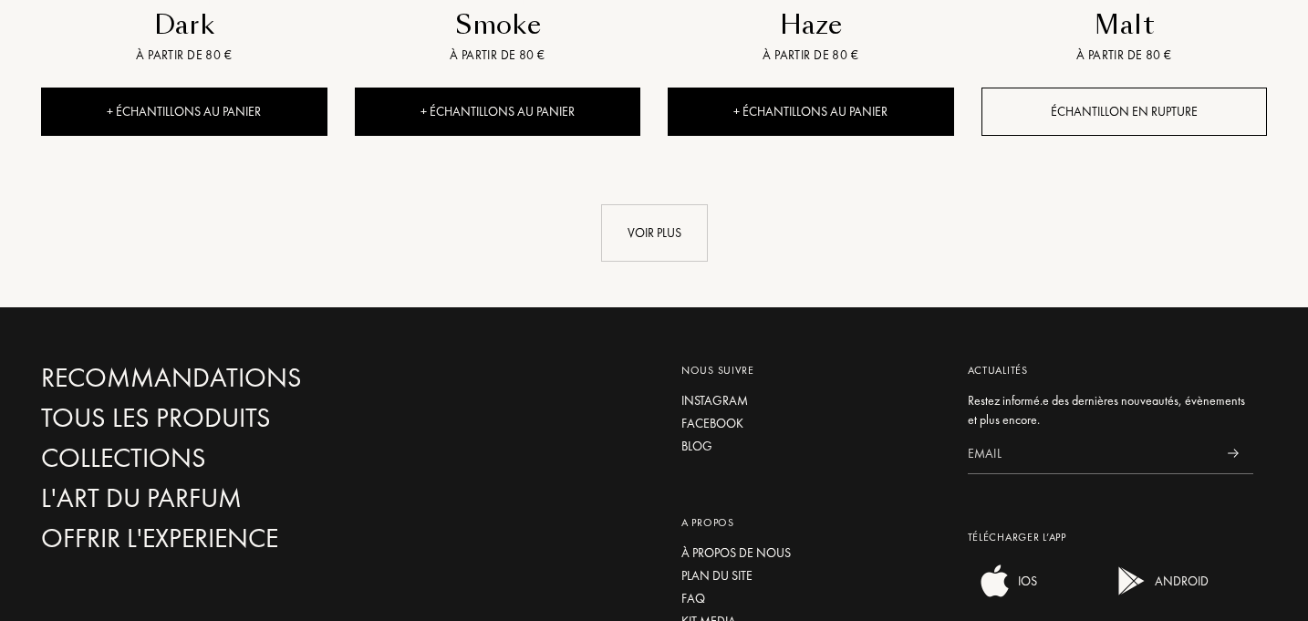
scroll to position [2122, 0]
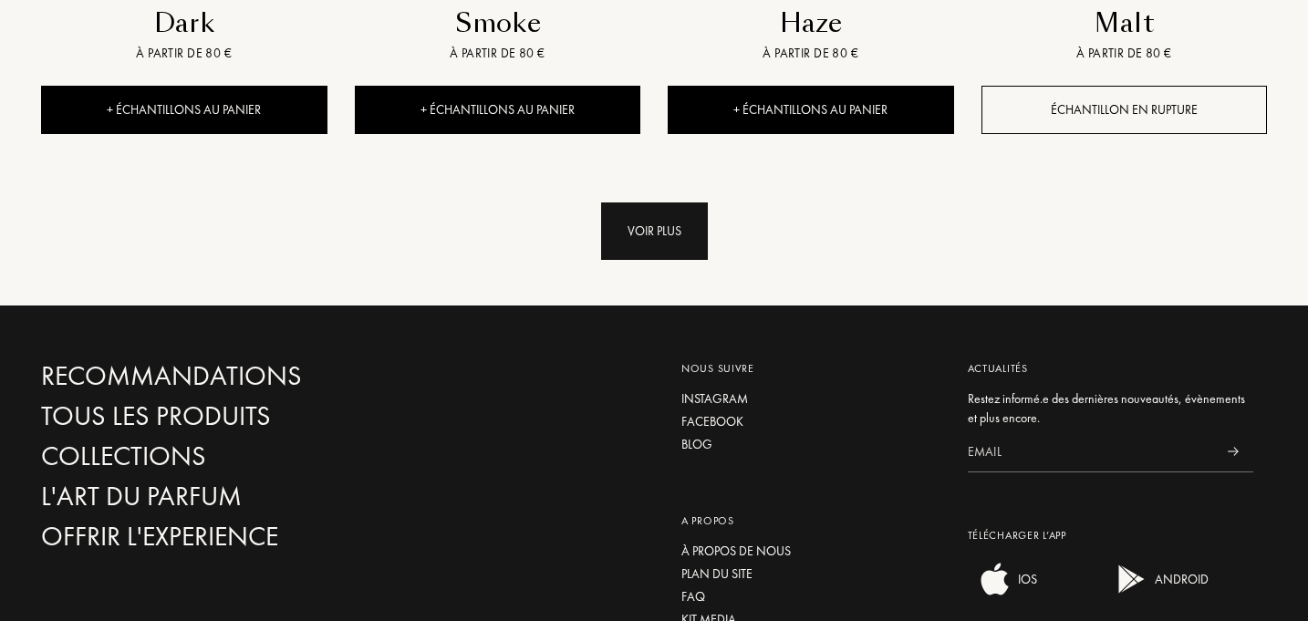
click at [641, 231] on div "Voir plus" at bounding box center [654, 231] width 107 height 57
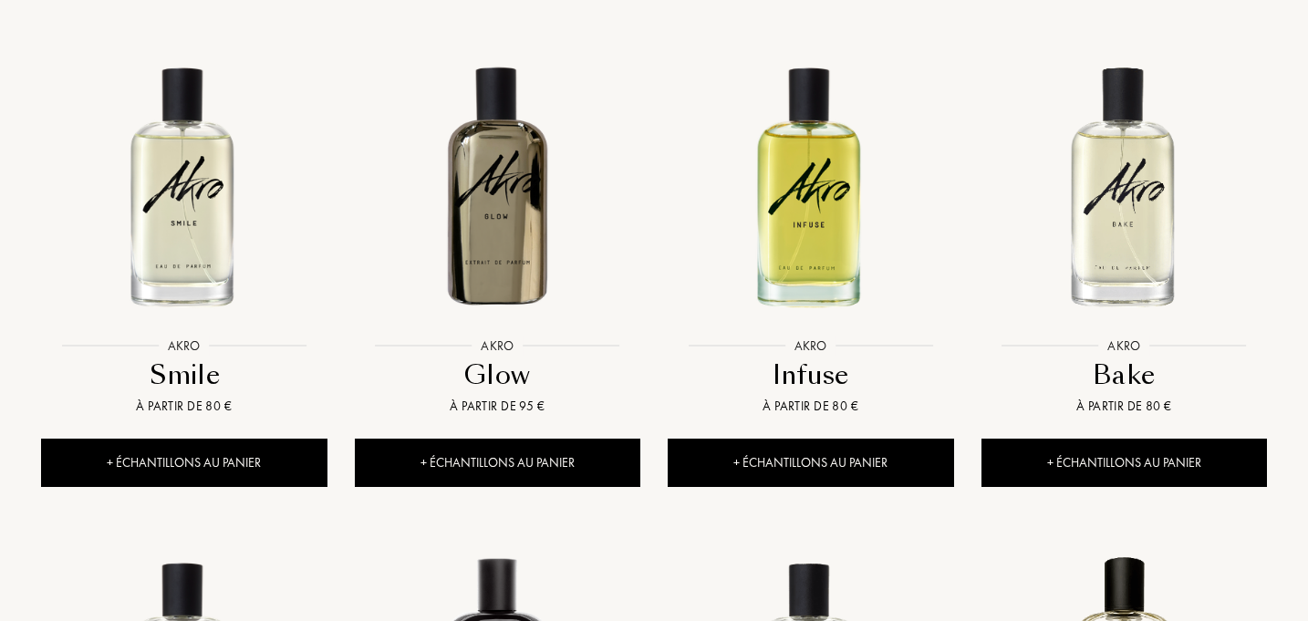
scroll to position [775, 0]
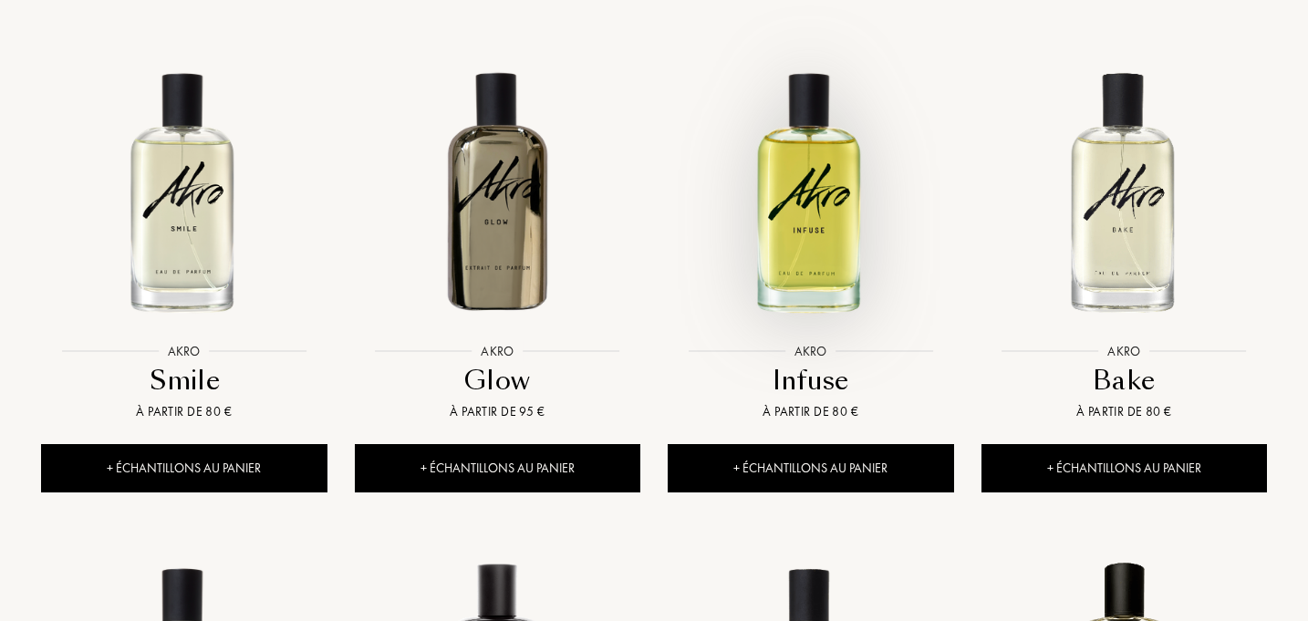
click at [788, 198] on img at bounding box center [811, 190] width 282 height 282
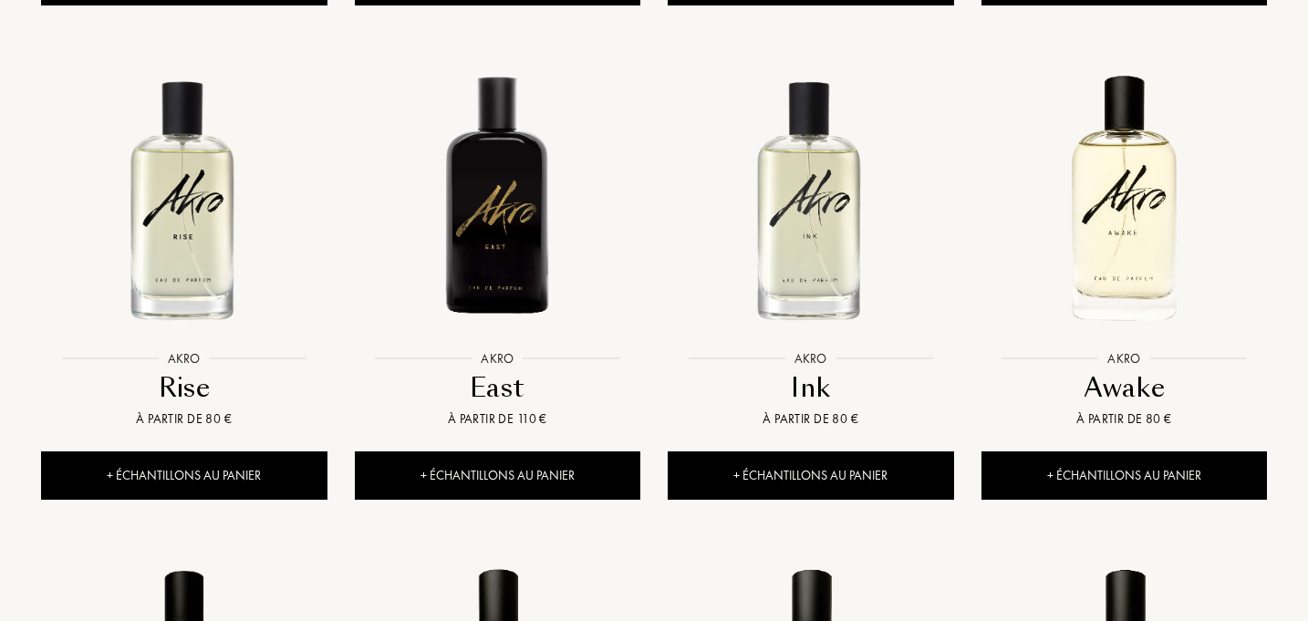
scroll to position [1283, 0]
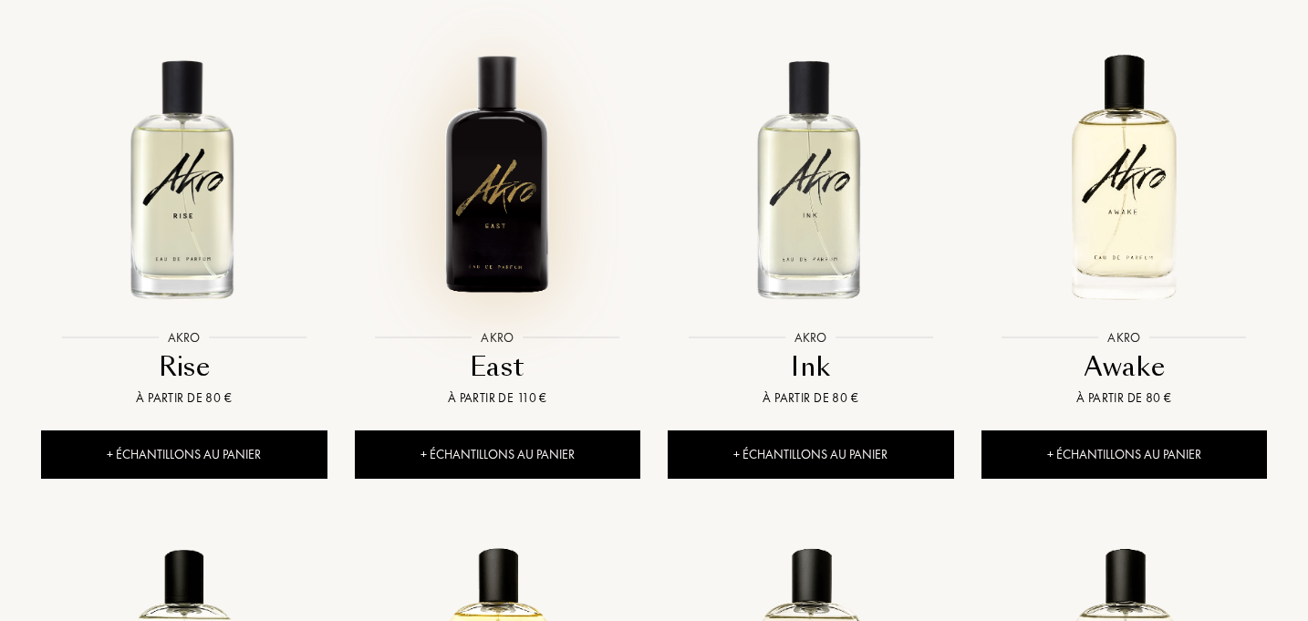
click at [515, 214] on img at bounding box center [498, 177] width 282 height 282
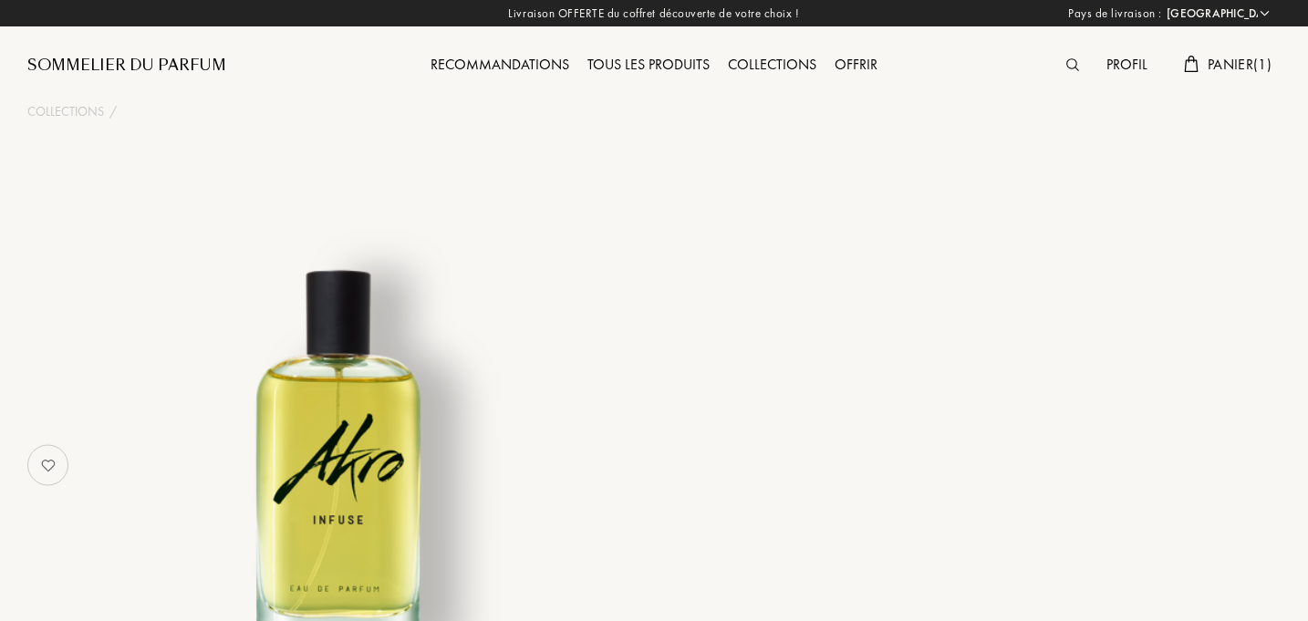
select select "FR"
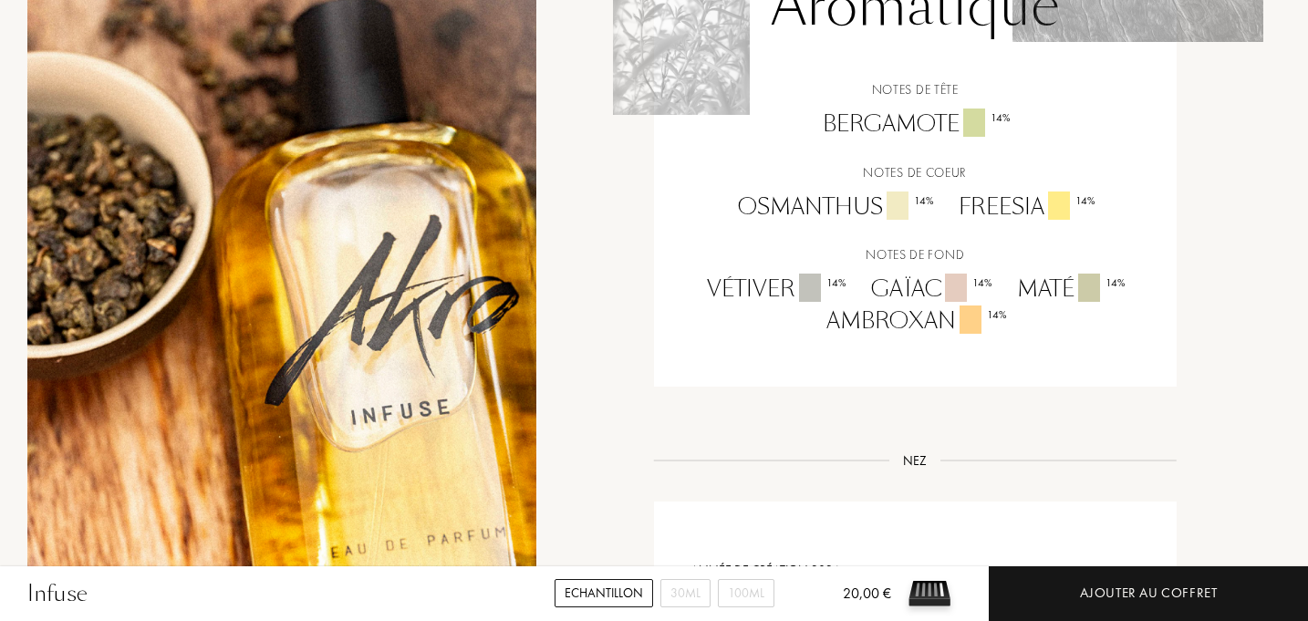
scroll to position [1508, 0]
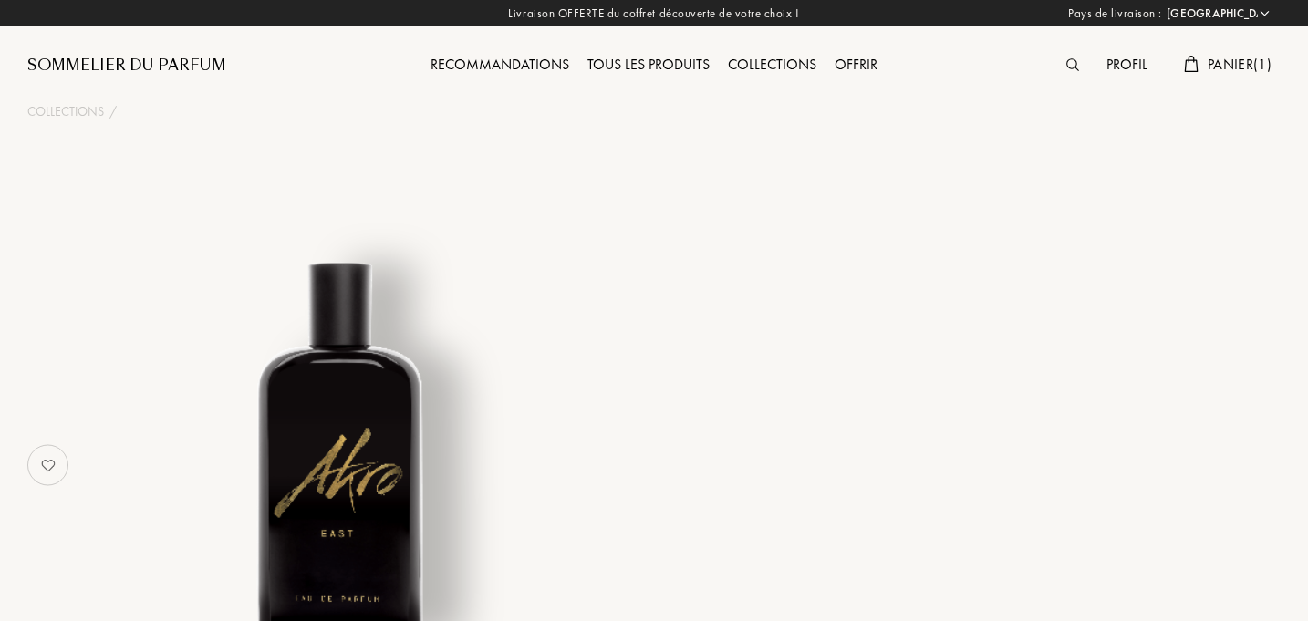
select select "FR"
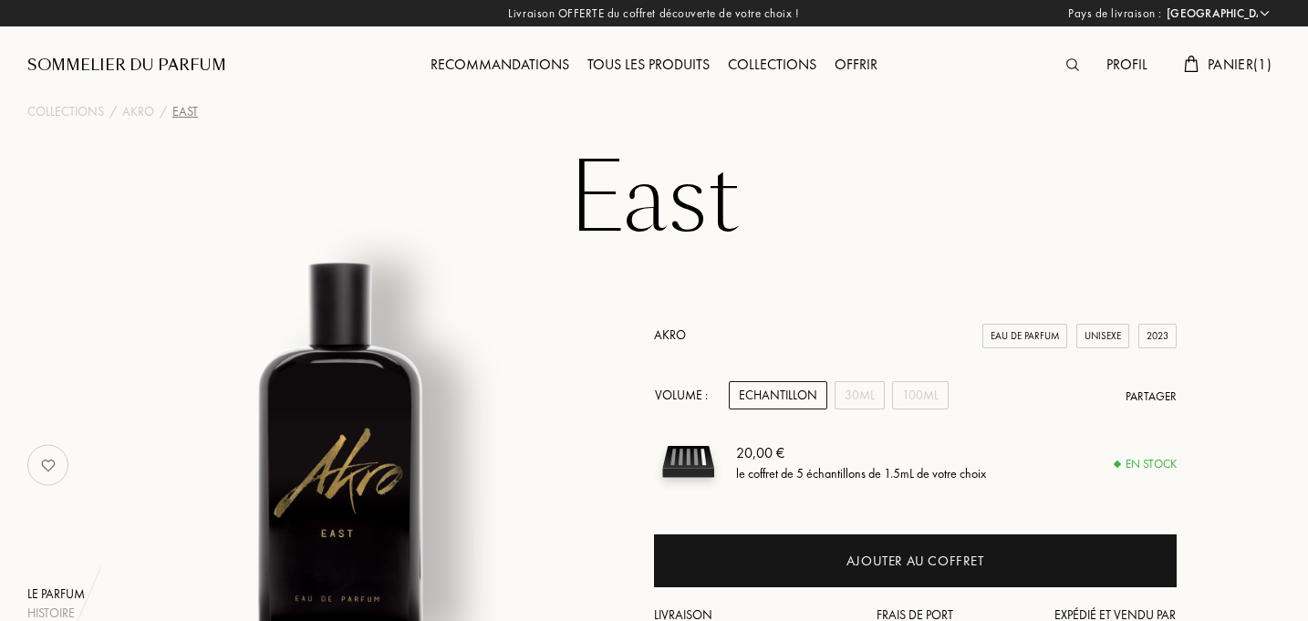
click at [505, 65] on div "Recommandations" at bounding box center [499, 66] width 157 height 24
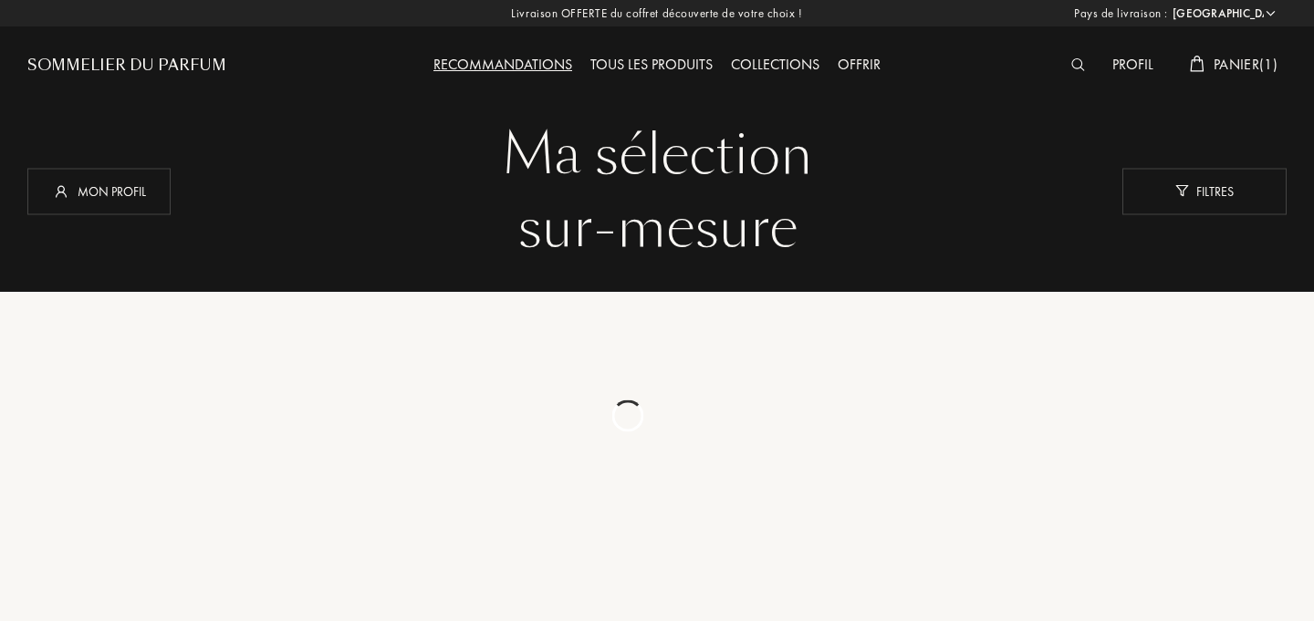
select select "FR"
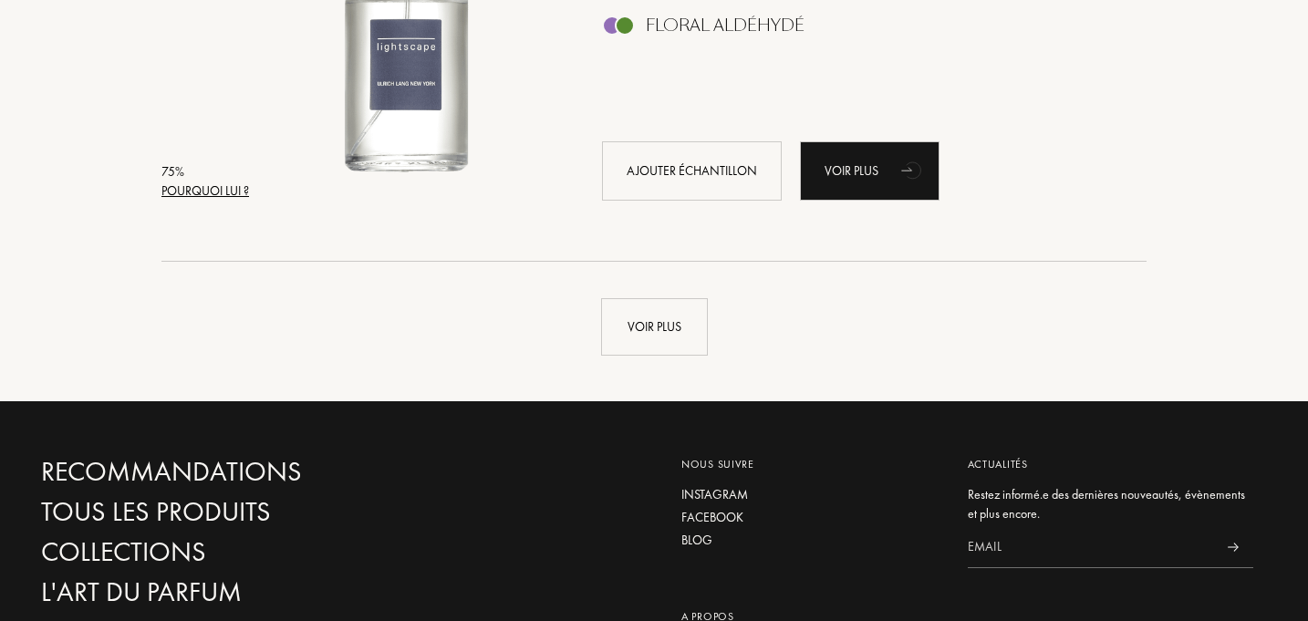
scroll to position [4492, 0]
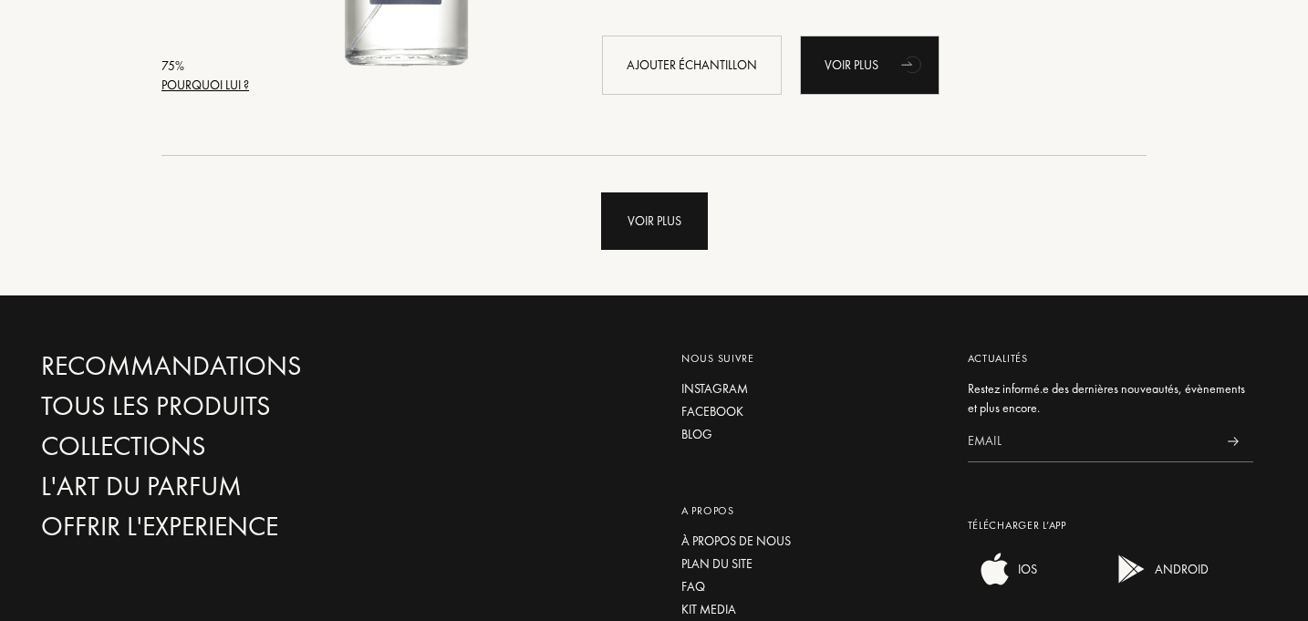
click at [653, 233] on div "Voir plus" at bounding box center [654, 221] width 107 height 57
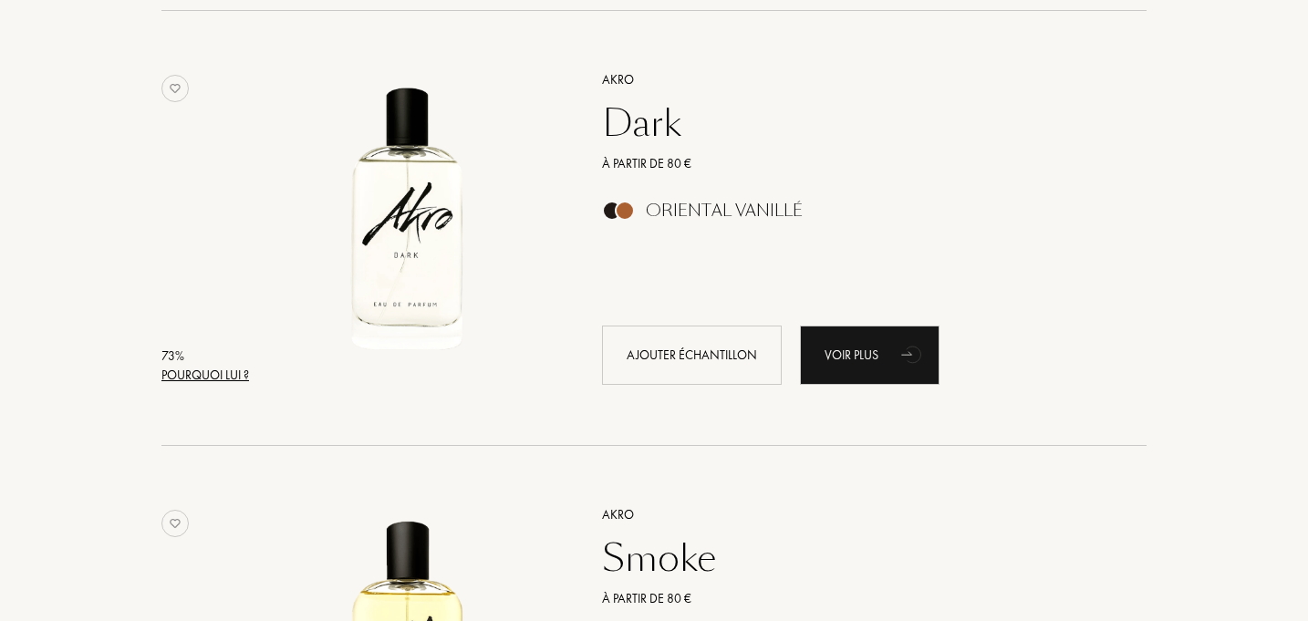
scroll to position [5510, 0]
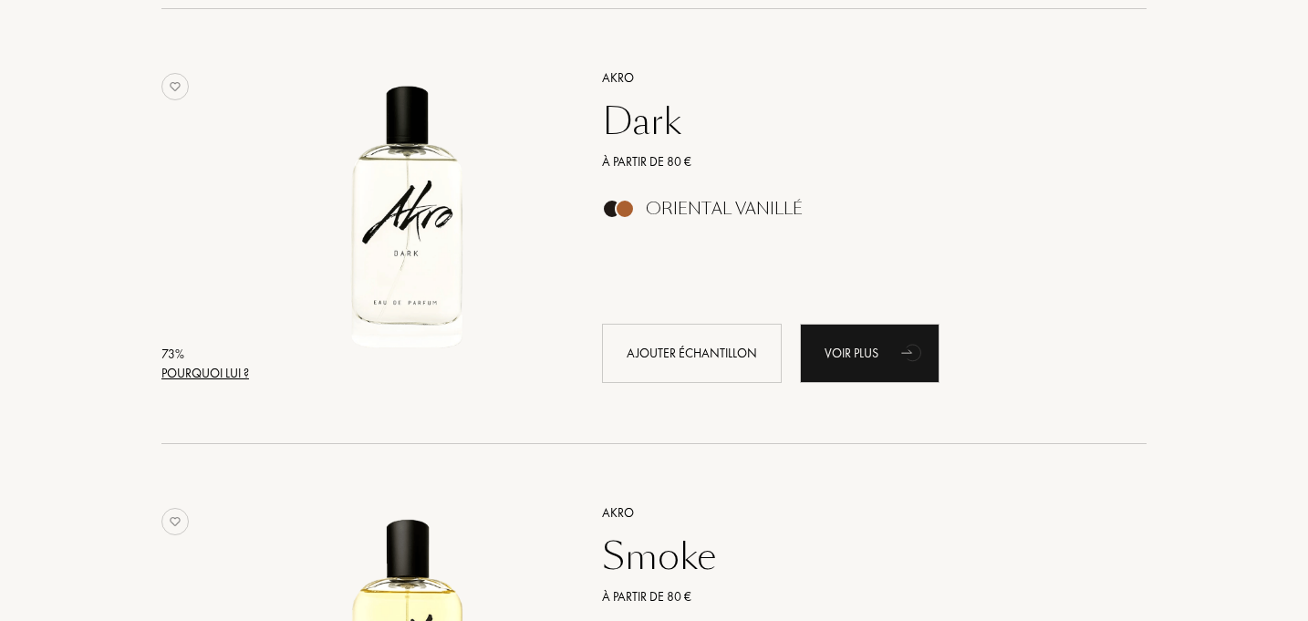
click at [650, 114] on div "Dark" at bounding box center [854, 121] width 532 height 44
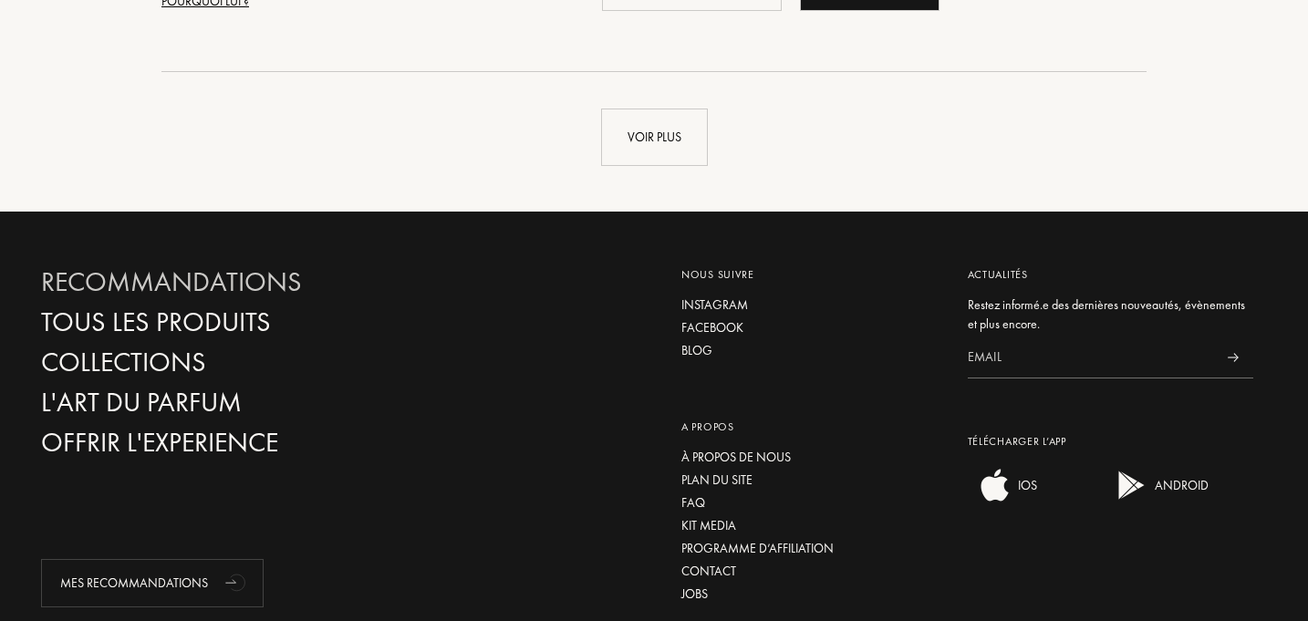
scroll to position [8940, 0]
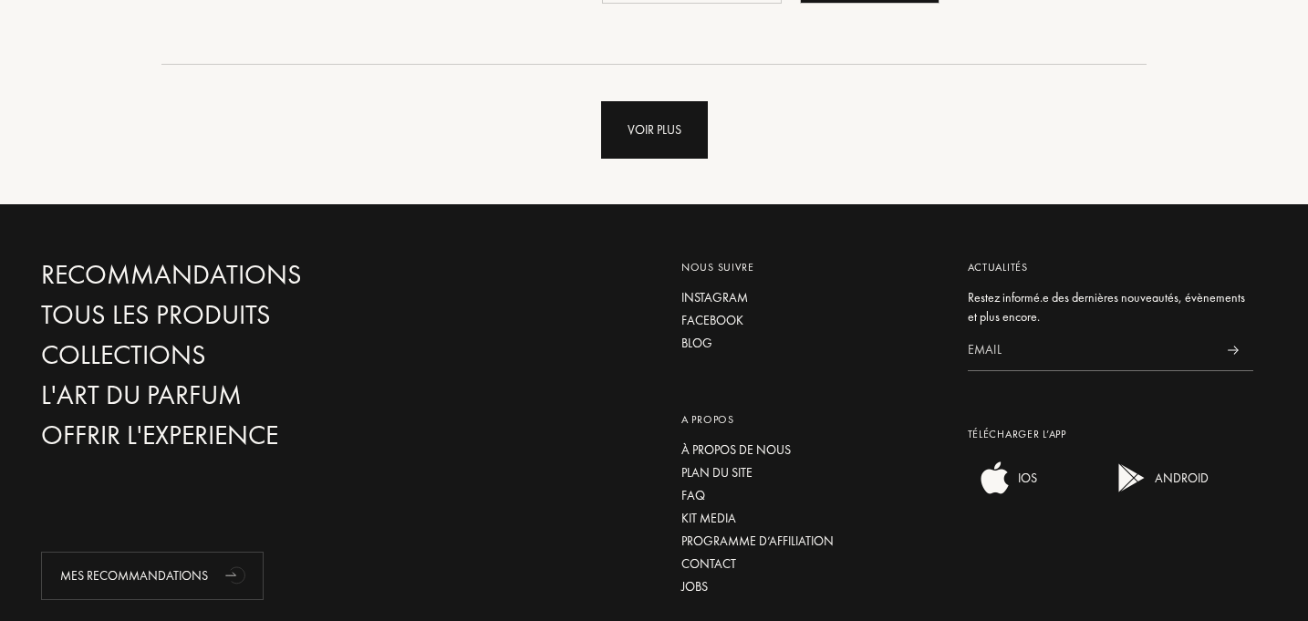
click at [661, 153] on div "Voir plus" at bounding box center [654, 129] width 107 height 57
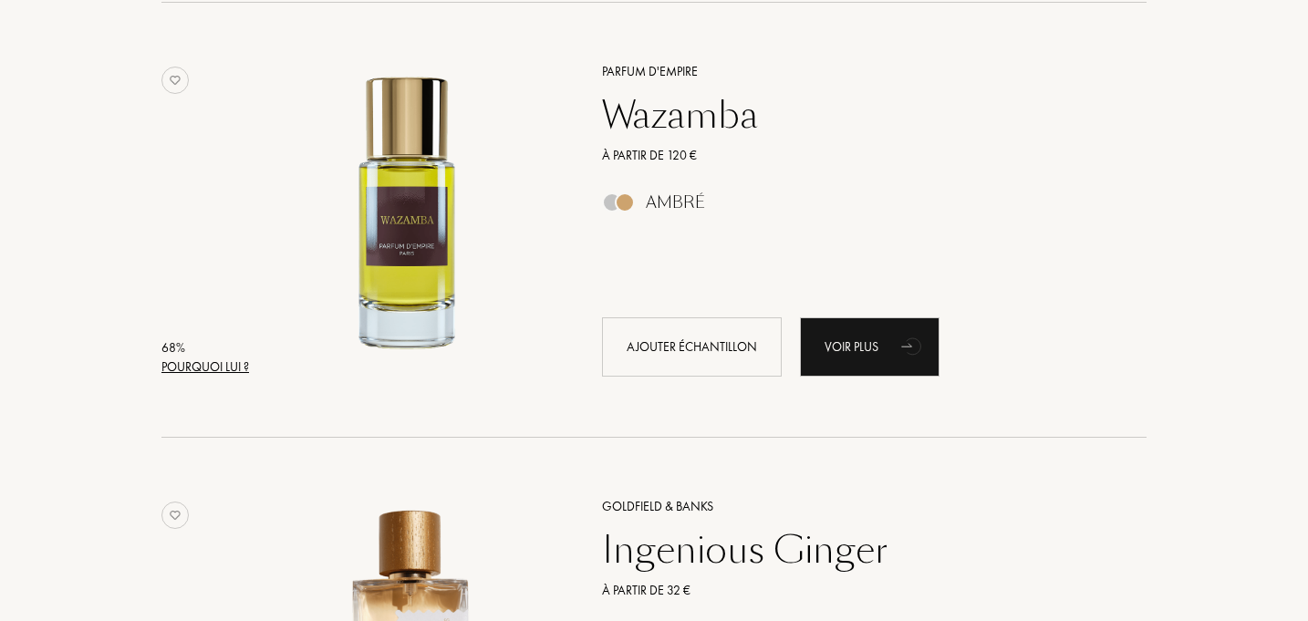
scroll to position [9865, 0]
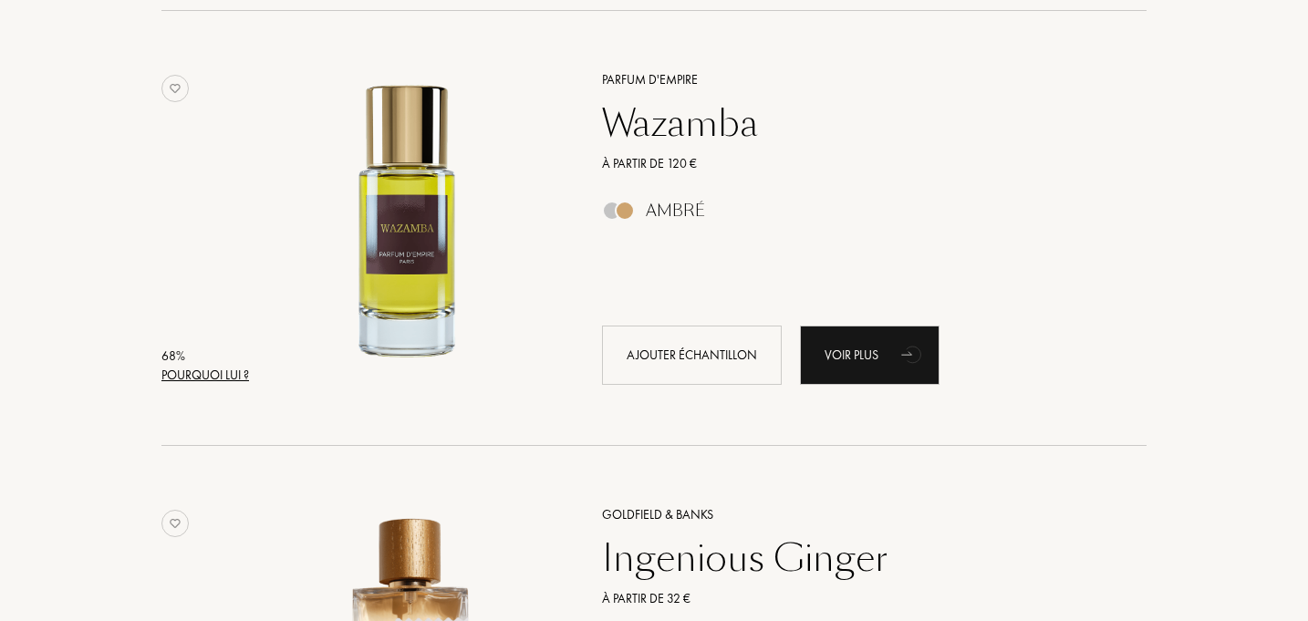
click at [653, 131] on div "Wazamba" at bounding box center [854, 123] width 532 height 44
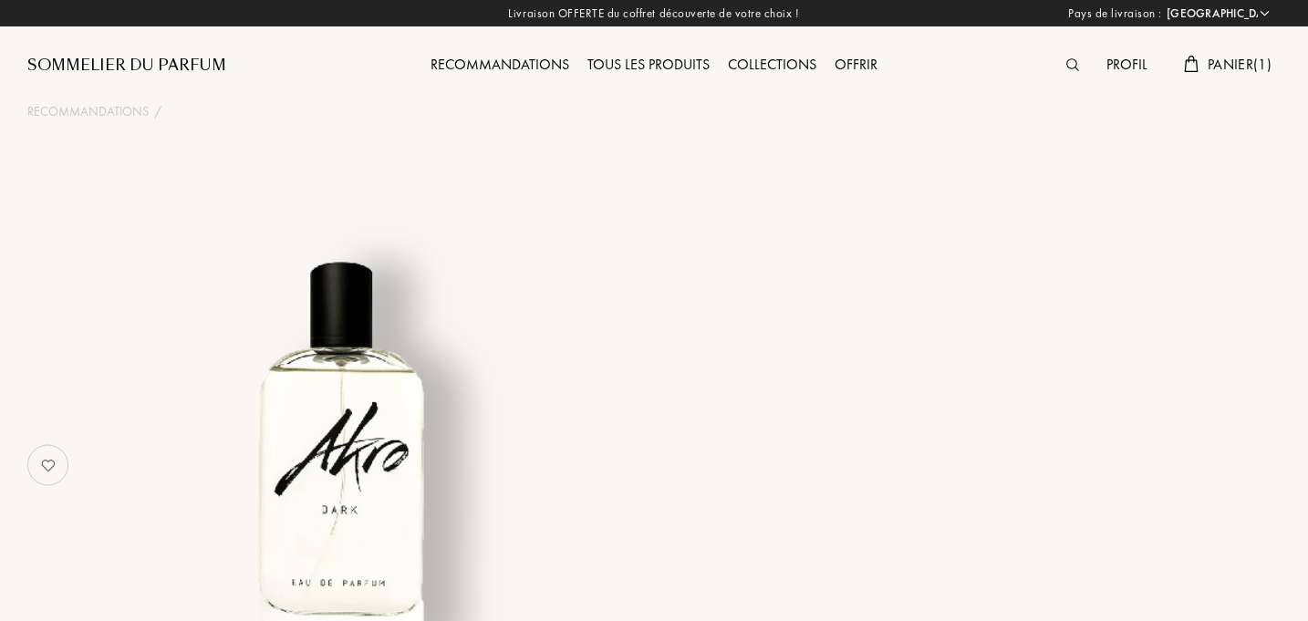
select select "FR"
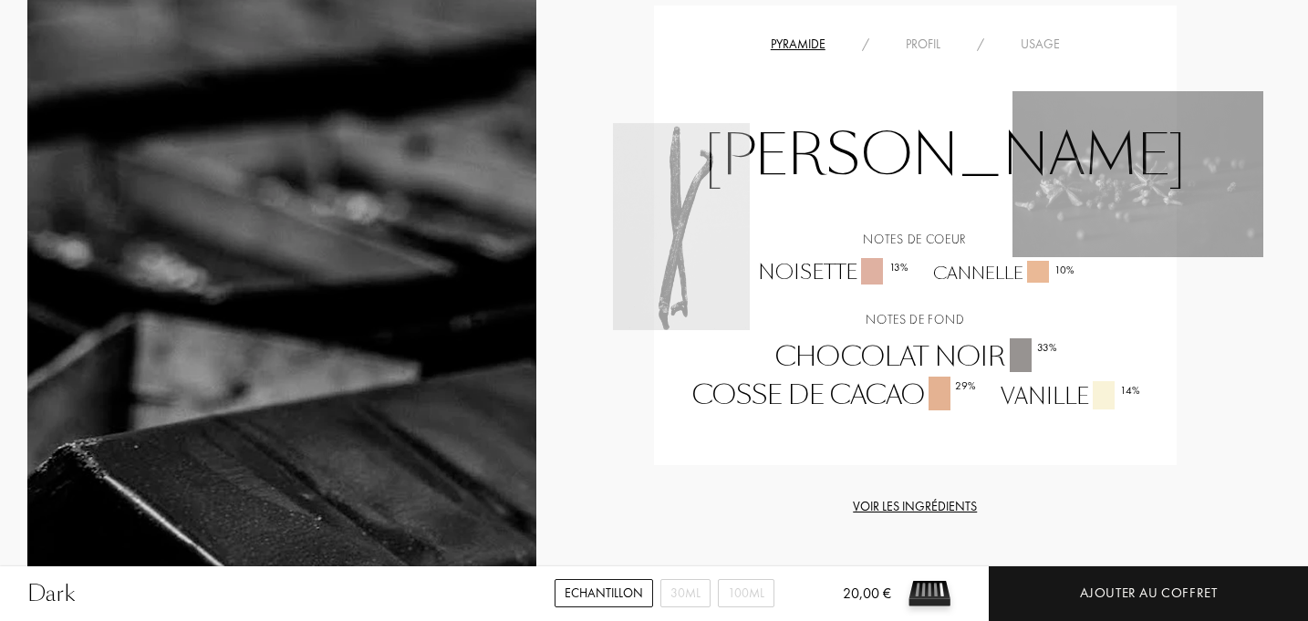
scroll to position [1273, 0]
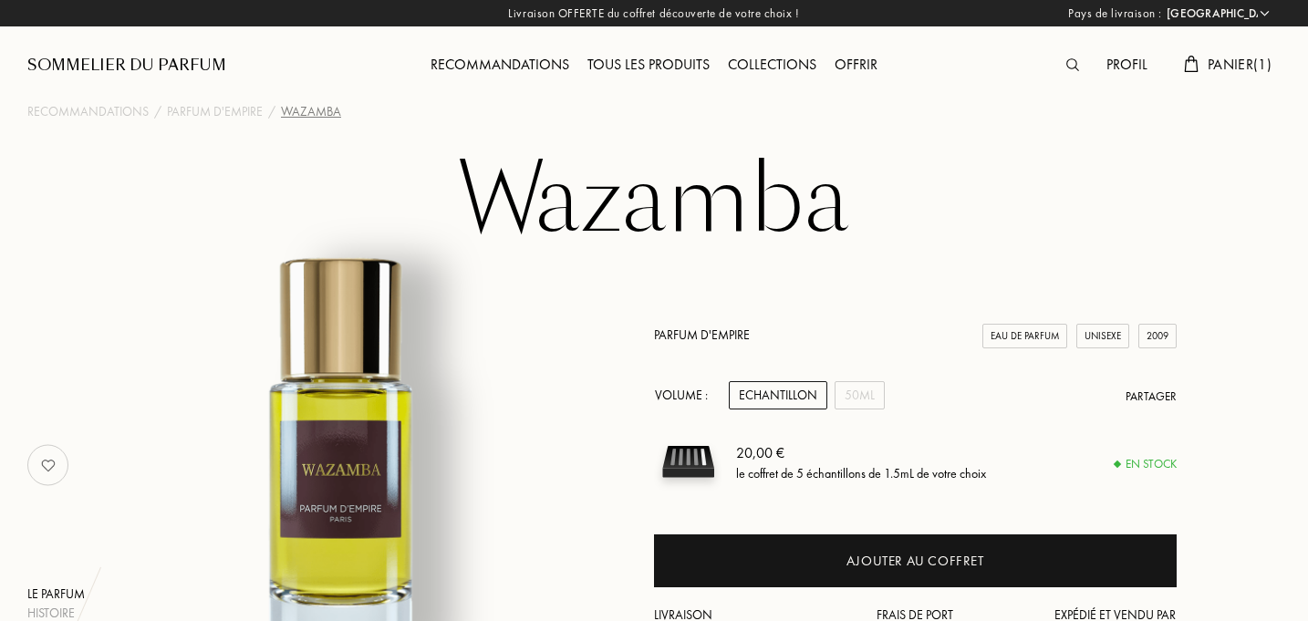
select select "FR"
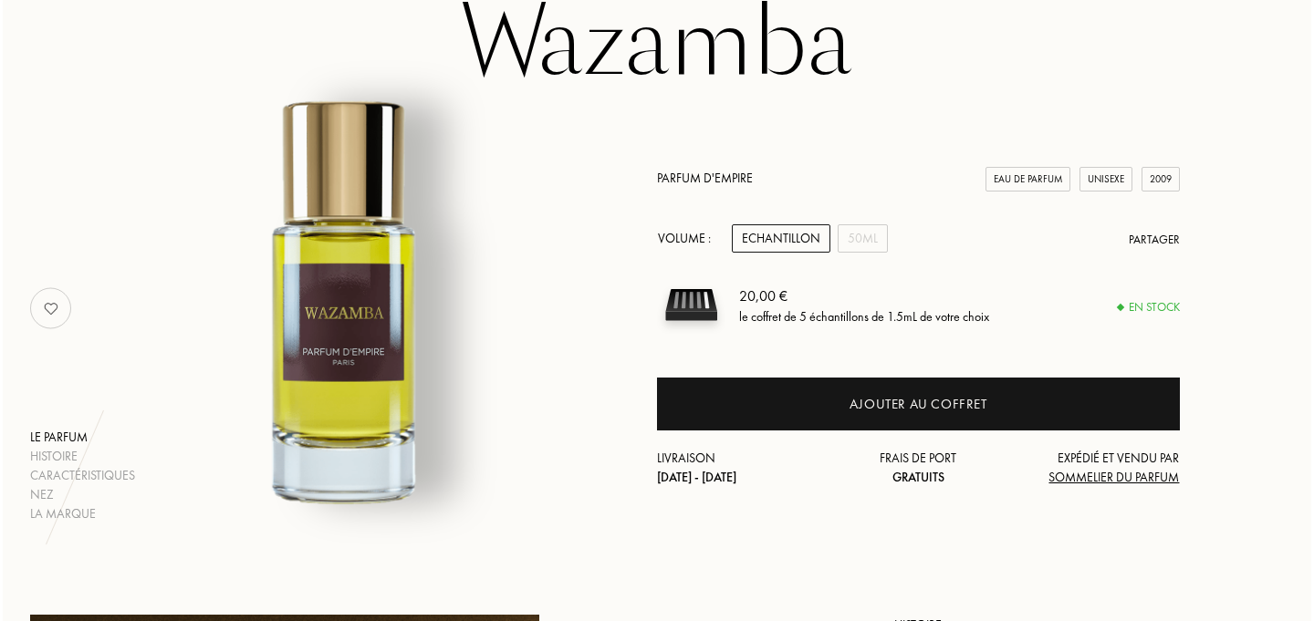
scroll to position [156, 0]
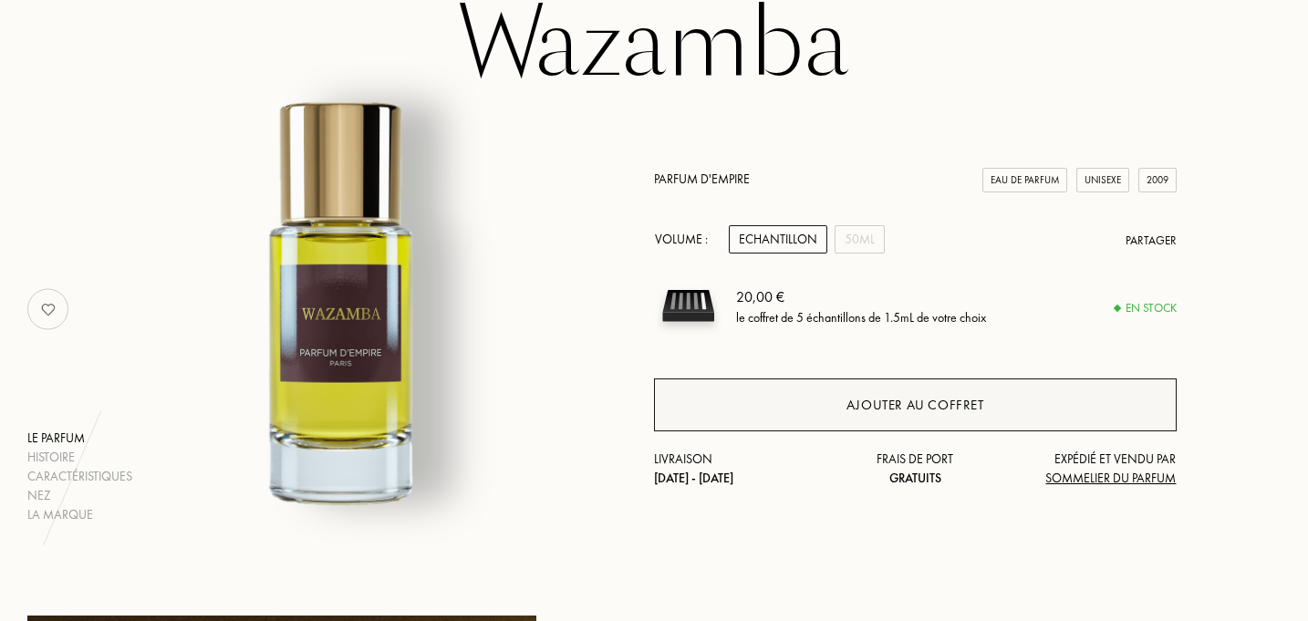
click at [929, 398] on div "Ajouter au coffret" at bounding box center [916, 405] width 138 height 21
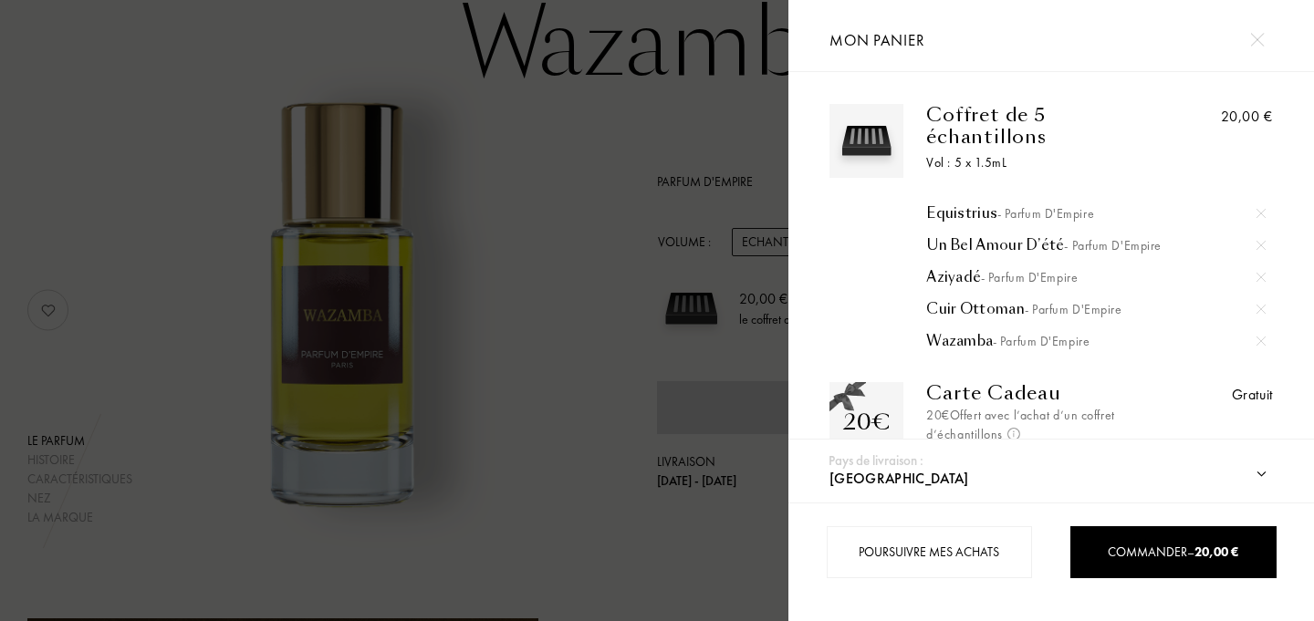
scroll to position [54, 0]
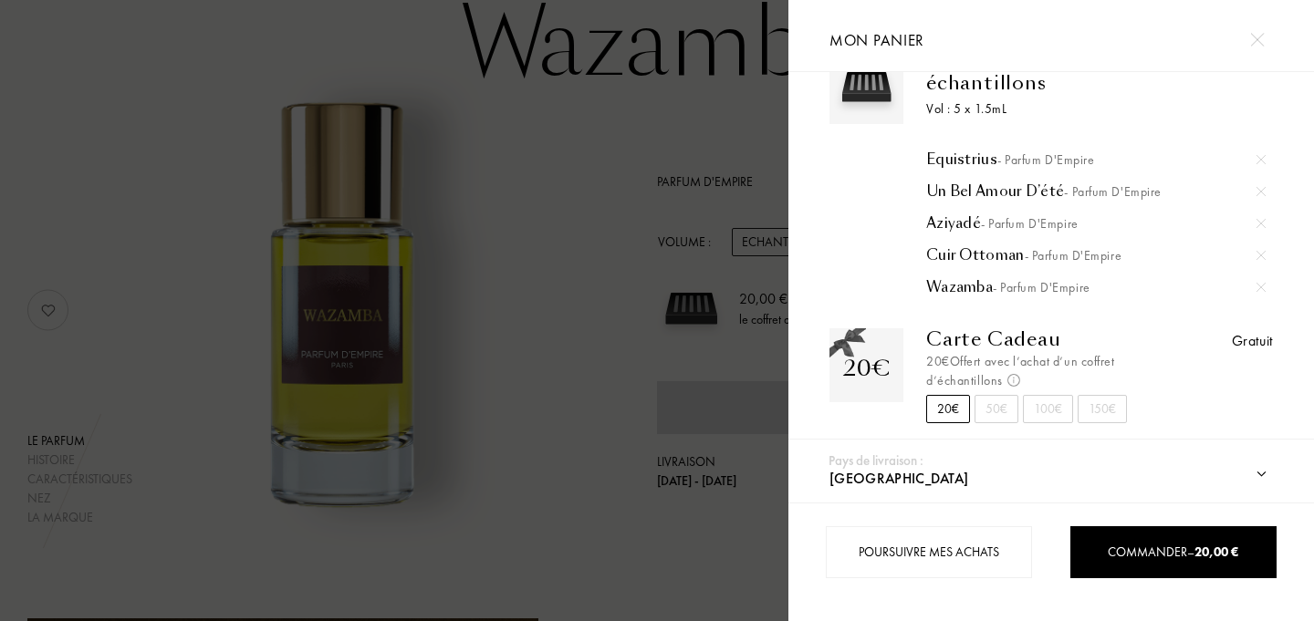
click at [964, 472] on select "Afghanistan Afrique du Sud Albanie Algérie Allemagne Andorre Angola Anguilla An…" at bounding box center [1067, 478] width 484 height 47
click at [825, 455] on select "Afghanistan Afrique du Sud Albanie Algérie Allemagne Andorre Angola Anguilla An…" at bounding box center [1067, 478] width 484 height 47
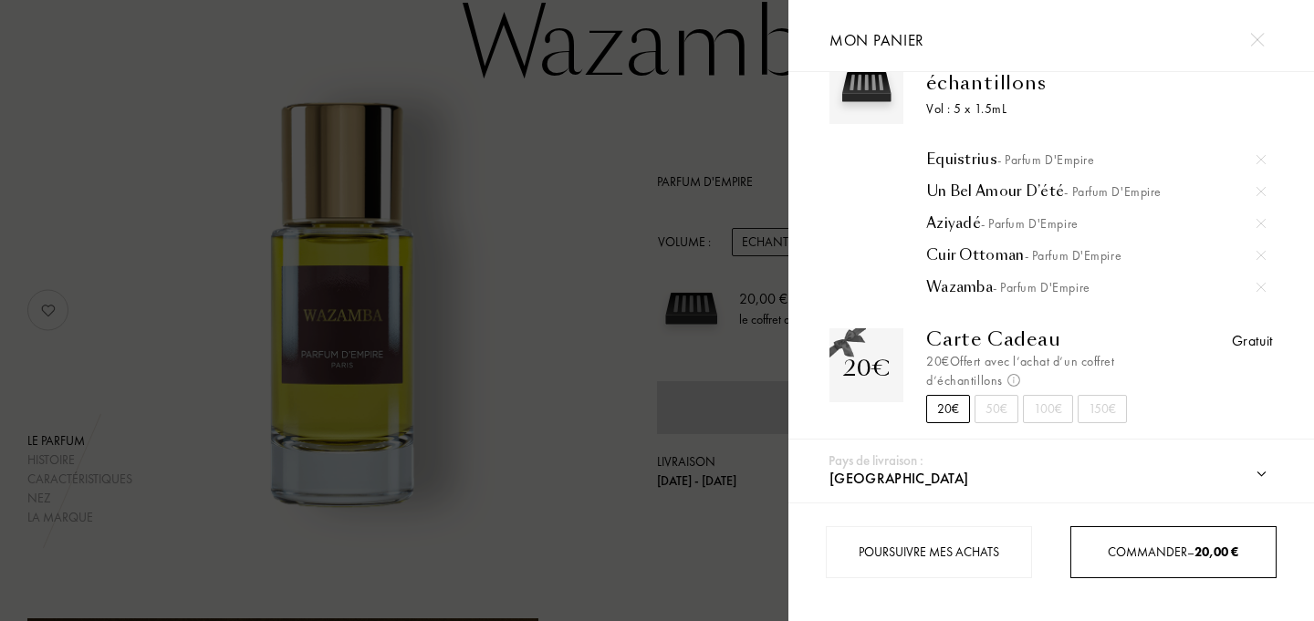
click at [1150, 540] on div "Commander – 20,00 €" at bounding box center [1172, 552] width 205 height 52
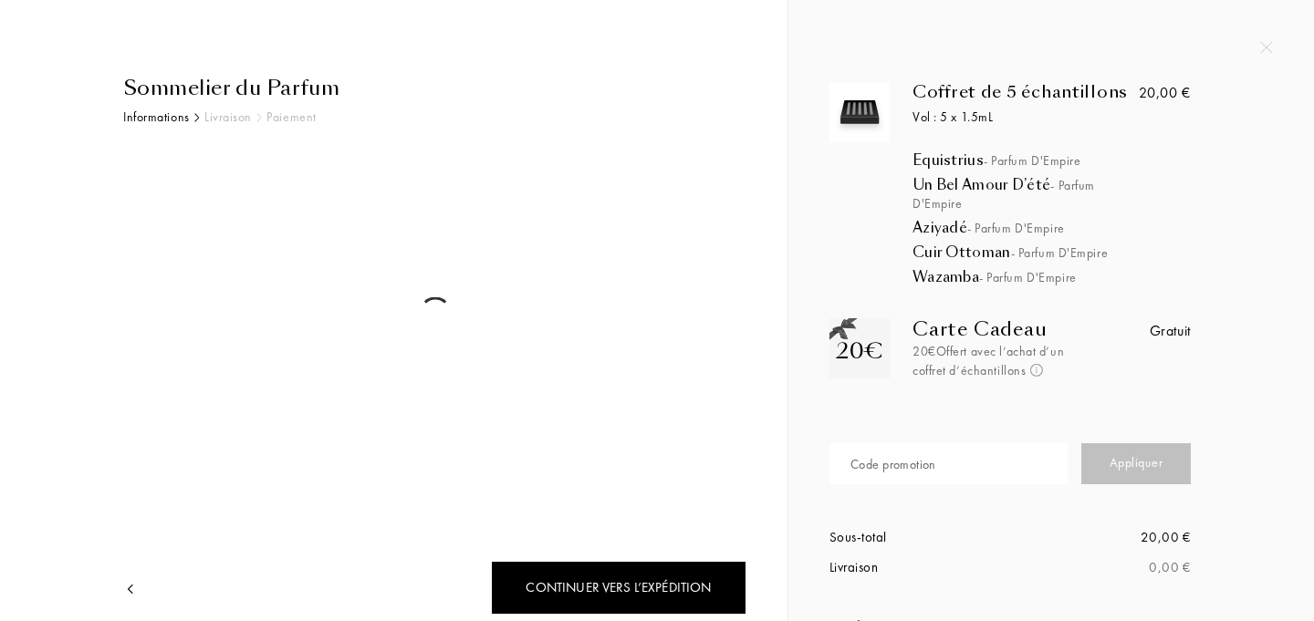
select select "FR"
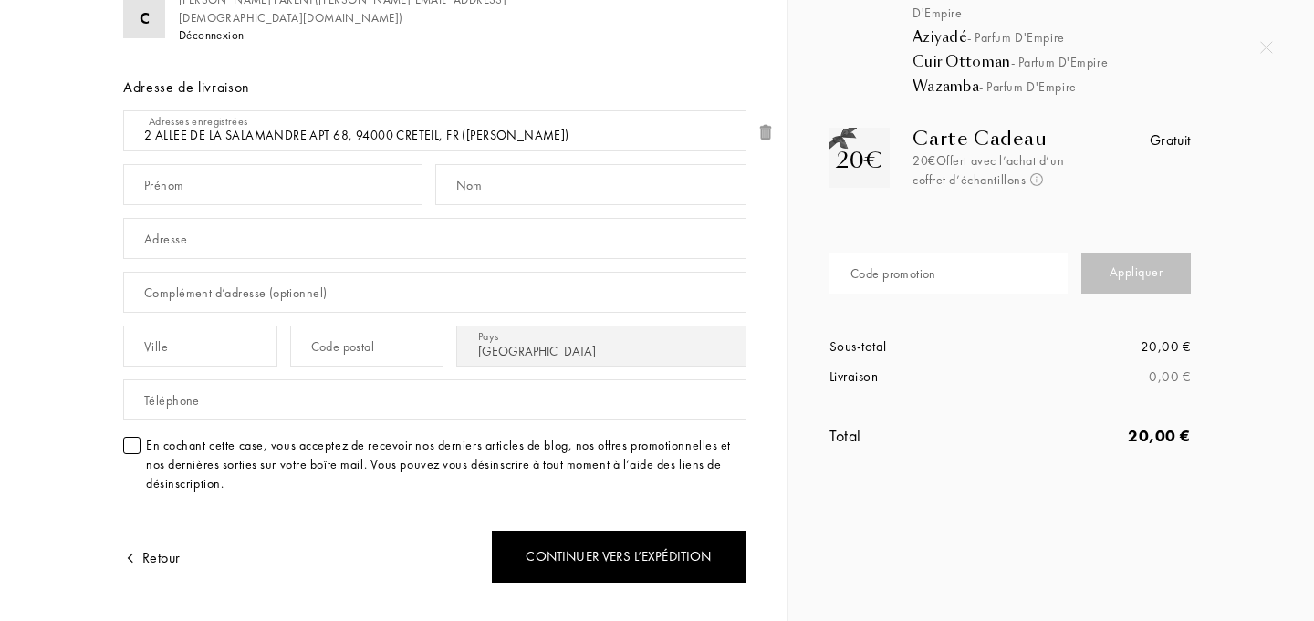
scroll to position [182, 0]
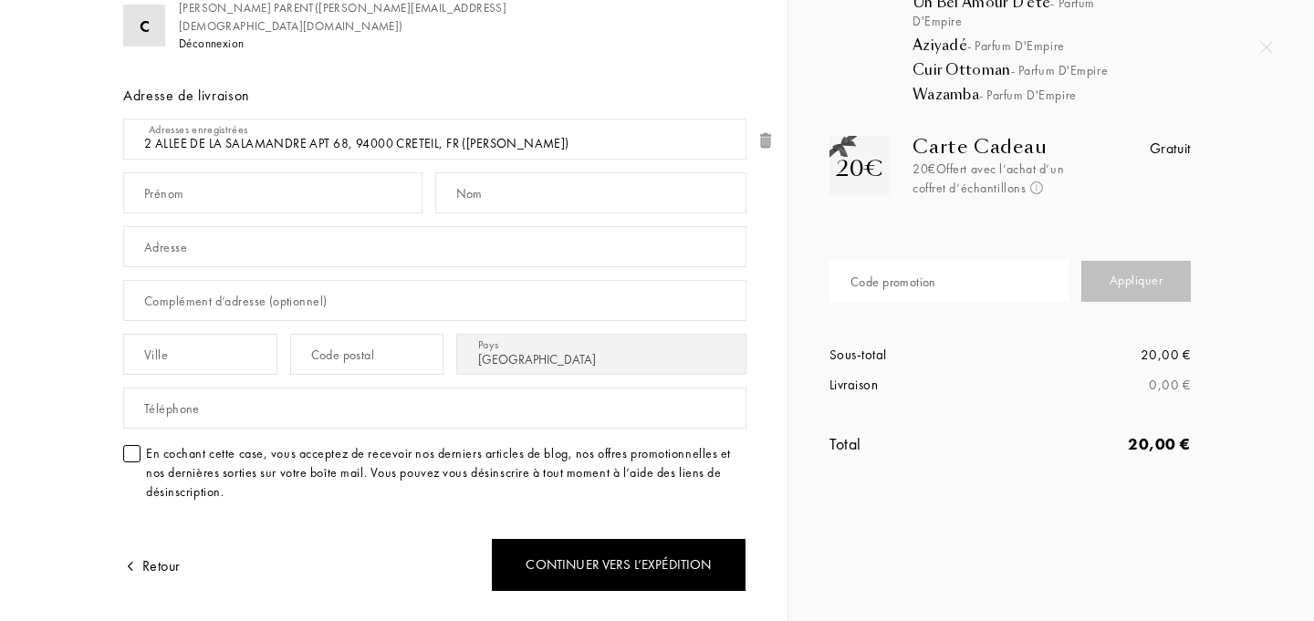
click at [133, 458] on div at bounding box center [131, 453] width 17 height 17
click at [956, 281] on input "text" at bounding box center [948, 281] width 238 height 41
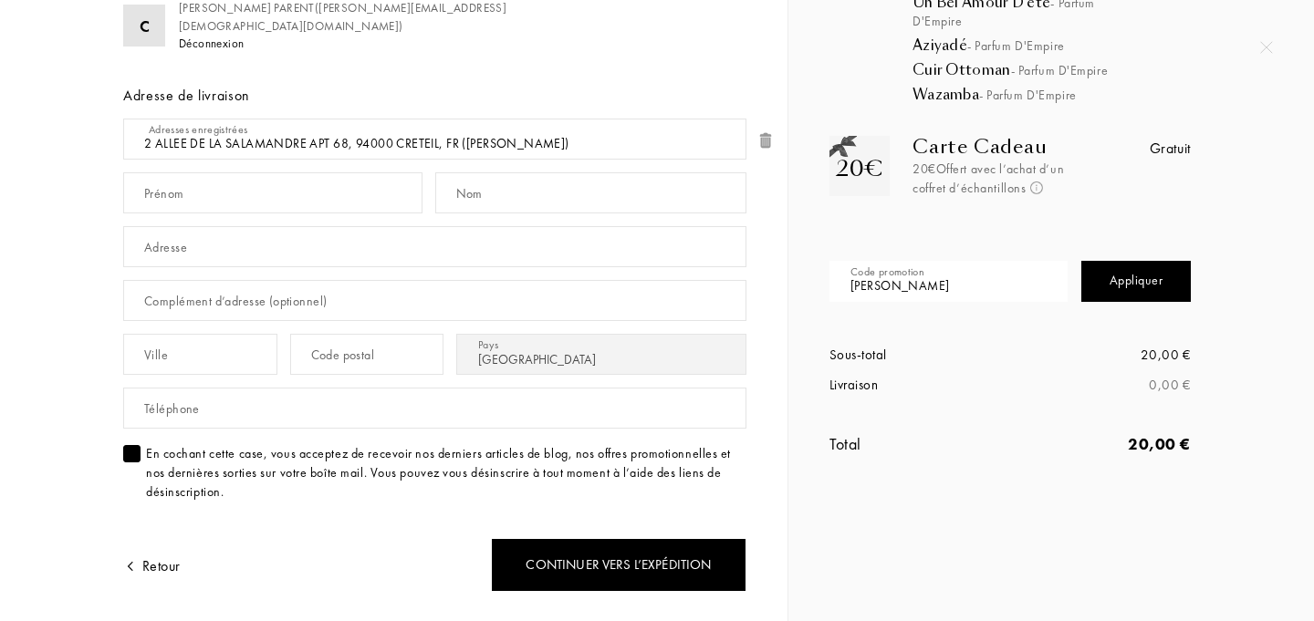
type input "[PERSON_NAME]"
click at [1156, 286] on div "Appliquer" at bounding box center [1135, 281] width 109 height 41
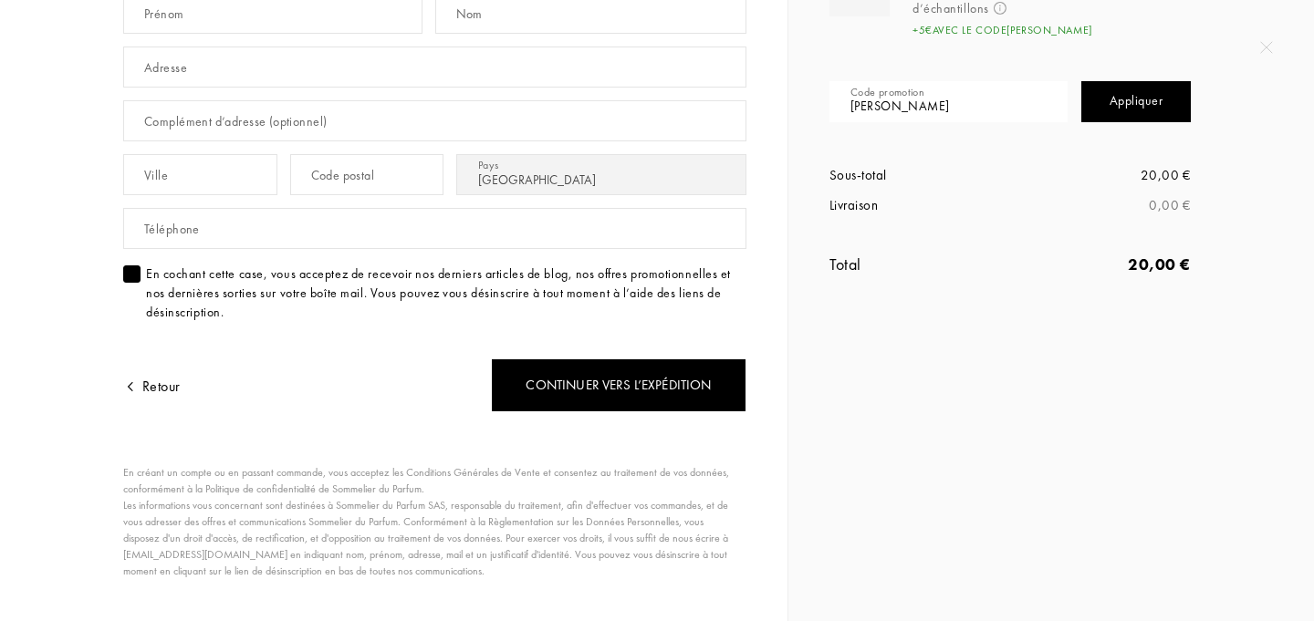
scroll to position [378, 0]
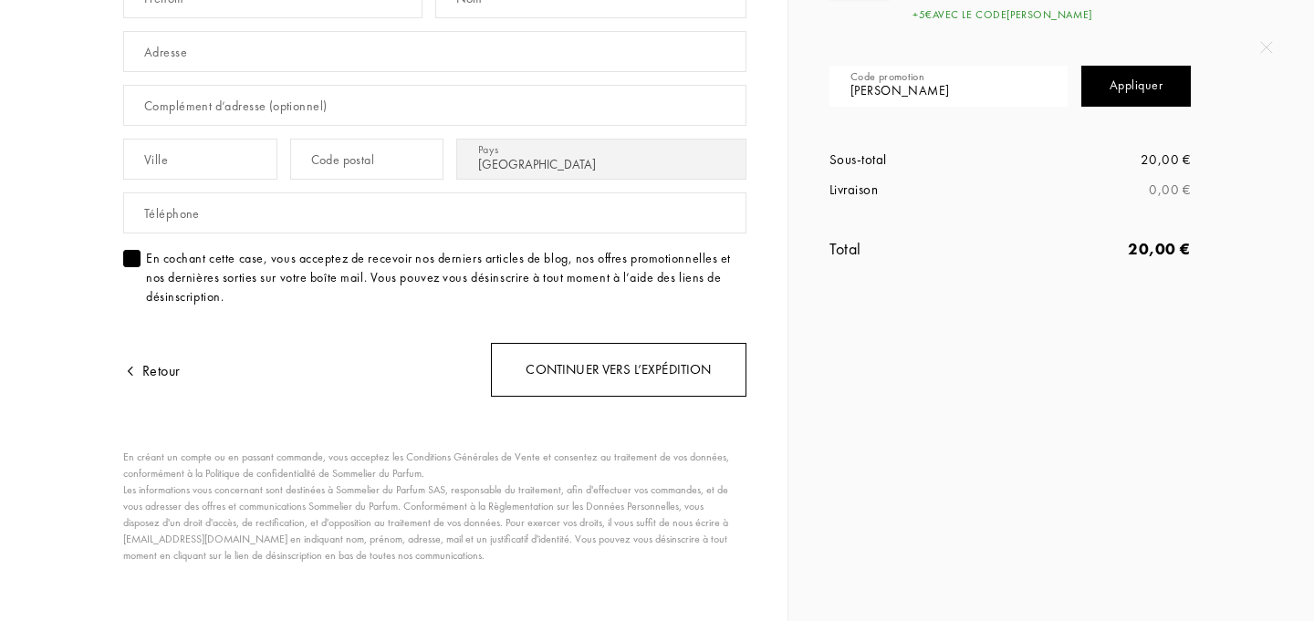
click at [565, 381] on div "Continuer vers l’expédition" at bounding box center [618, 370] width 255 height 54
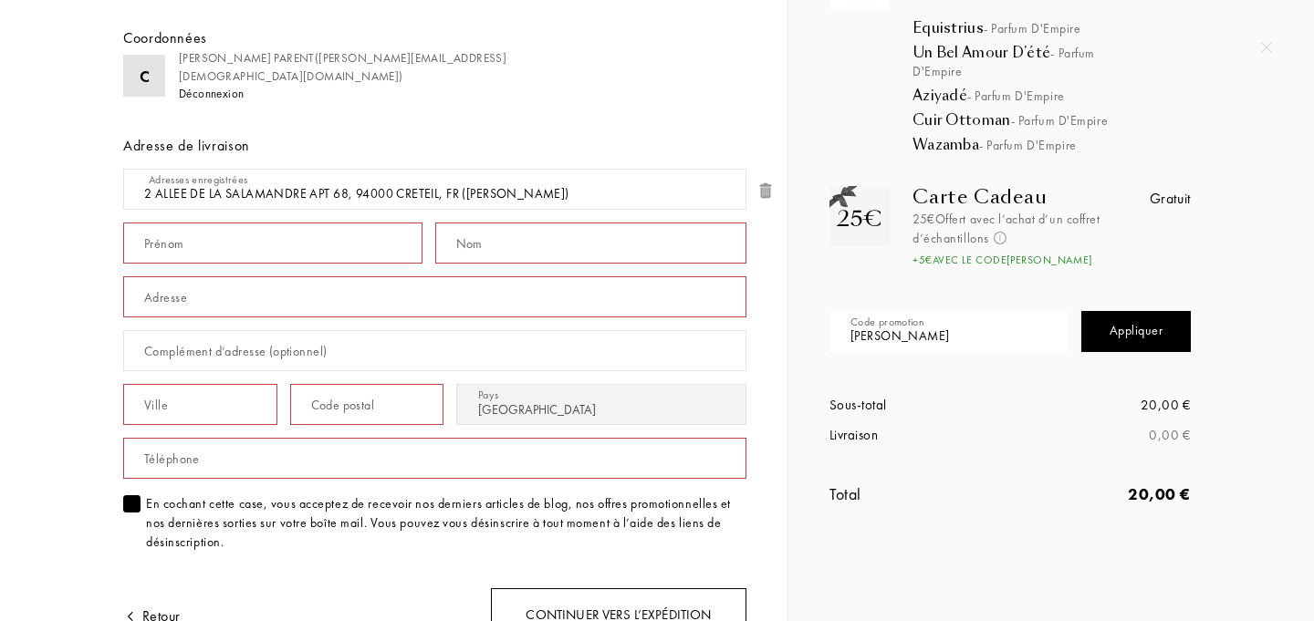
scroll to position [119, 0]
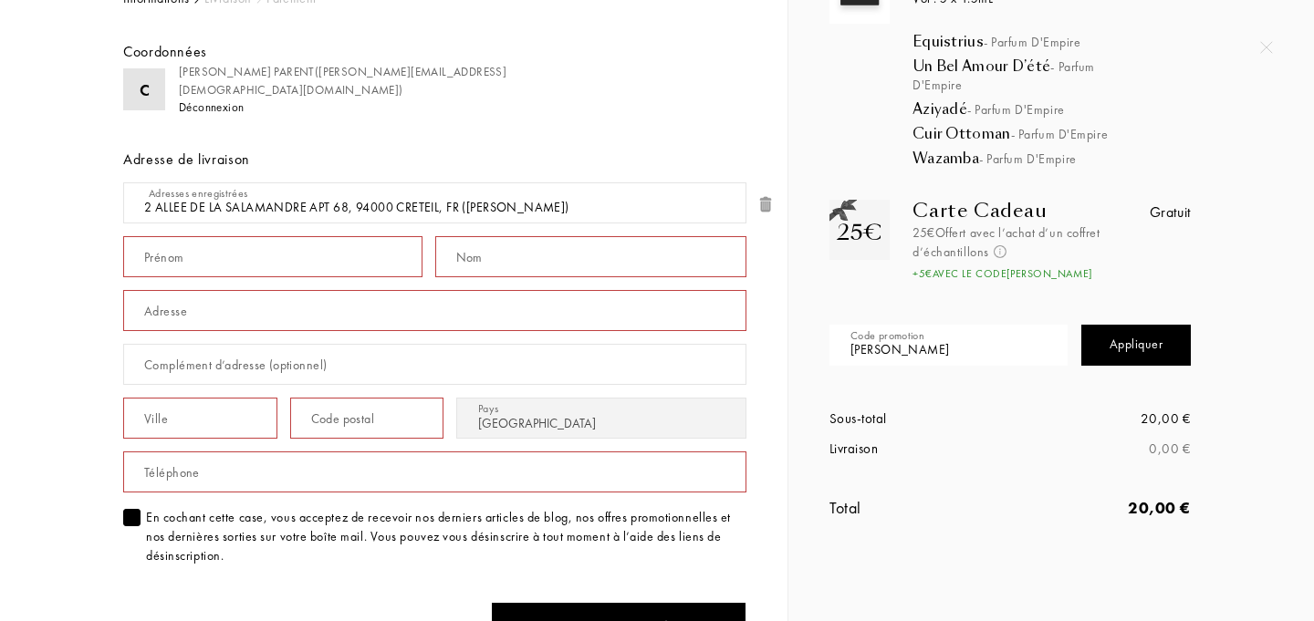
click at [238, 264] on input "text" at bounding box center [272, 256] width 299 height 41
type input "CECILE"
type input "PARENT"
type input "2 ALLEE DE LA SALAMANDRE"
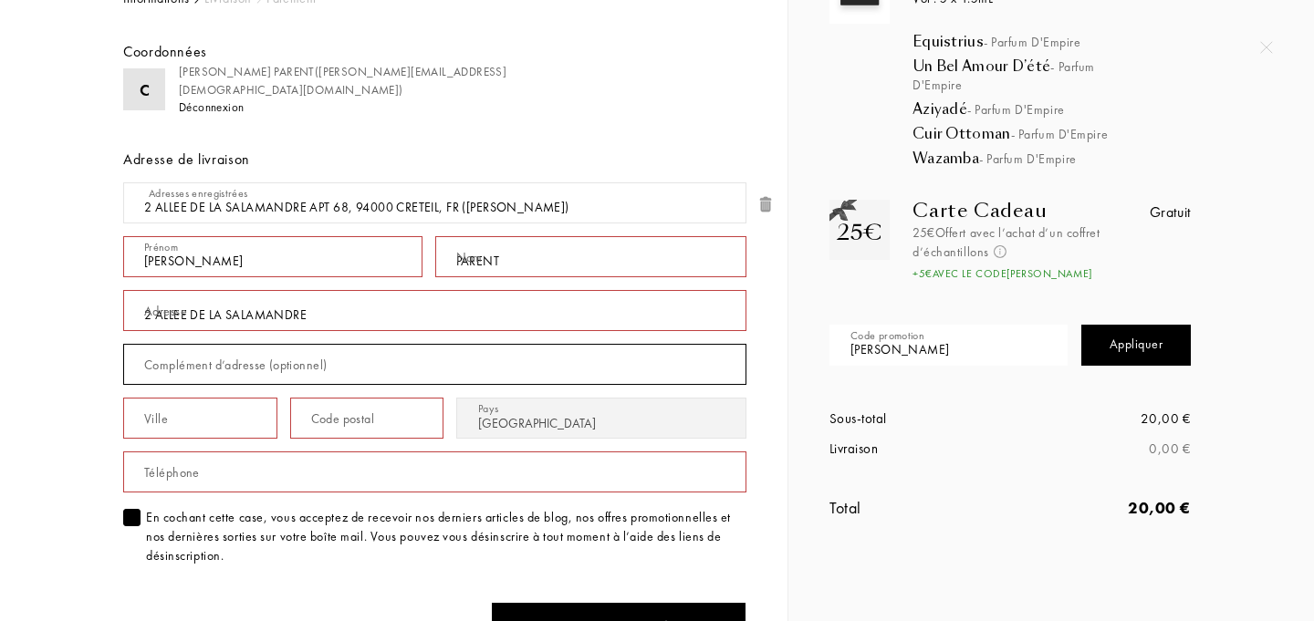
type input "APT 68"
type input "Créteil"
type input "94000"
type input "0620807395"
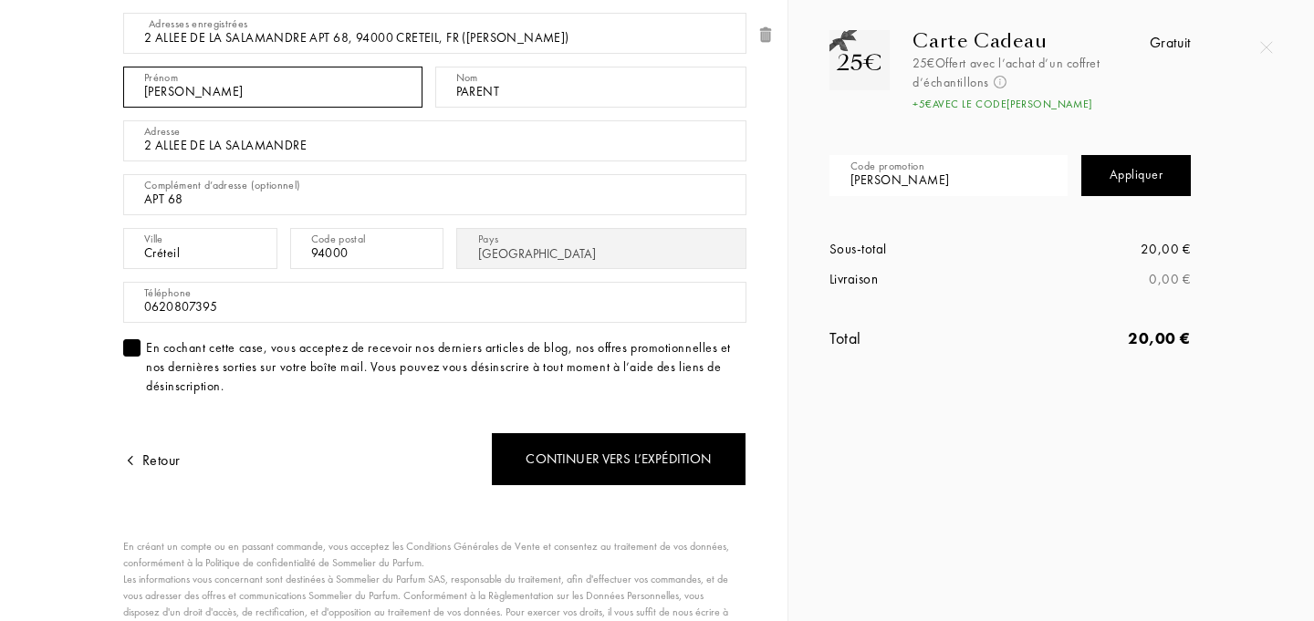
scroll to position [310, 0]
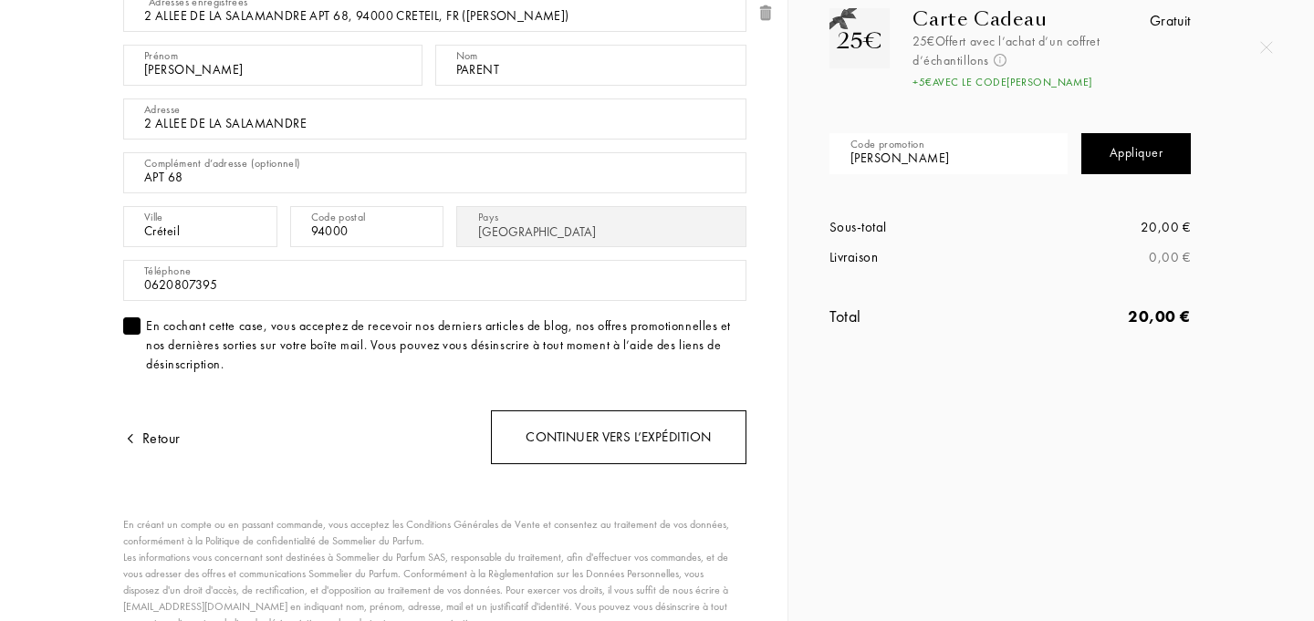
click at [659, 441] on div "Continuer vers l’expédition" at bounding box center [618, 438] width 255 height 54
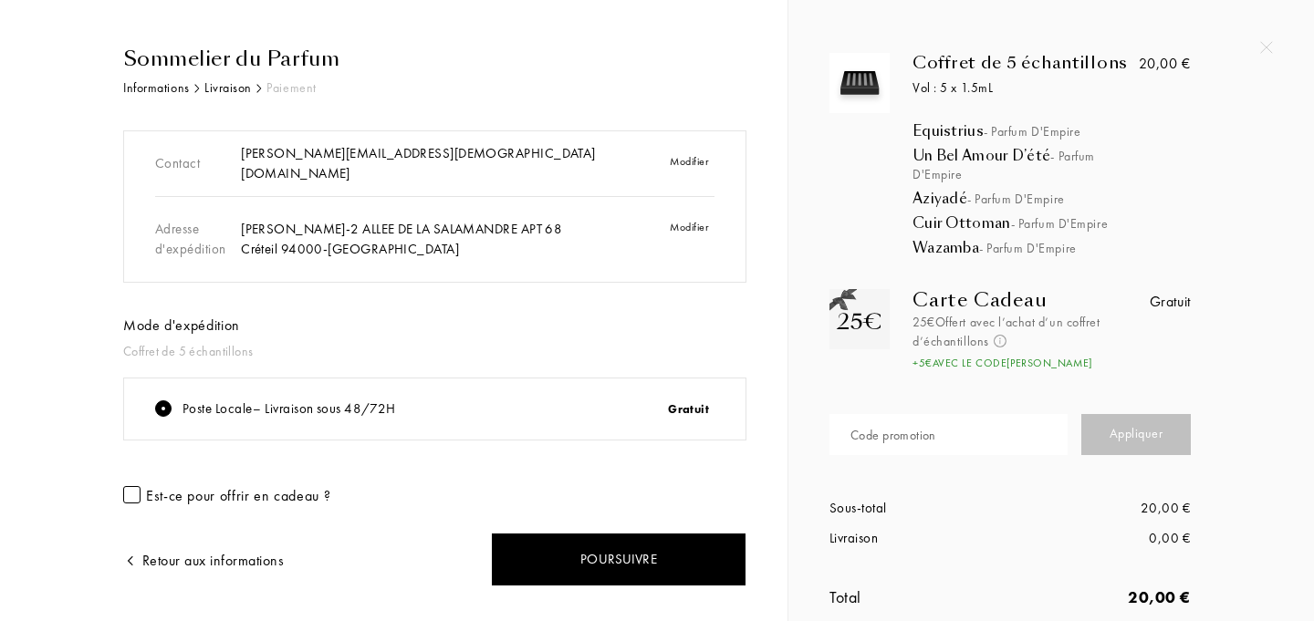
scroll to position [73, 0]
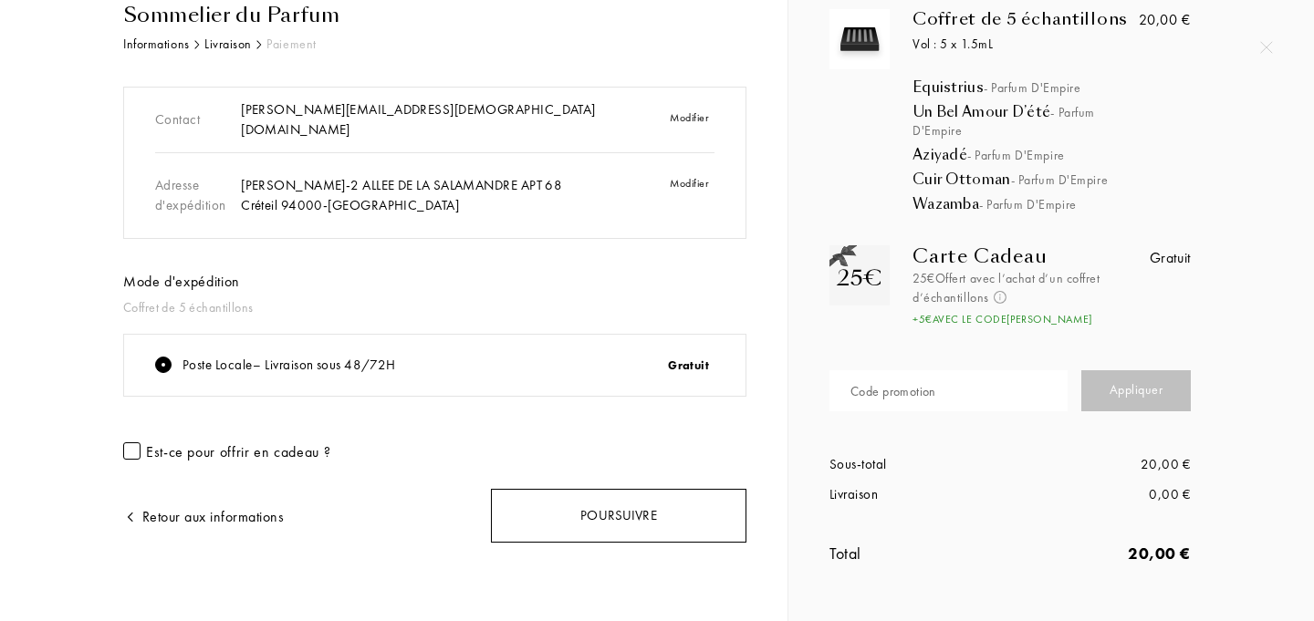
click at [652, 509] on div "Poursuivre" at bounding box center [618, 516] width 255 height 54
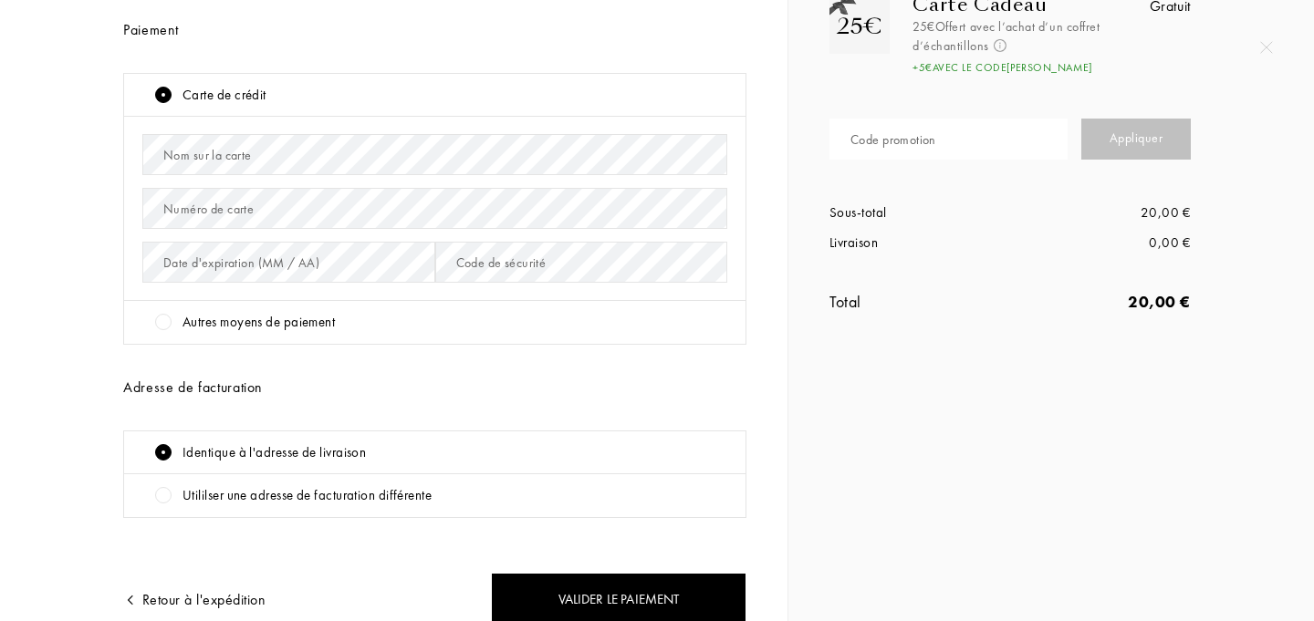
click at [298, 317] on div "Autres moyens de paiement" at bounding box center [258, 322] width 152 height 21
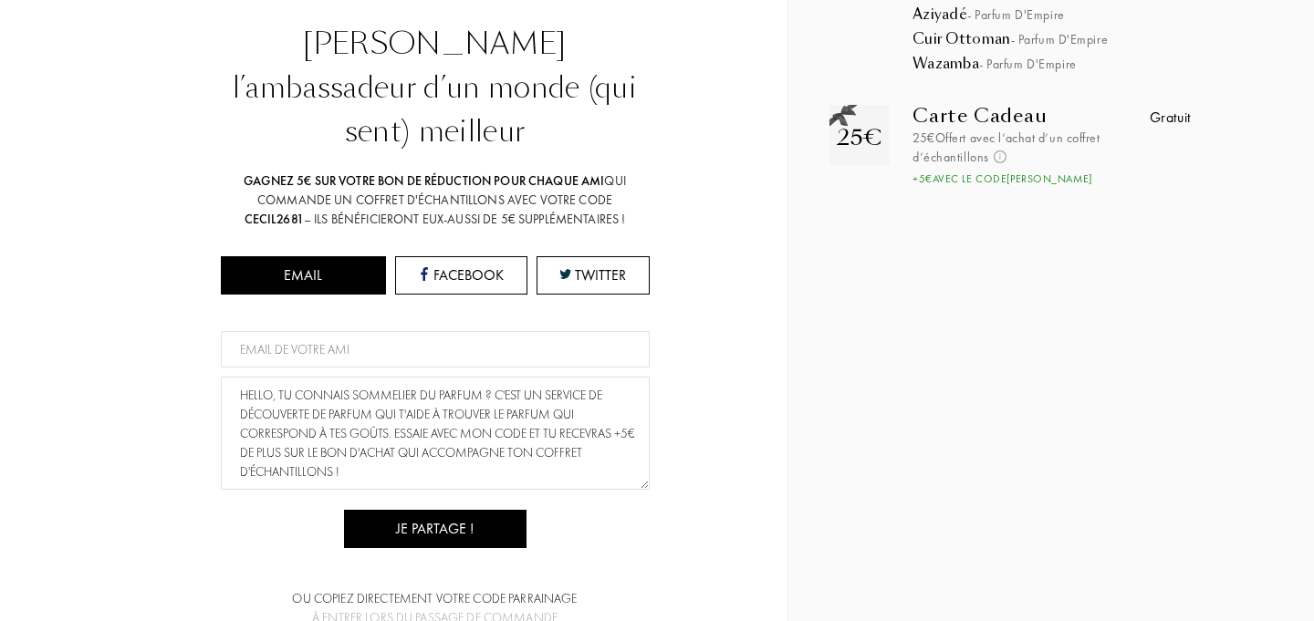
scroll to position [404, 0]
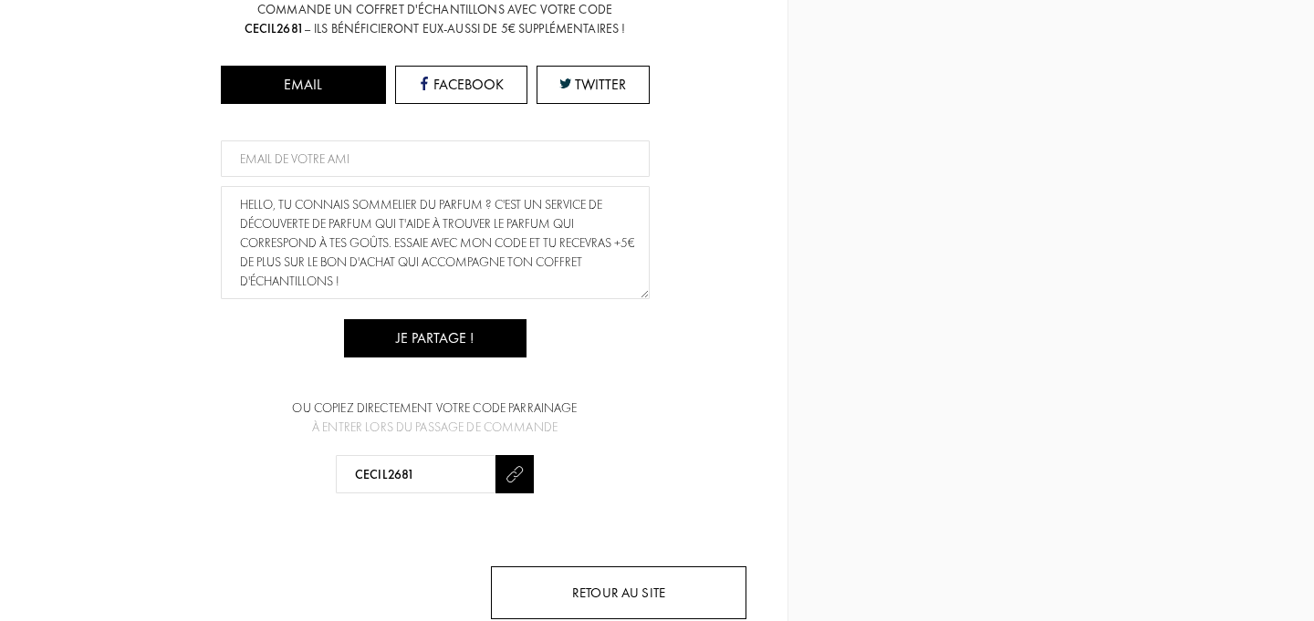
click at [598, 567] on div "Retour au site" at bounding box center [618, 594] width 255 height 54
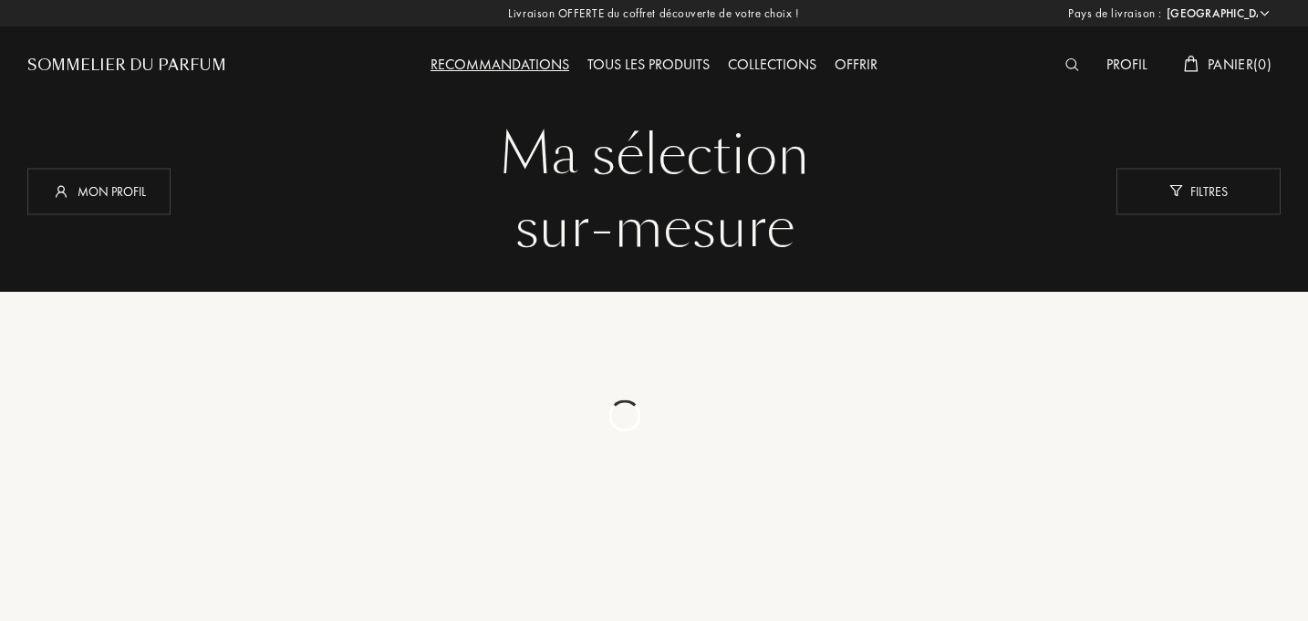
select select "FR"
